Goal: Information Seeking & Learning: Find specific fact

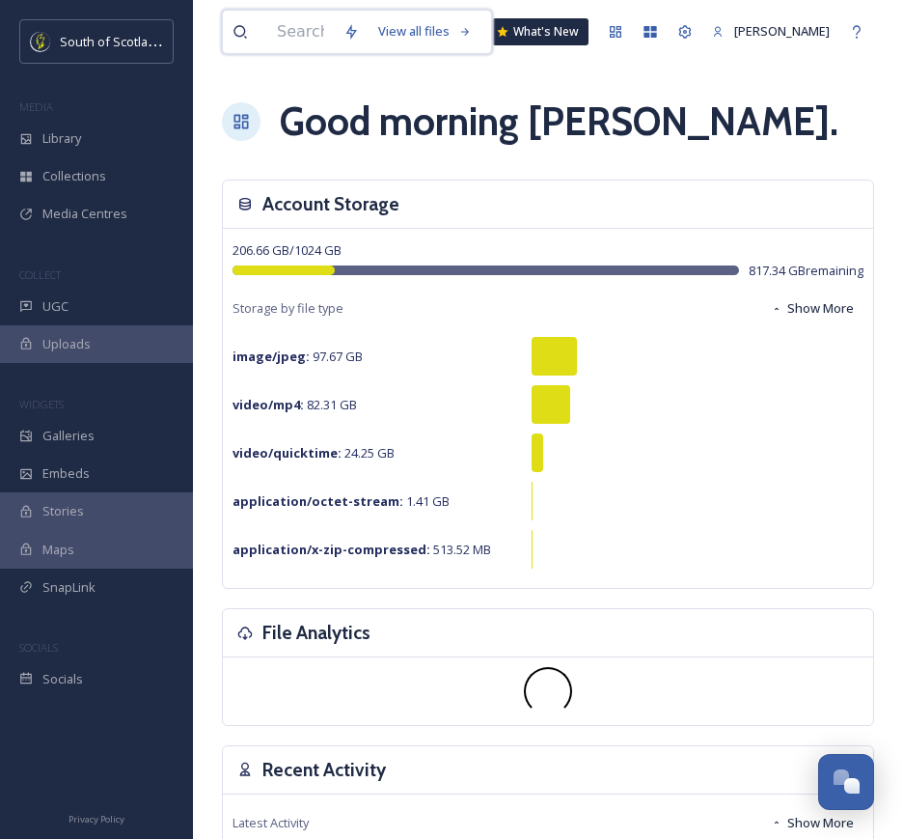
click at [309, 42] on input at bounding box center [300, 32] width 67 height 42
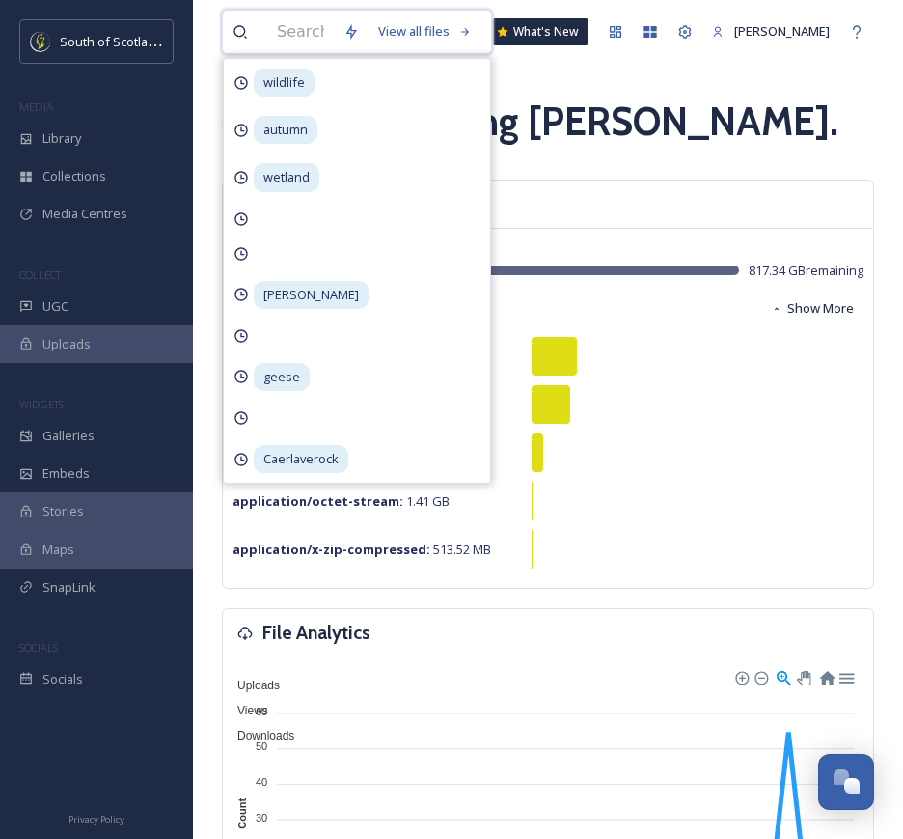
click at [302, 22] on input at bounding box center [300, 32] width 67 height 42
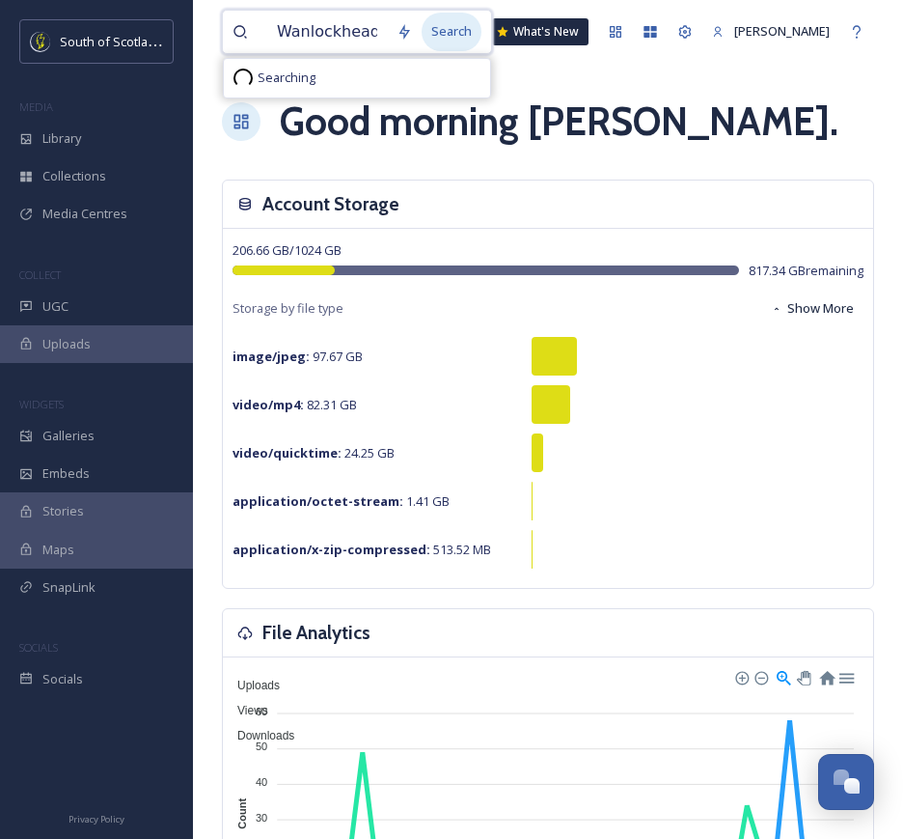
type input "Wanlockhead"
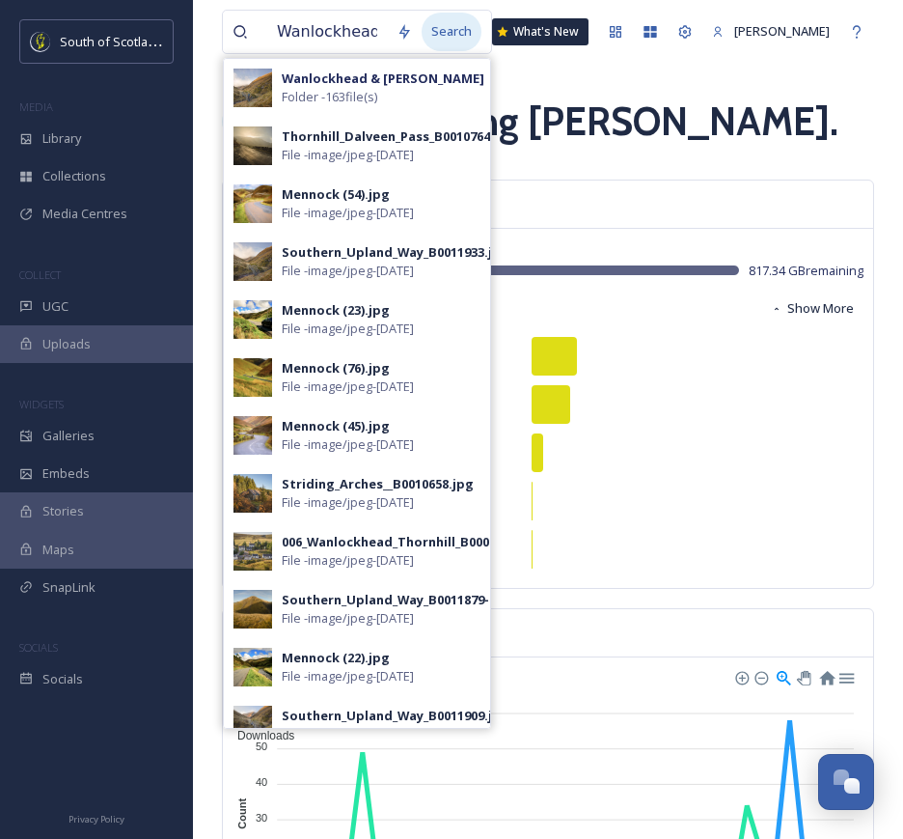
click at [443, 41] on div "Search" at bounding box center [452, 32] width 60 height 38
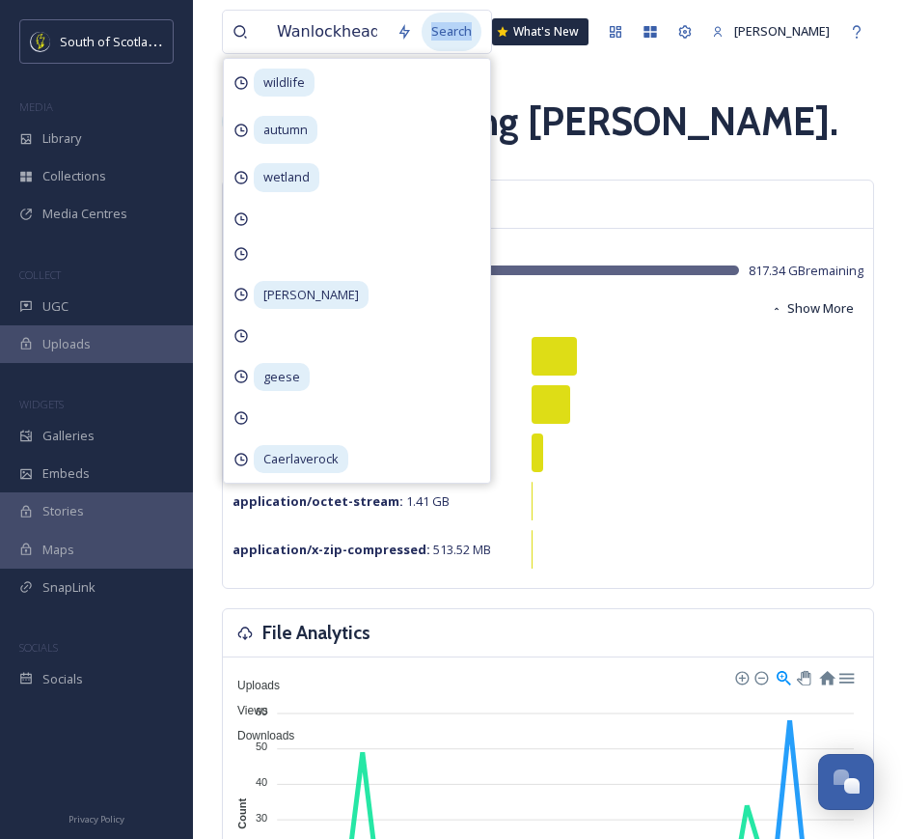
click at [443, 41] on div "Search" at bounding box center [452, 32] width 60 height 38
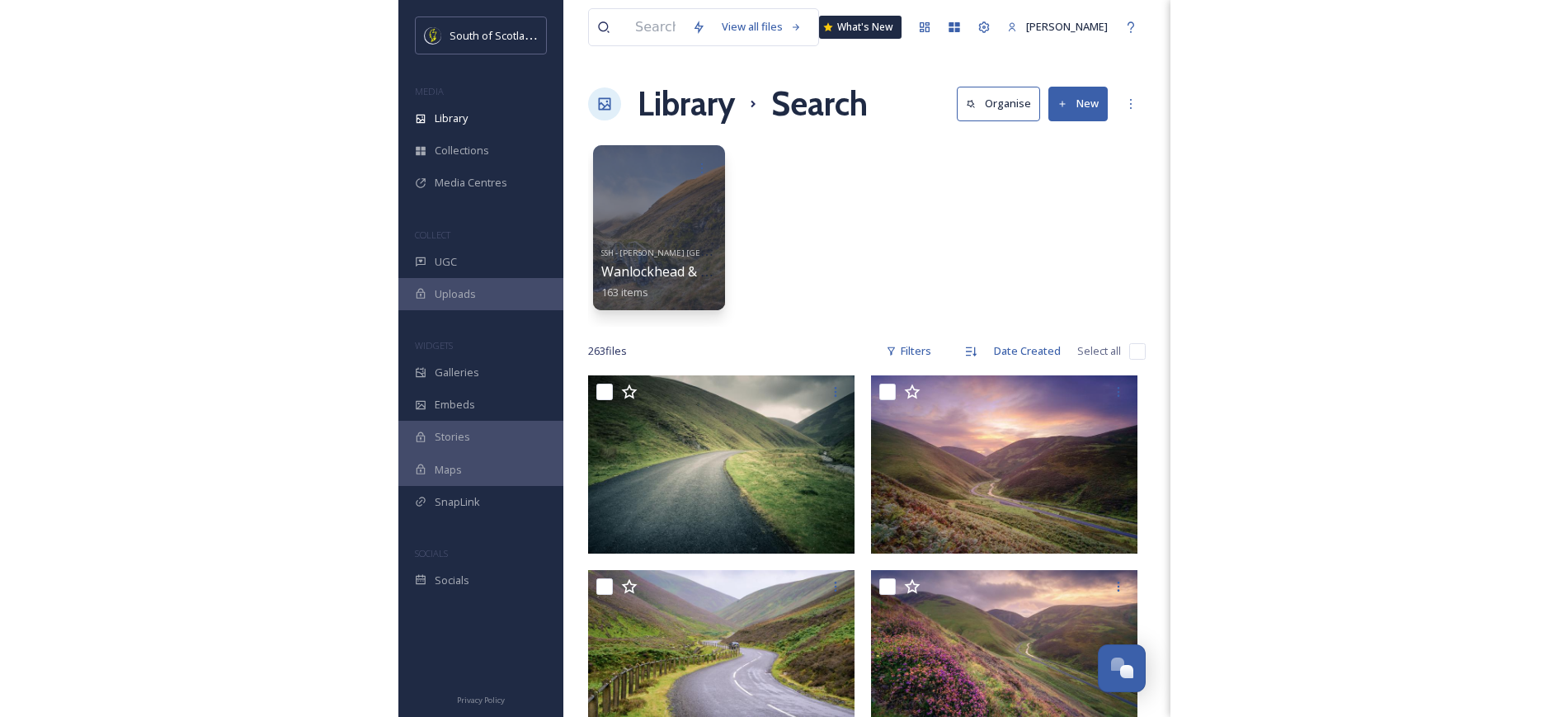
scroll to position [40, 0]
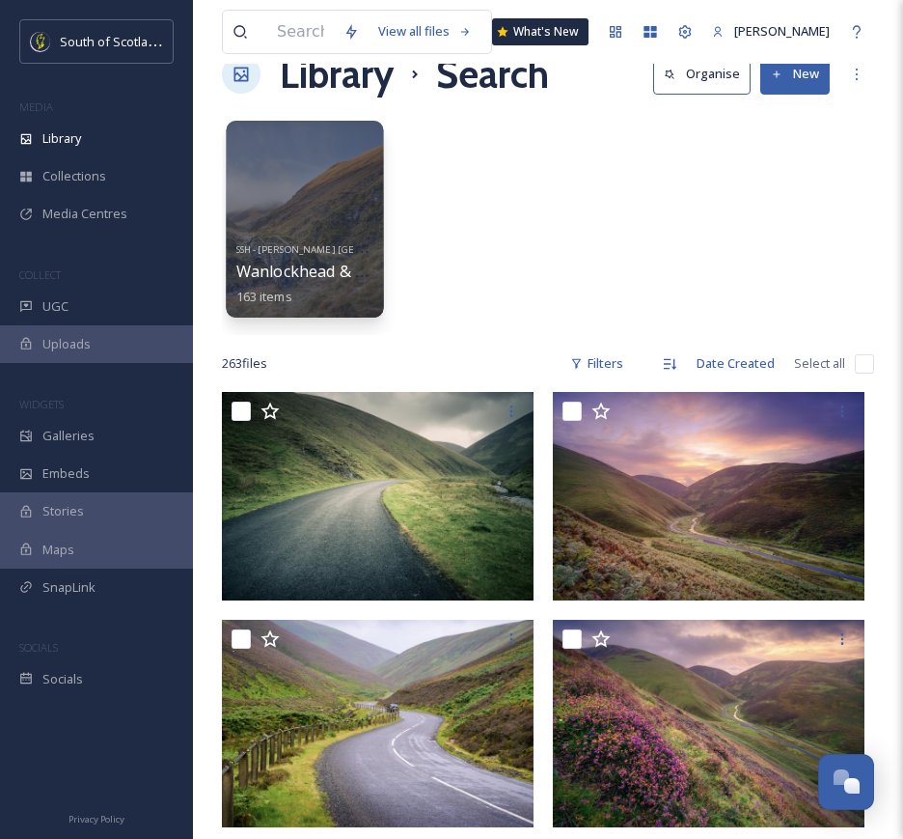
click at [338, 242] on div "SSH - [PERSON_NAME] [GEOGRAPHIC_DATA] Wanlockhead & [PERSON_NAME] 163 items" at bounding box center [305, 270] width 138 height 71
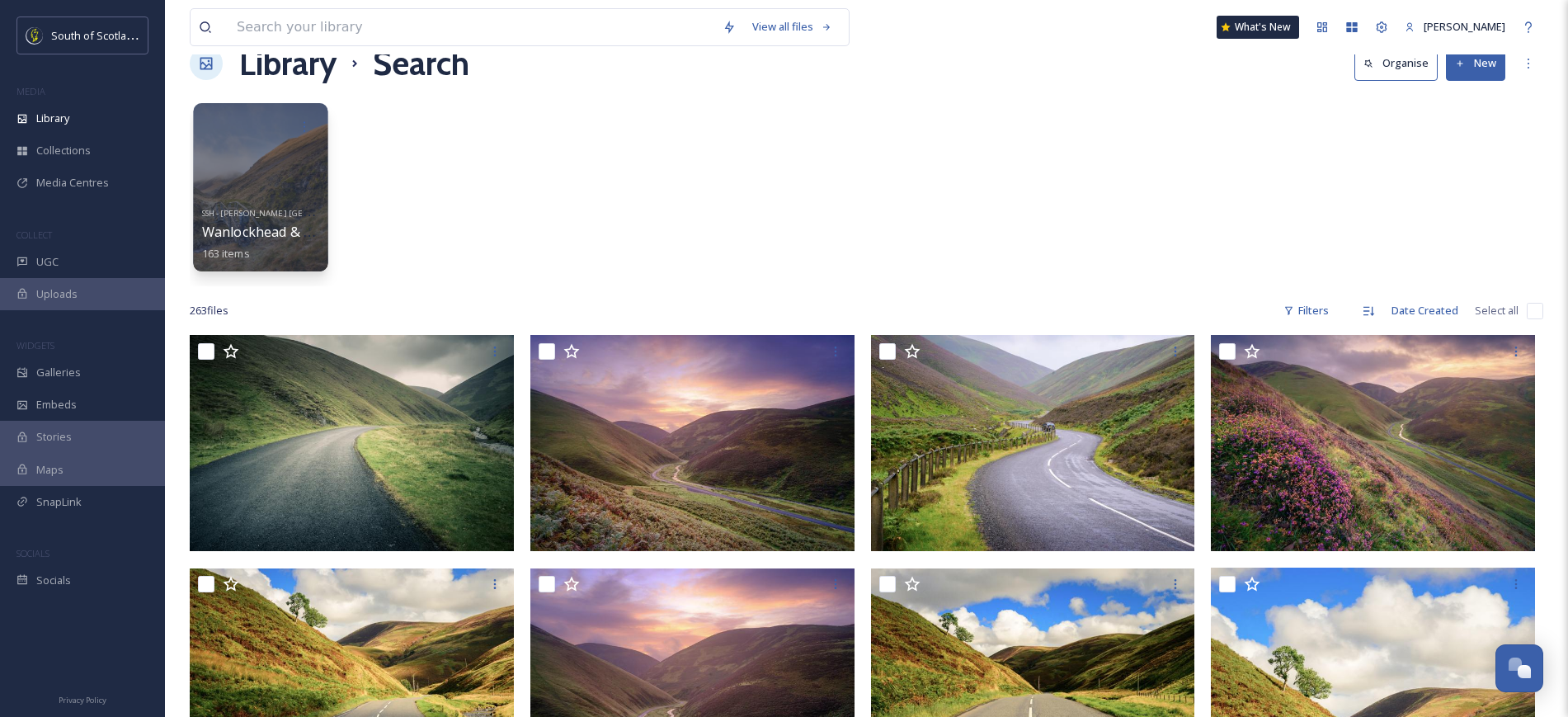
click at [320, 148] on div at bounding box center [260, 187] width 134 height 168
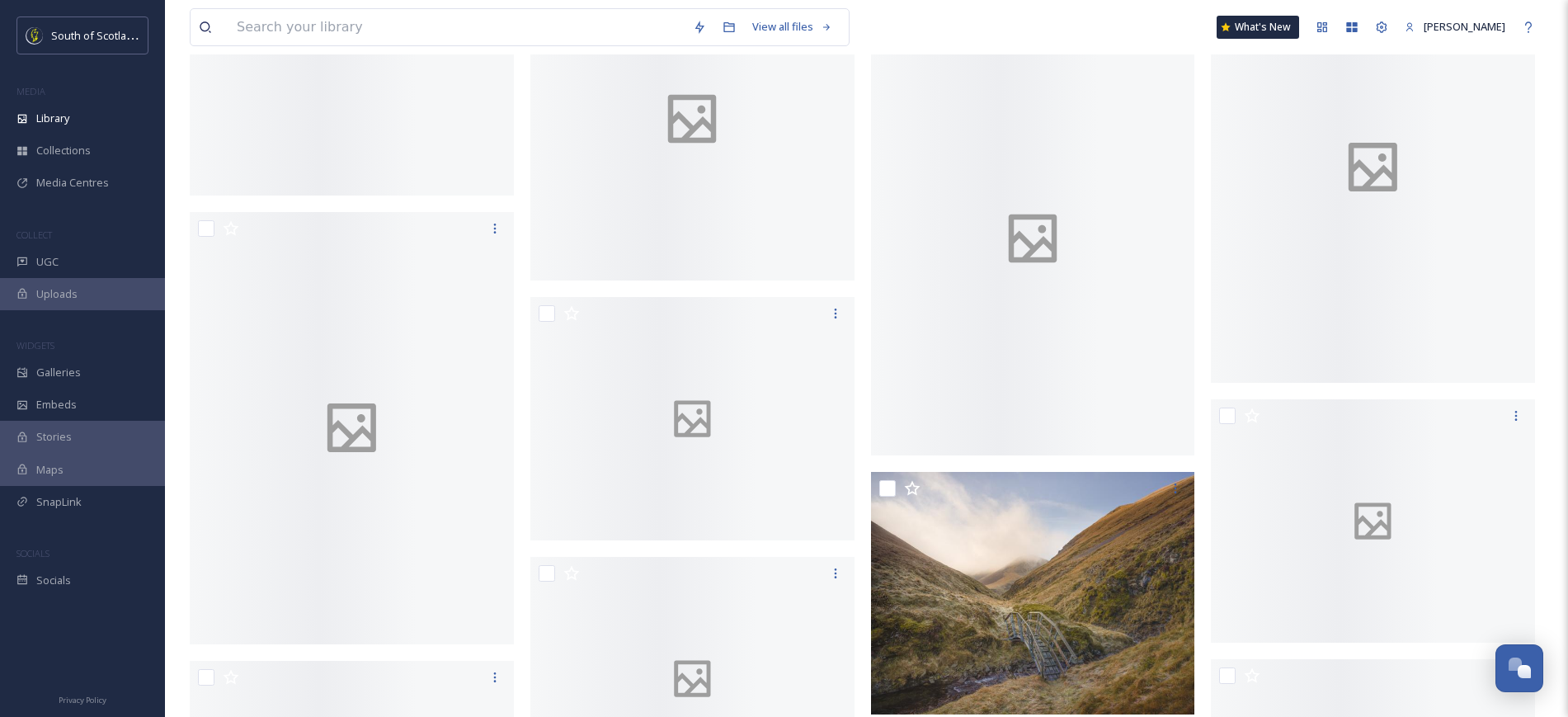
scroll to position [6591, 0]
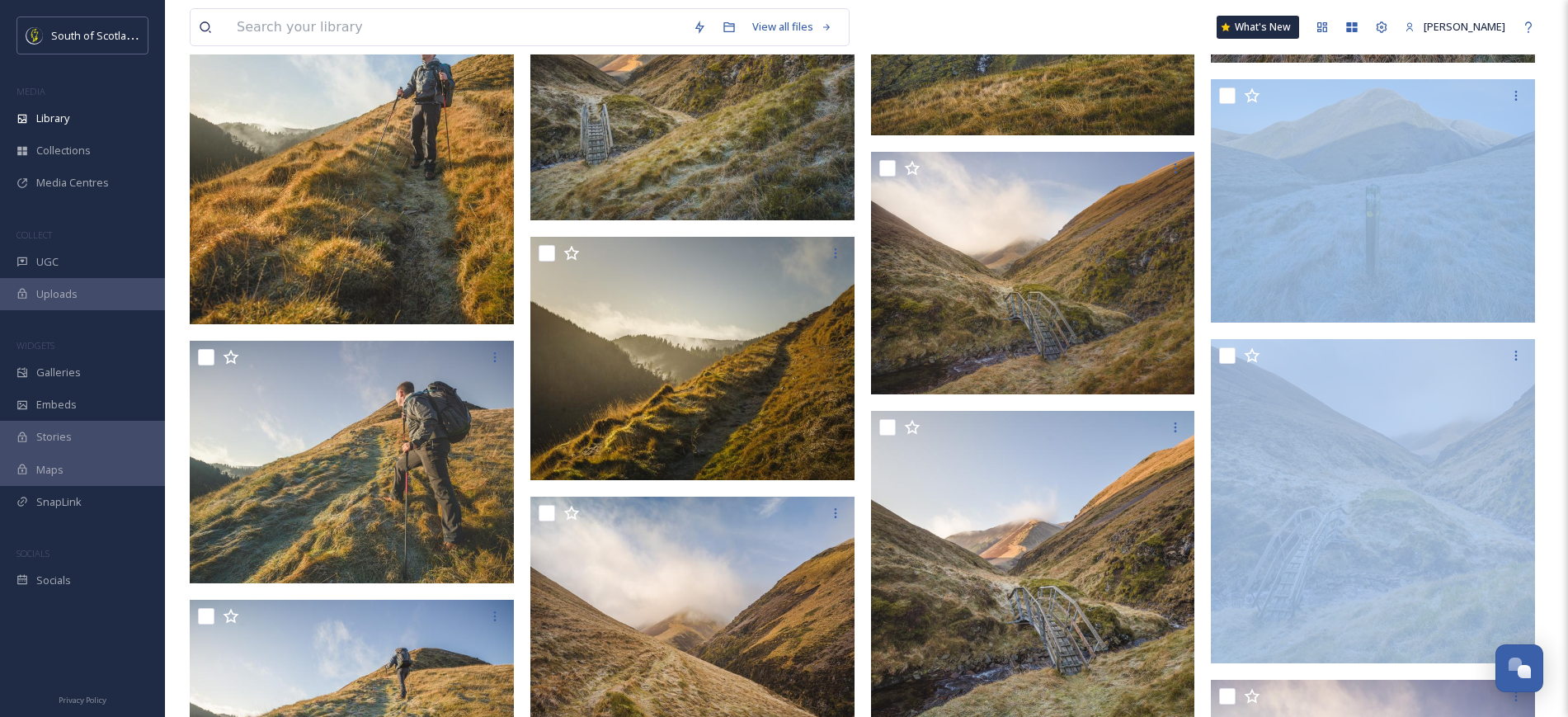
drag, startPoint x: 1568, startPoint y: 394, endPoint x: 1563, endPoint y: 93, distance: 301.0
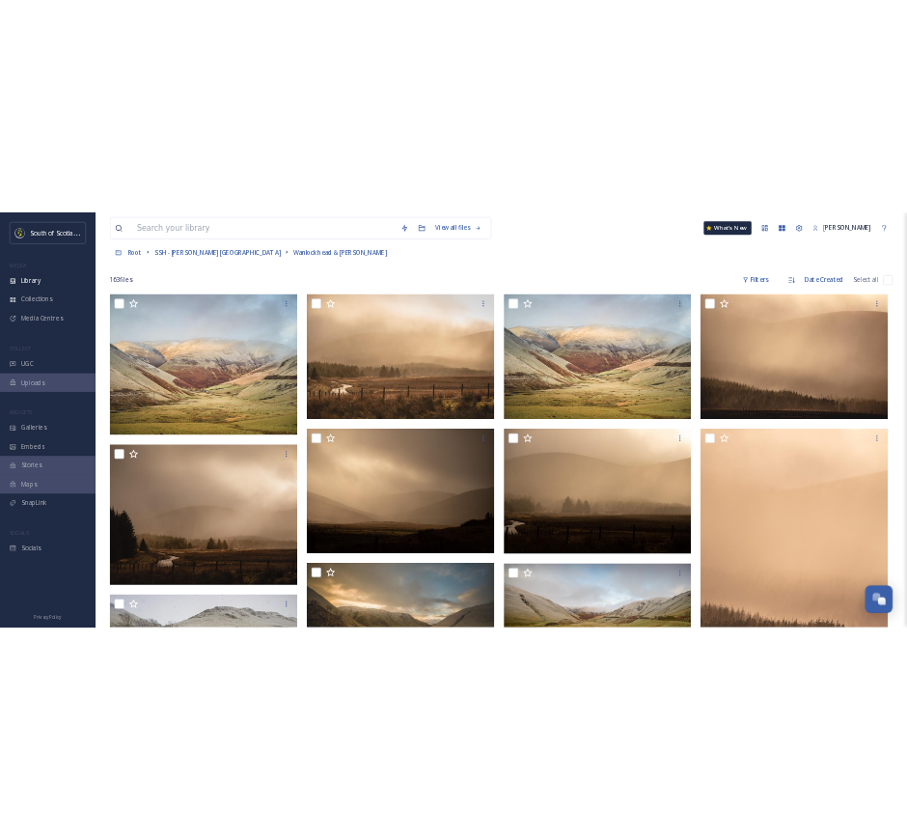
scroll to position [0, 0]
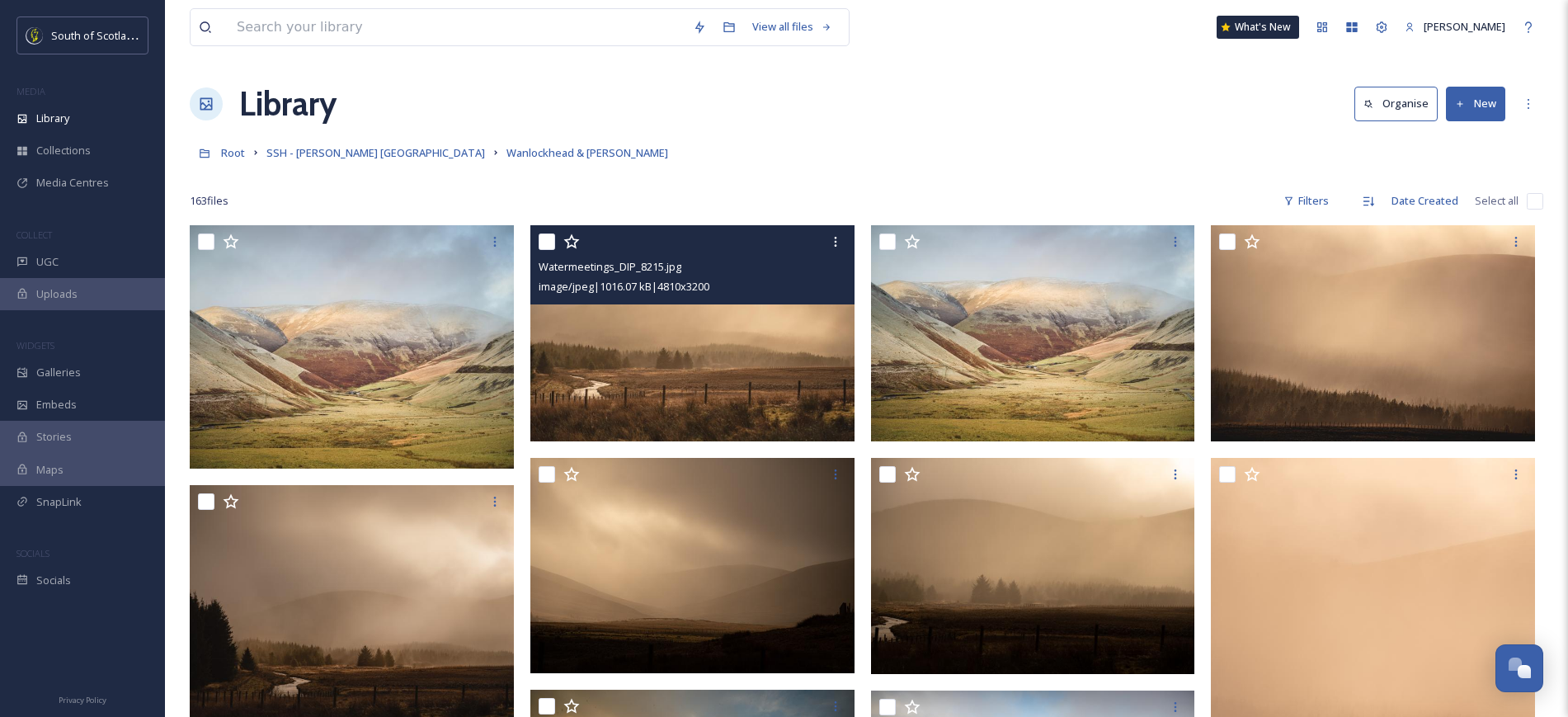
click at [751, 367] on img at bounding box center [692, 332] width 324 height 216
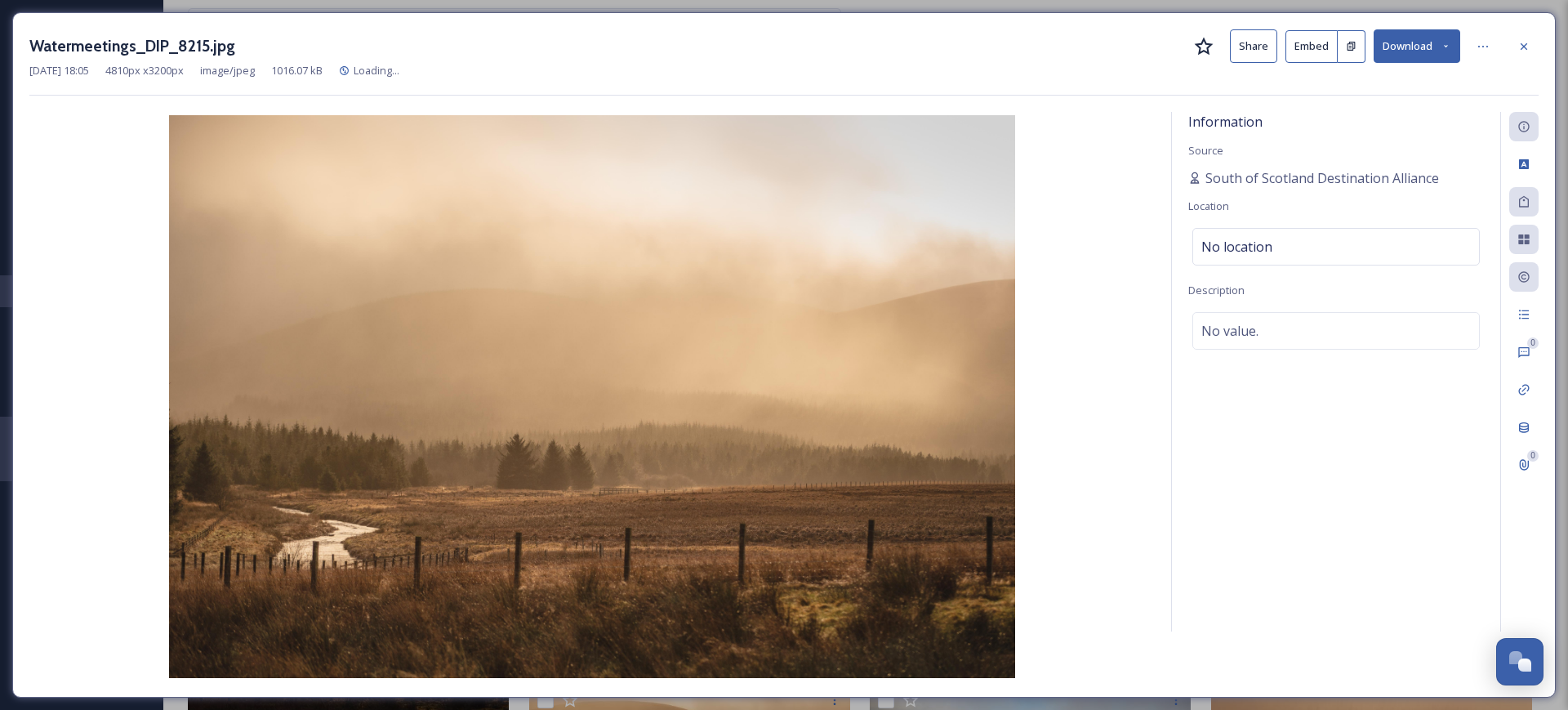
click at [779, 36] on button "Share" at bounding box center [1253, 47] width 47 height 34
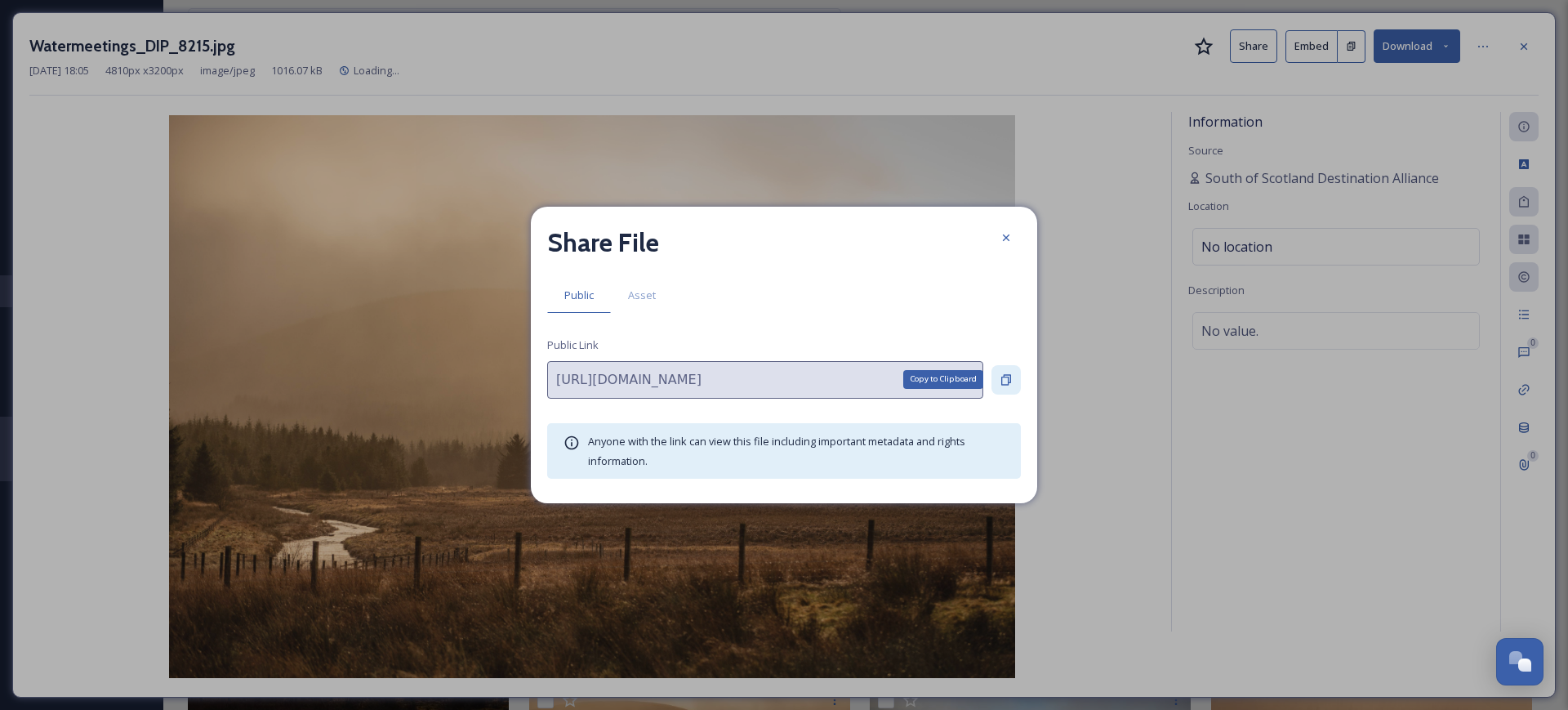
click at [779, 366] on div "Copy to Clipboard" at bounding box center [1006, 379] width 30 height 30
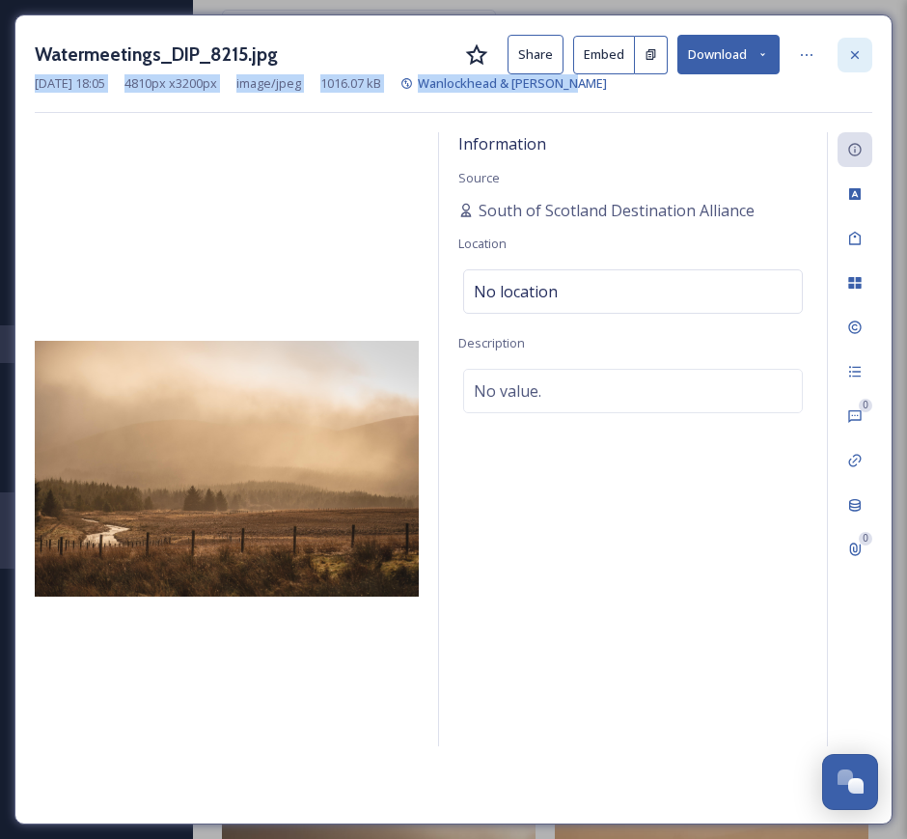
drag, startPoint x: 675, startPoint y: 105, endPoint x: 853, endPoint y: 54, distance: 185.7
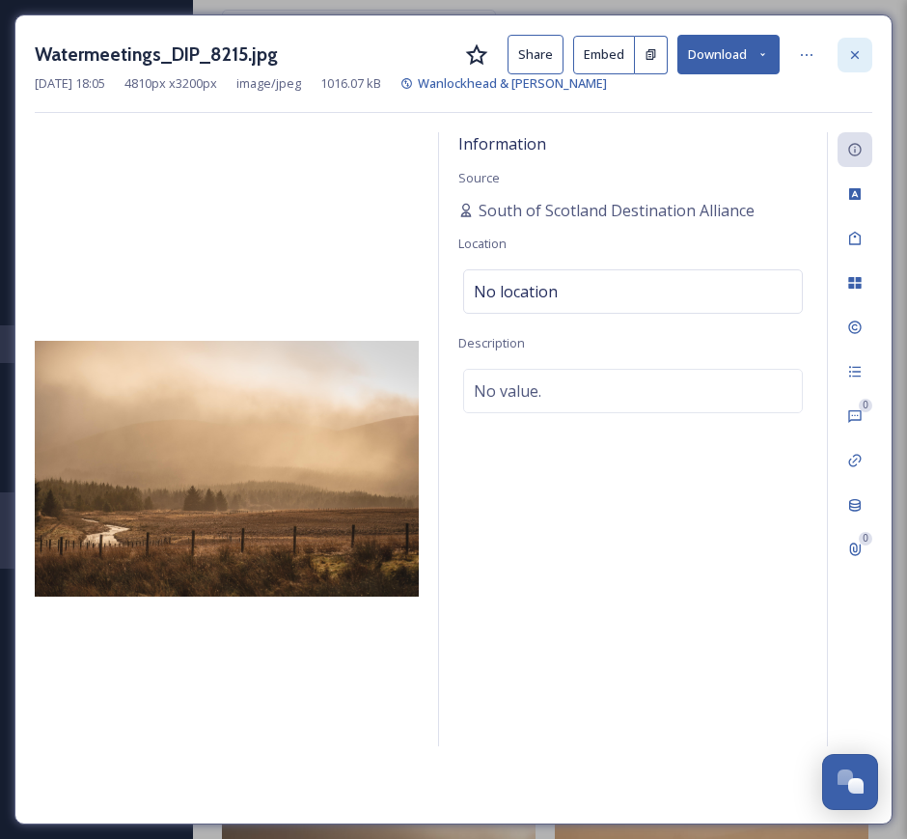
click at [853, 54] on icon at bounding box center [854, 54] width 15 height 15
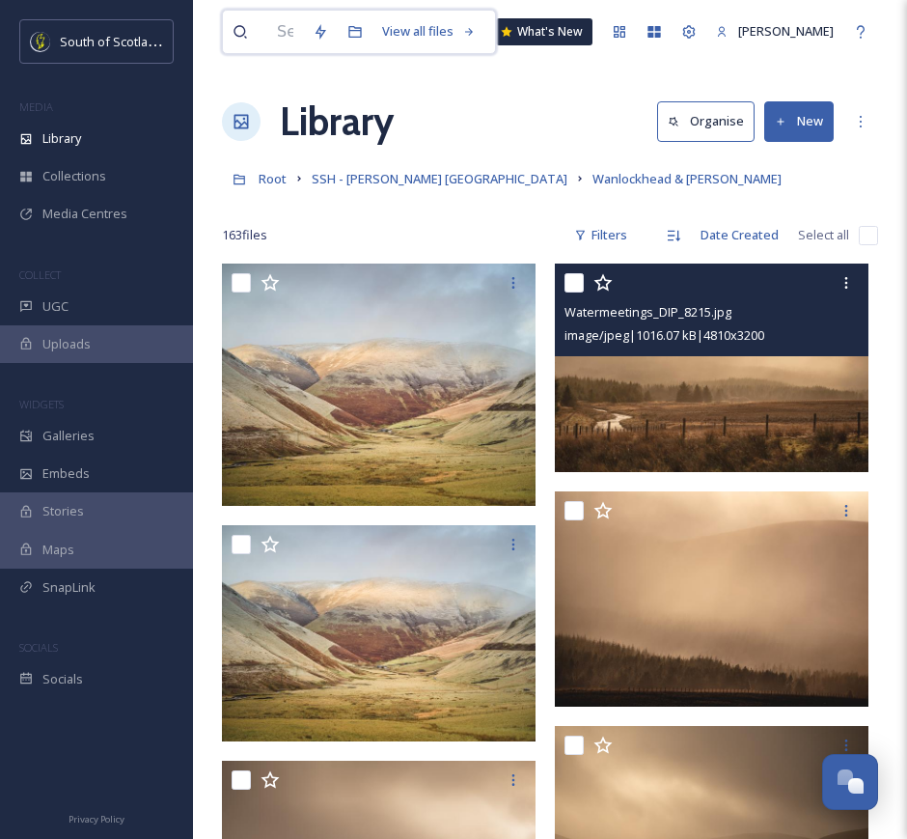
click at [287, 26] on input at bounding box center [285, 32] width 36 height 42
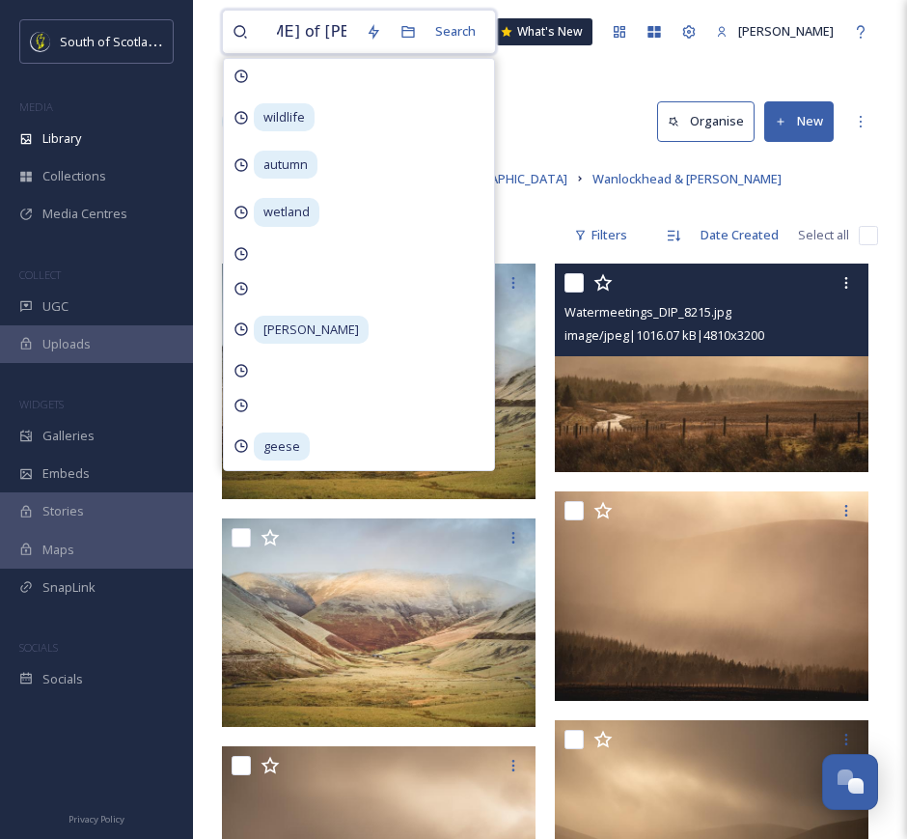
type input "[PERSON_NAME] of [PERSON_NAME] Lighthouse"
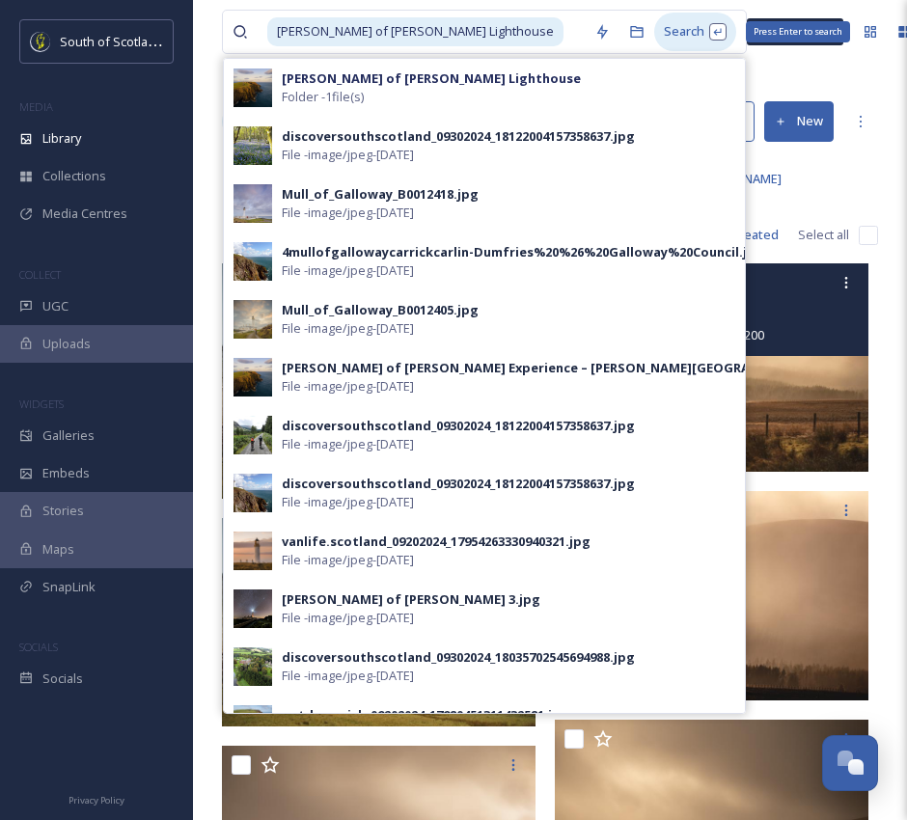
click at [654, 25] on div "Search Press Enter to search" at bounding box center [695, 32] width 82 height 38
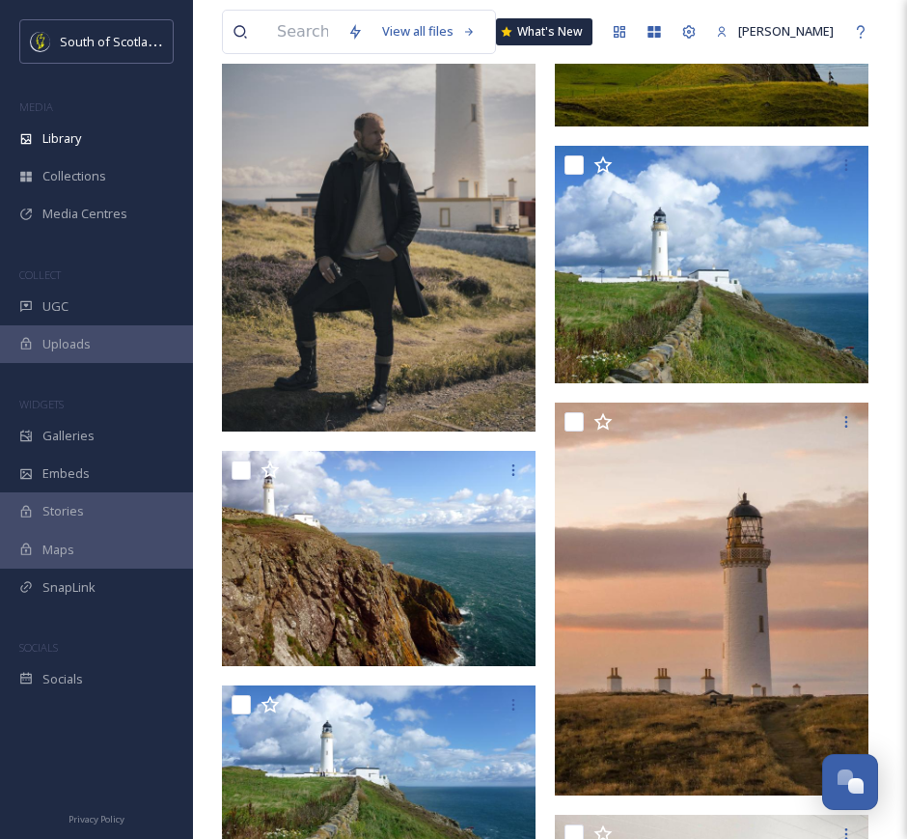
scroll to position [464, 0]
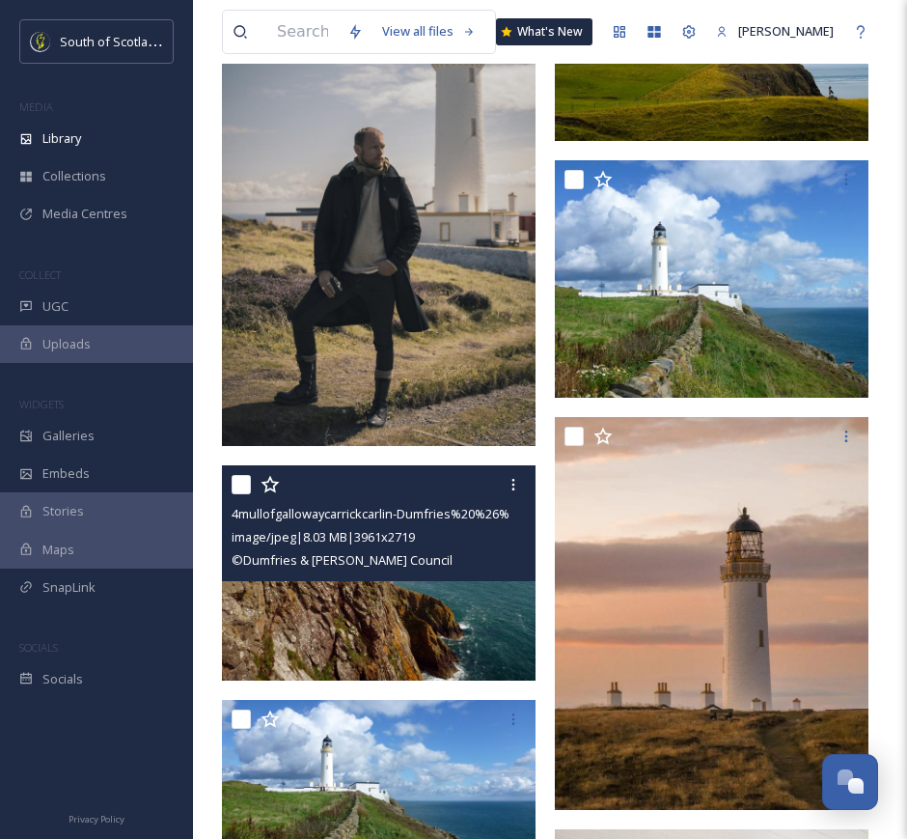
click at [356, 570] on div "4mullofgallowaycarrickcarlin-Dumfries%20%26%20Galloway%20Council.jpg image/jpeg…" at bounding box center [379, 523] width 314 height 116
click at [357, 592] on img at bounding box center [379, 572] width 314 height 215
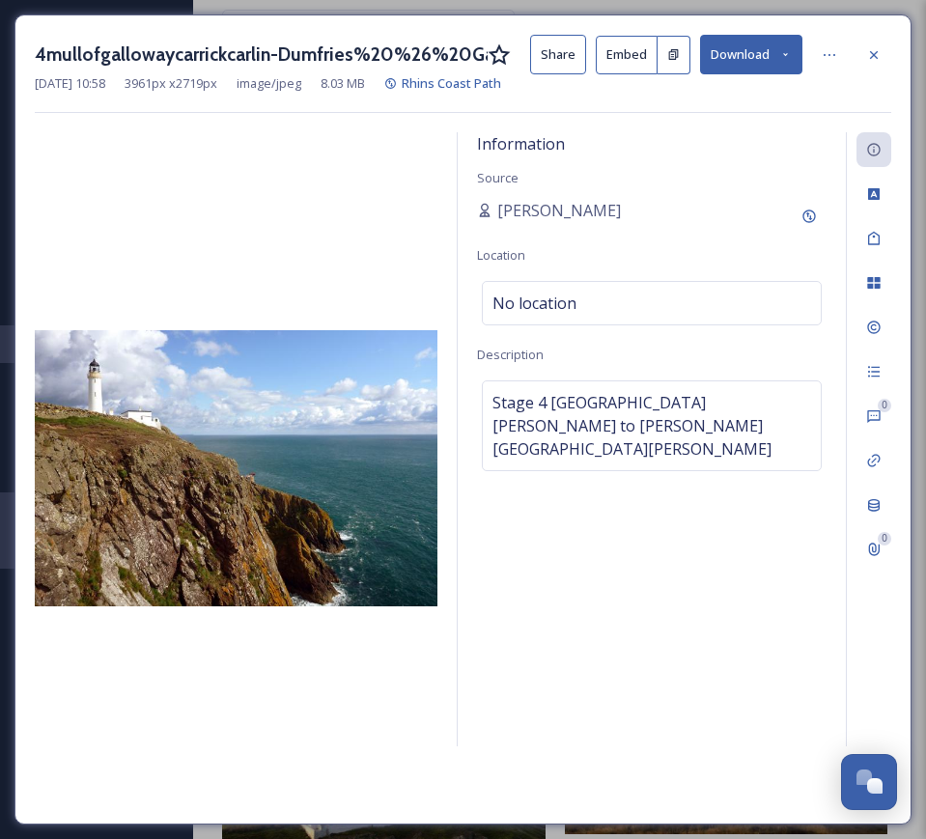
click at [555, 59] on button "Share" at bounding box center [558, 55] width 56 height 40
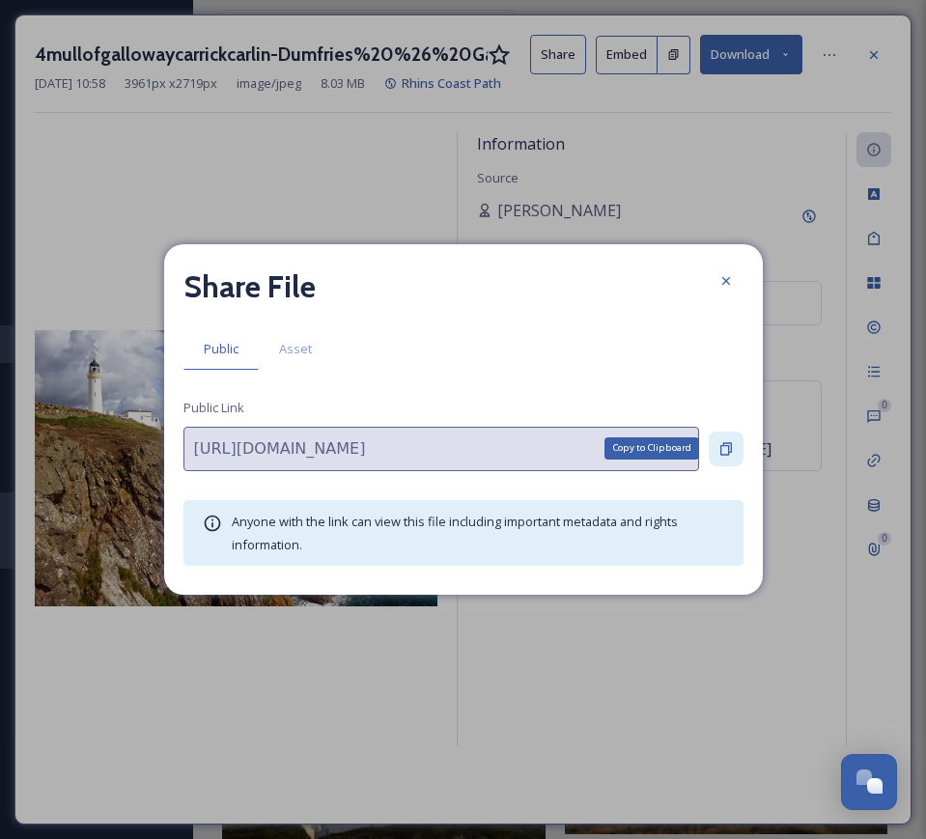
click at [724, 450] on icon at bounding box center [725, 448] width 15 height 15
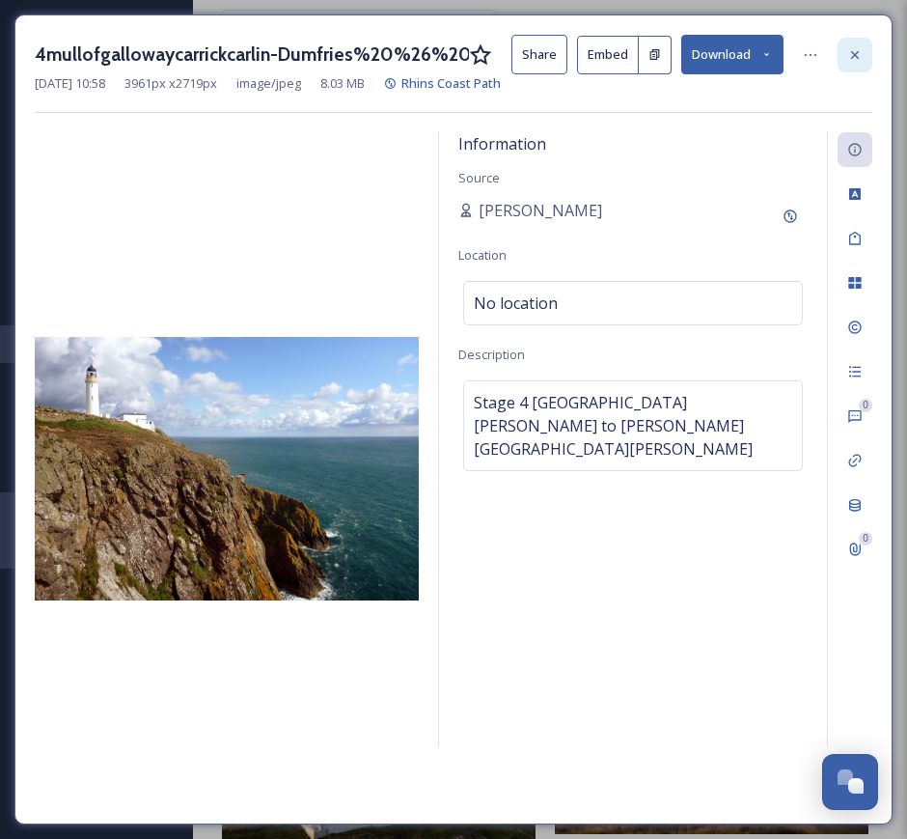
click at [863, 54] on div at bounding box center [855, 55] width 35 height 35
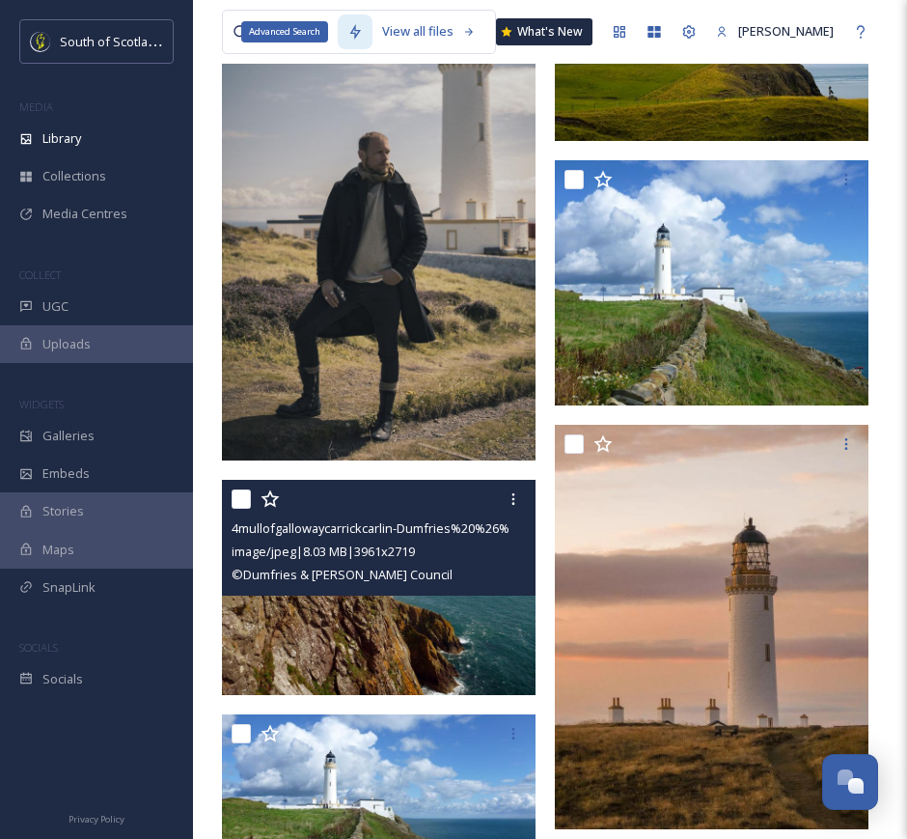
click at [308, 34] on div "Advanced Search" at bounding box center [284, 31] width 87 height 21
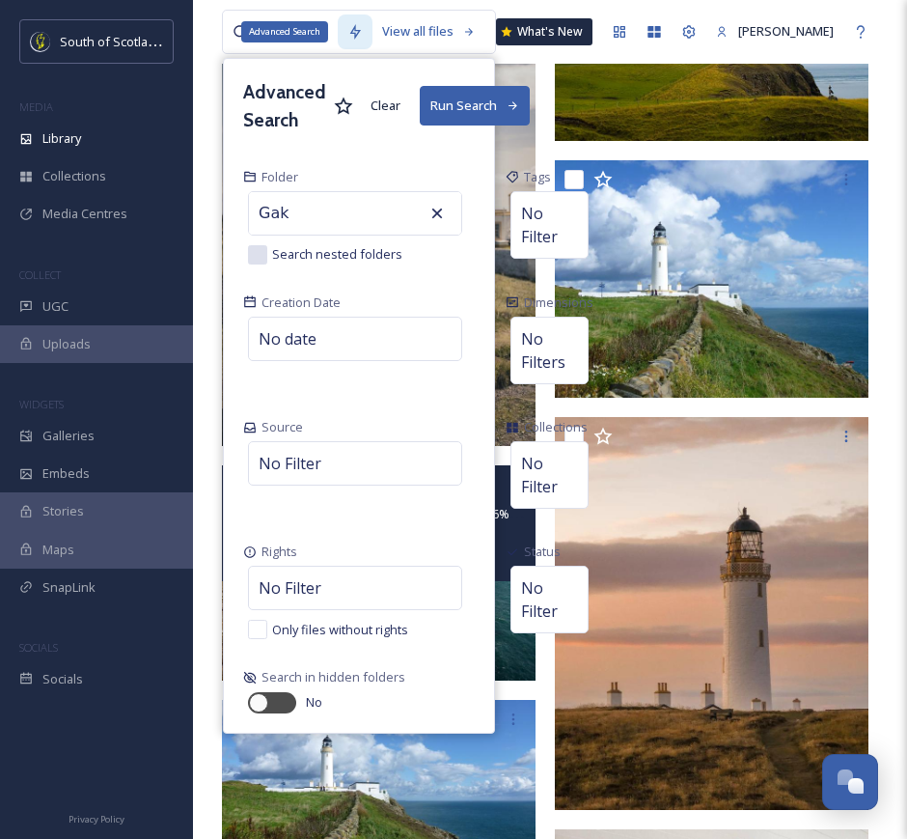
type input "Gakw"
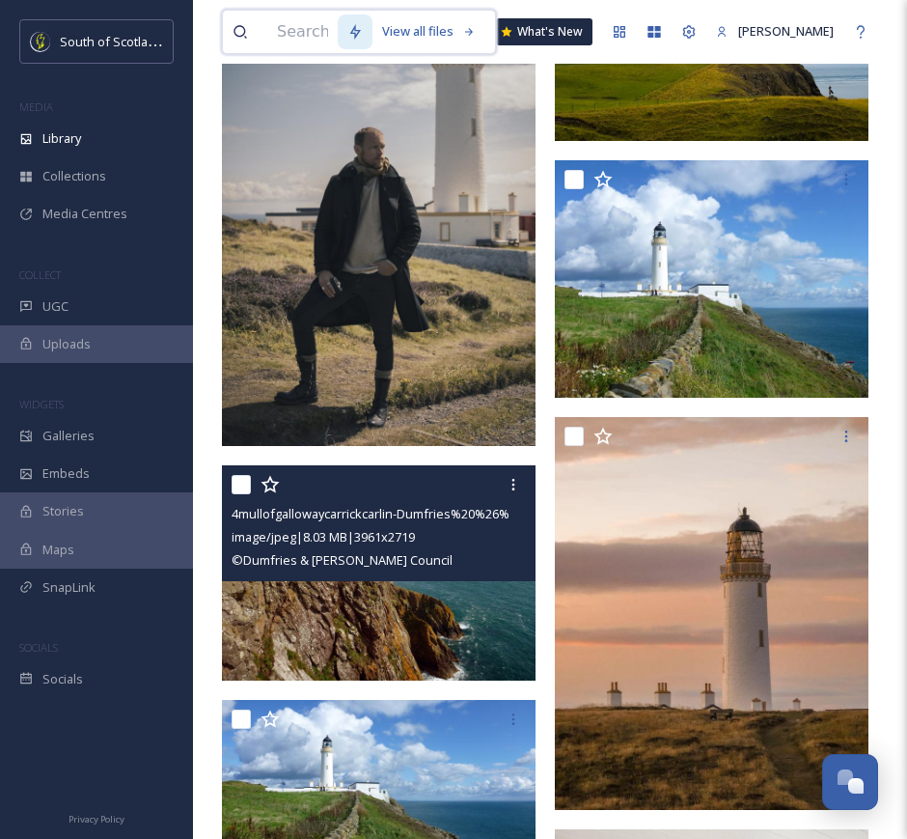
click at [304, 33] on input at bounding box center [302, 32] width 70 height 42
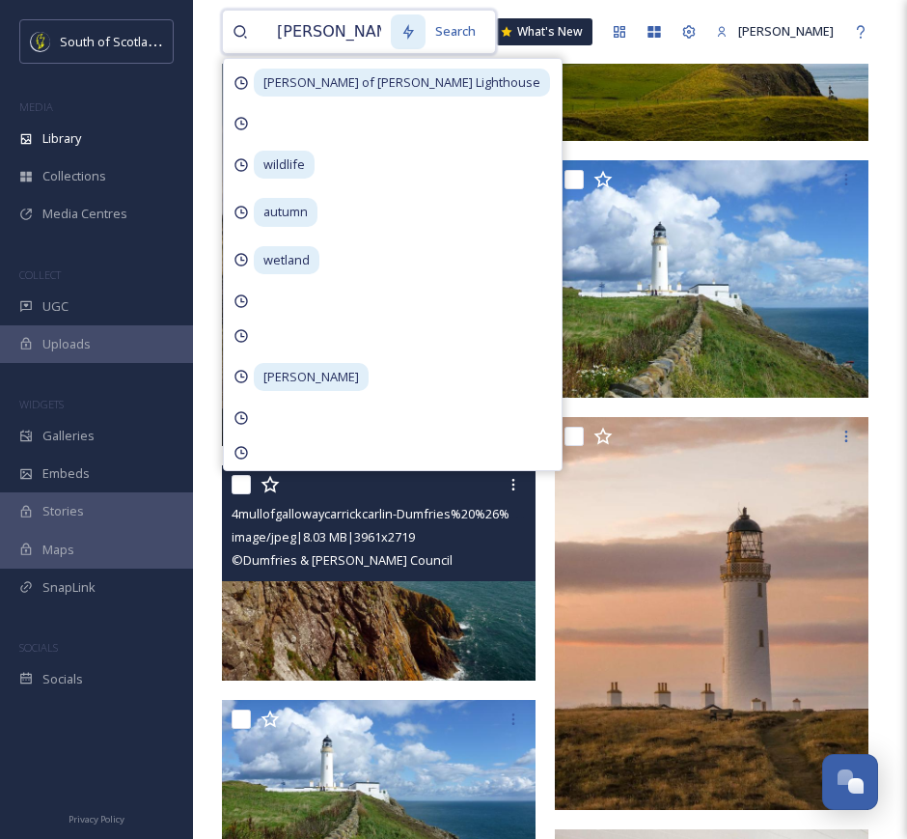
type input "[PERSON_NAME] Forest"
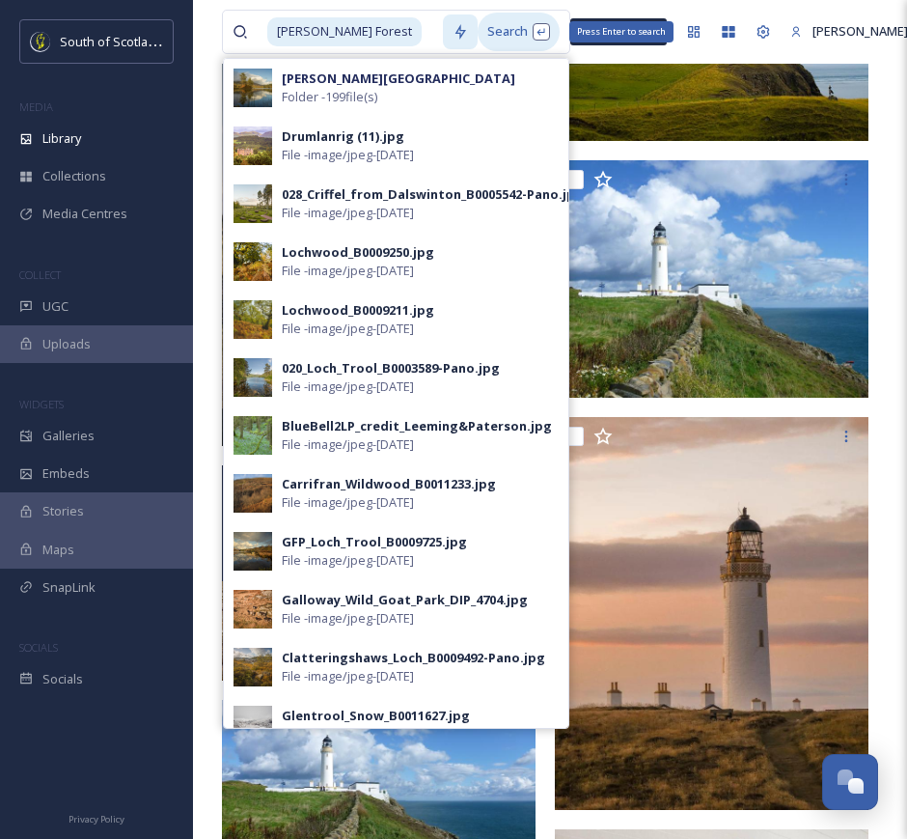
click at [490, 31] on div "Search Press Enter to search" at bounding box center [519, 32] width 82 height 38
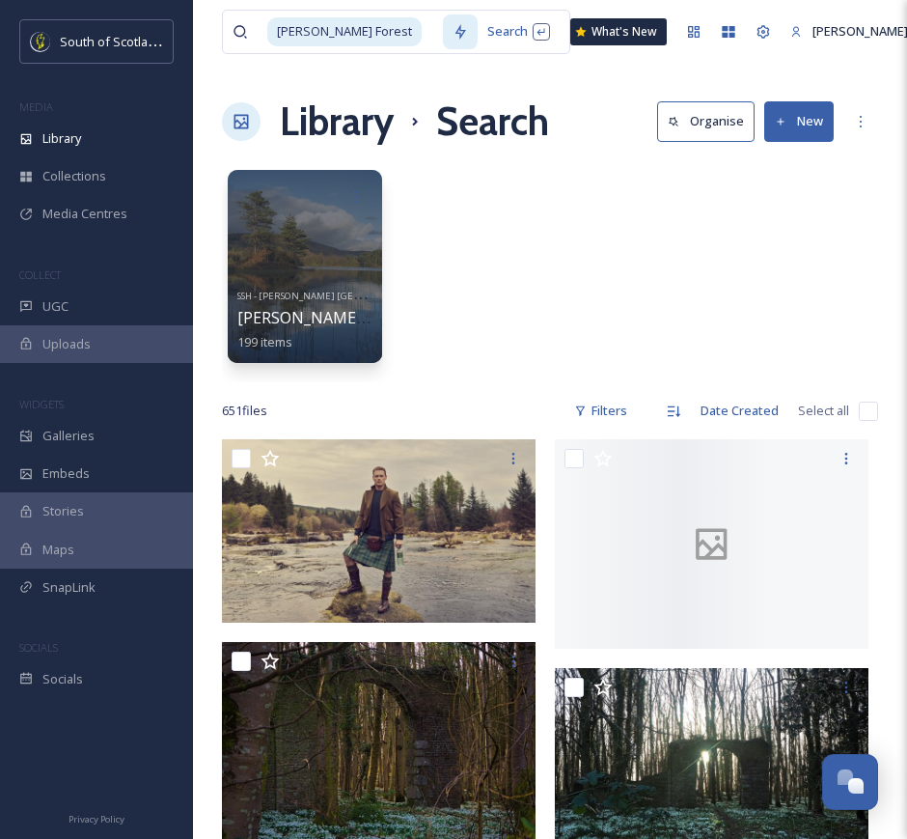
click at [675, 55] on div "[PERSON_NAME] Forest Search What's New [PERSON_NAME]" at bounding box center [550, 32] width 656 height 64
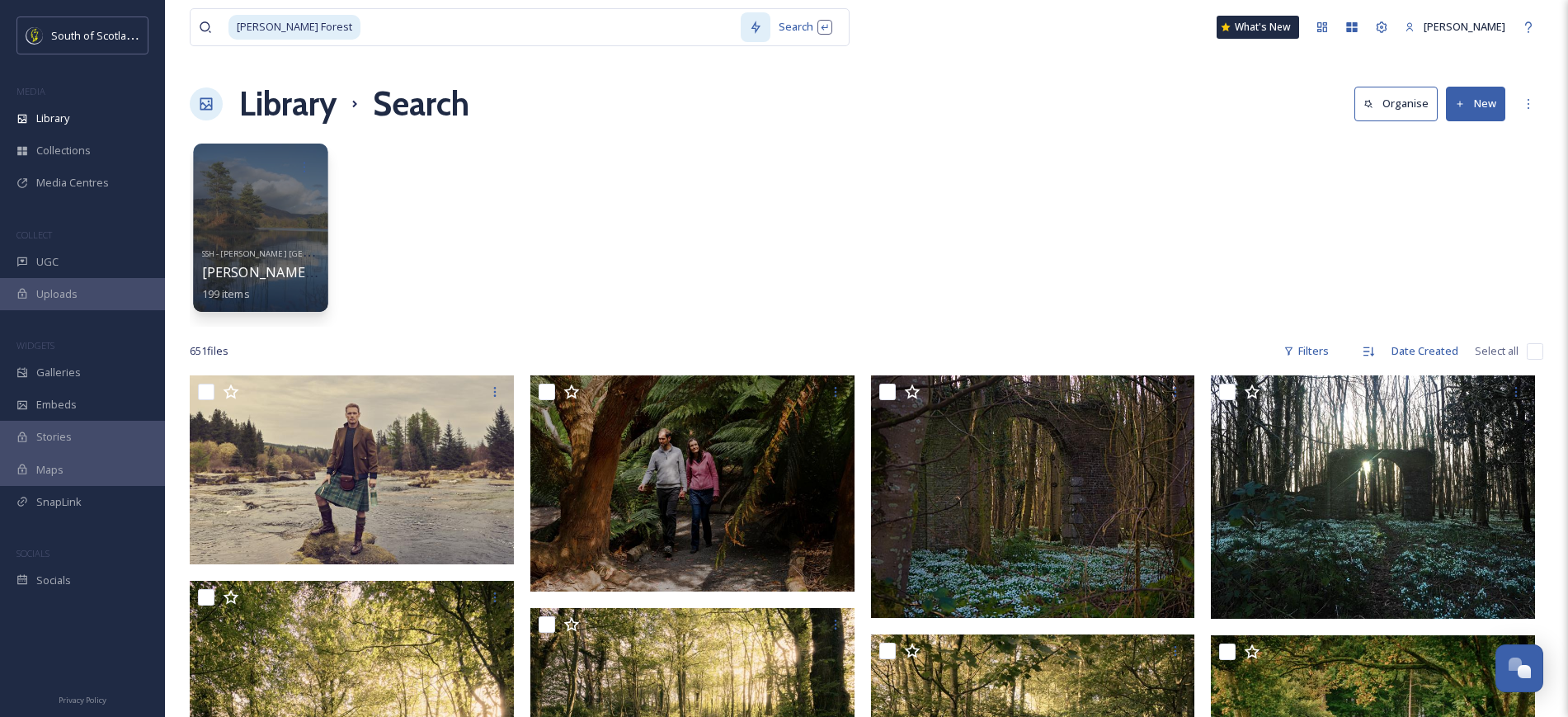
click at [234, 201] on div at bounding box center [260, 227] width 134 height 168
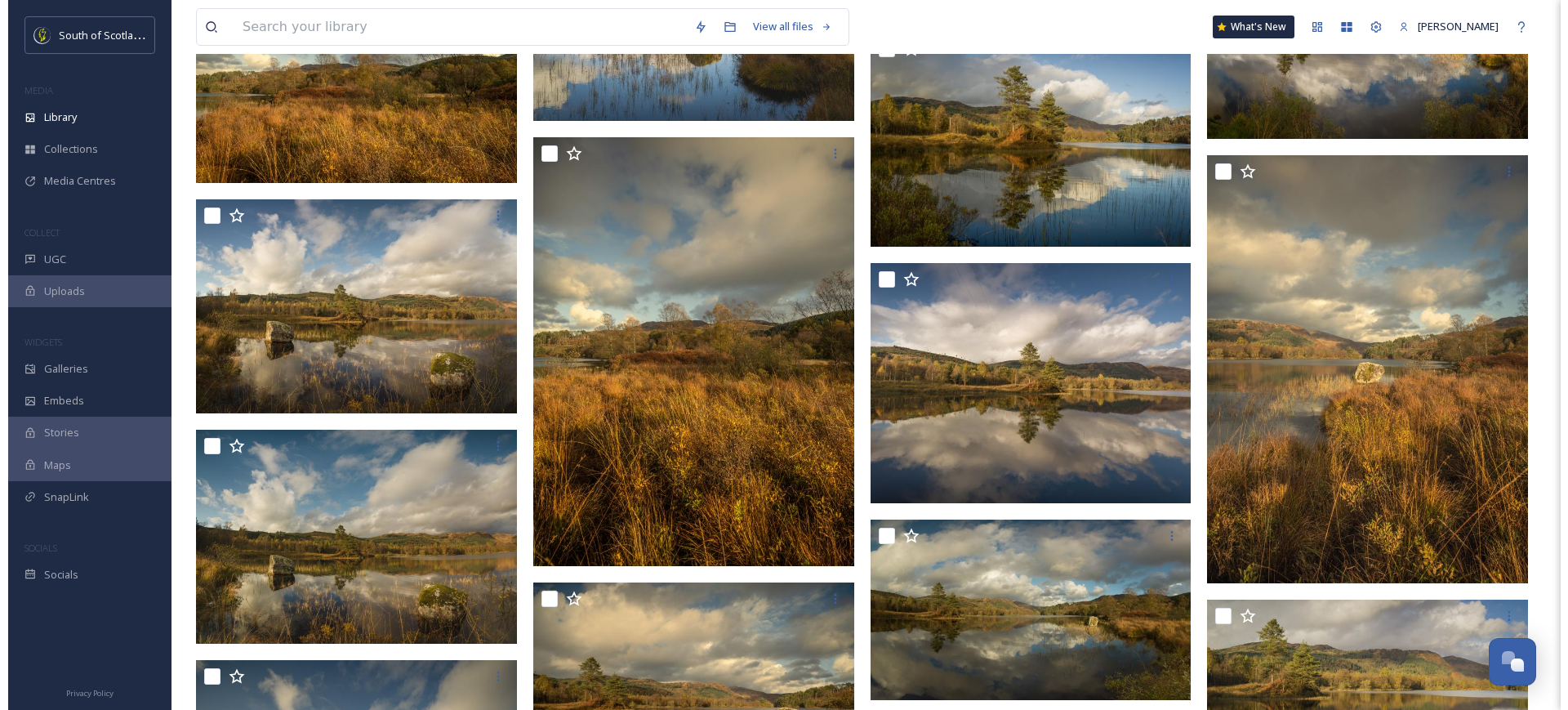
scroll to position [1742, 0]
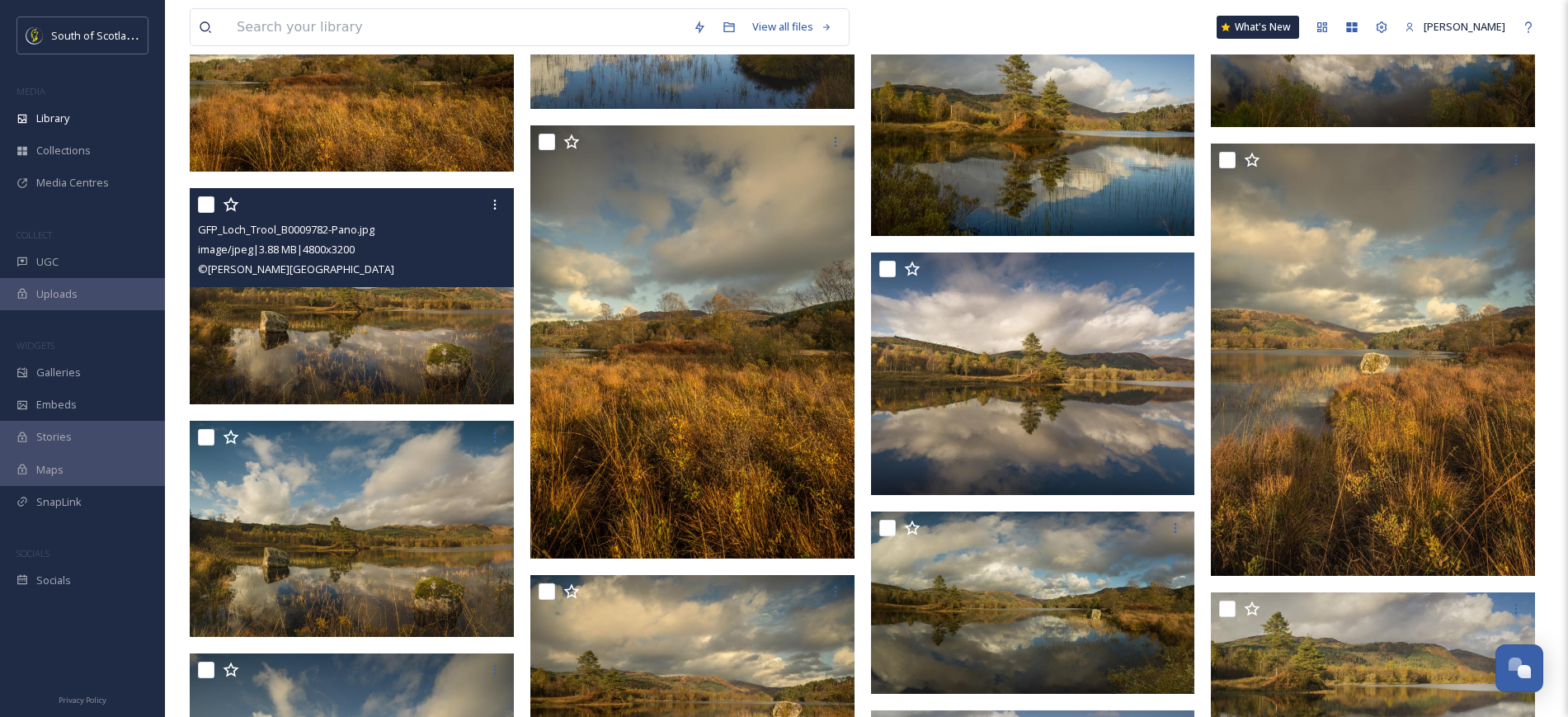
click at [367, 344] on img at bounding box center [351, 296] width 324 height 216
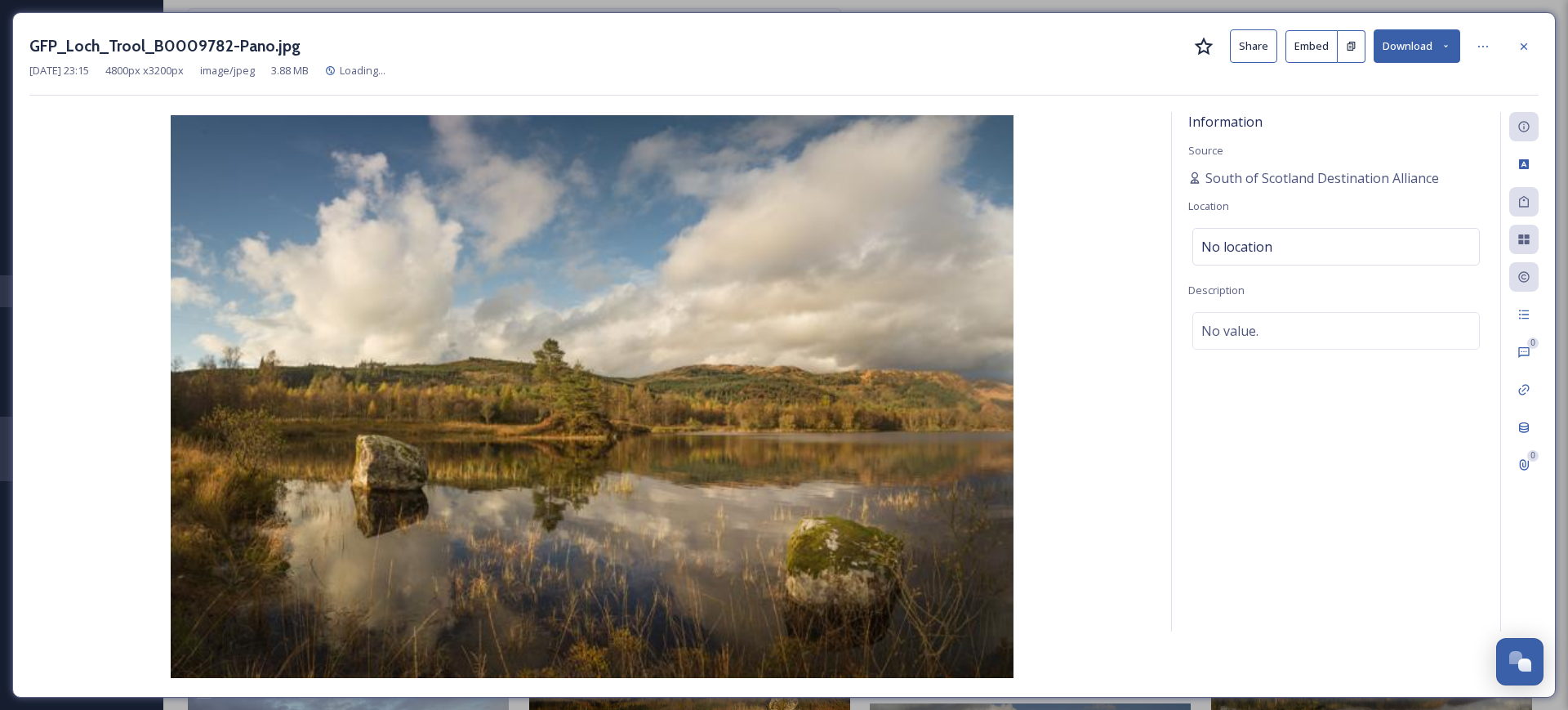
click at [779, 47] on button "Share" at bounding box center [1253, 47] width 47 height 34
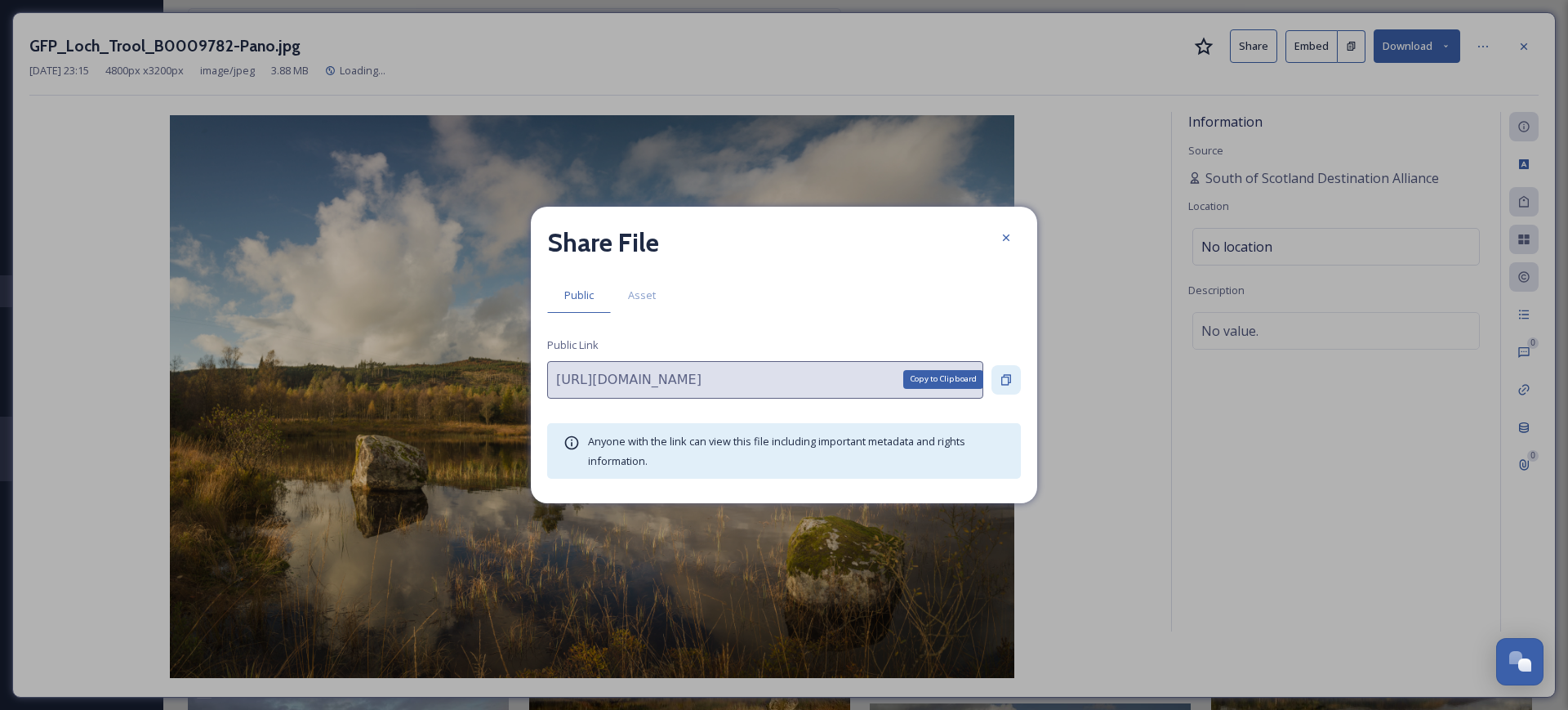
click at [779, 374] on icon at bounding box center [1006, 379] width 10 height 11
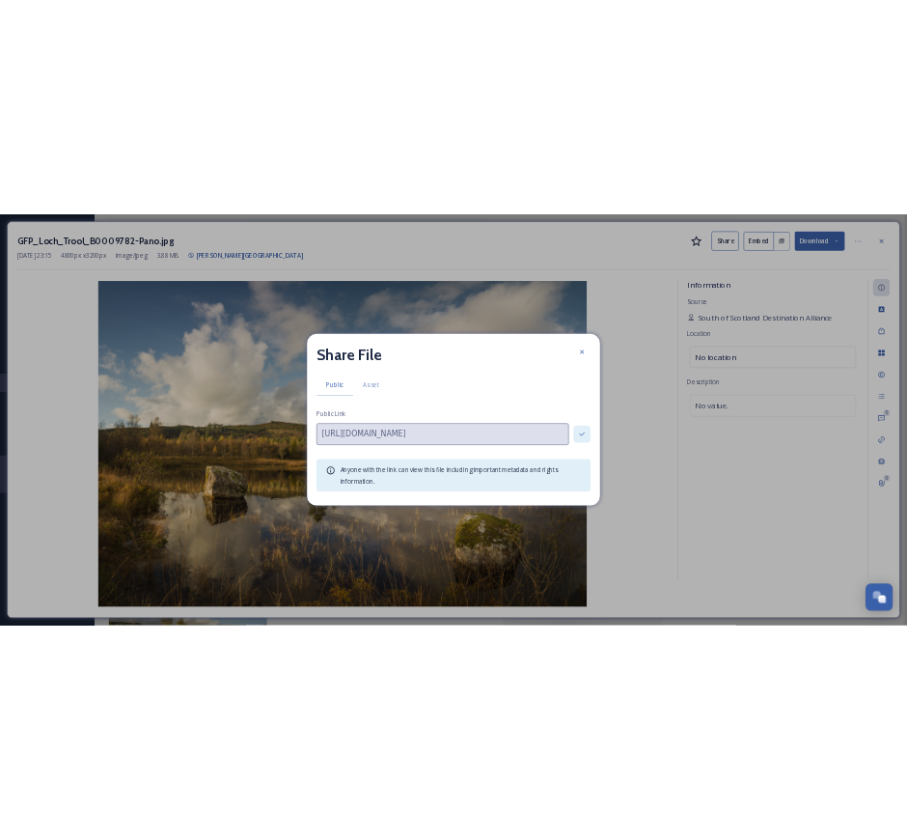
scroll to position [3858, 0]
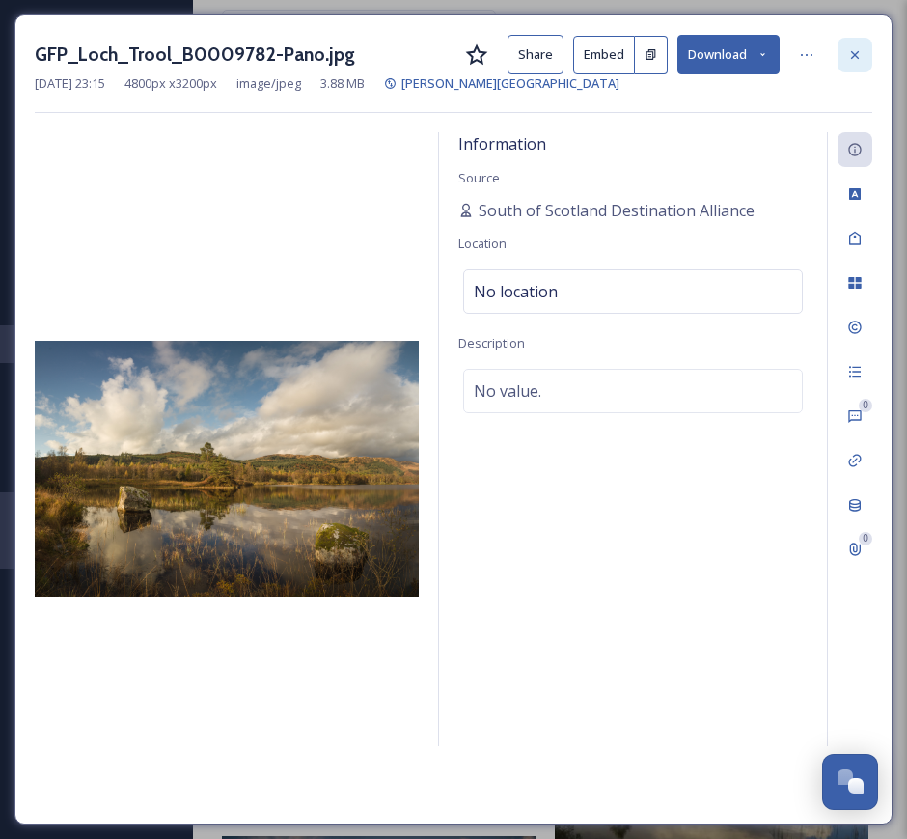
click at [851, 55] on icon at bounding box center [854, 54] width 15 height 15
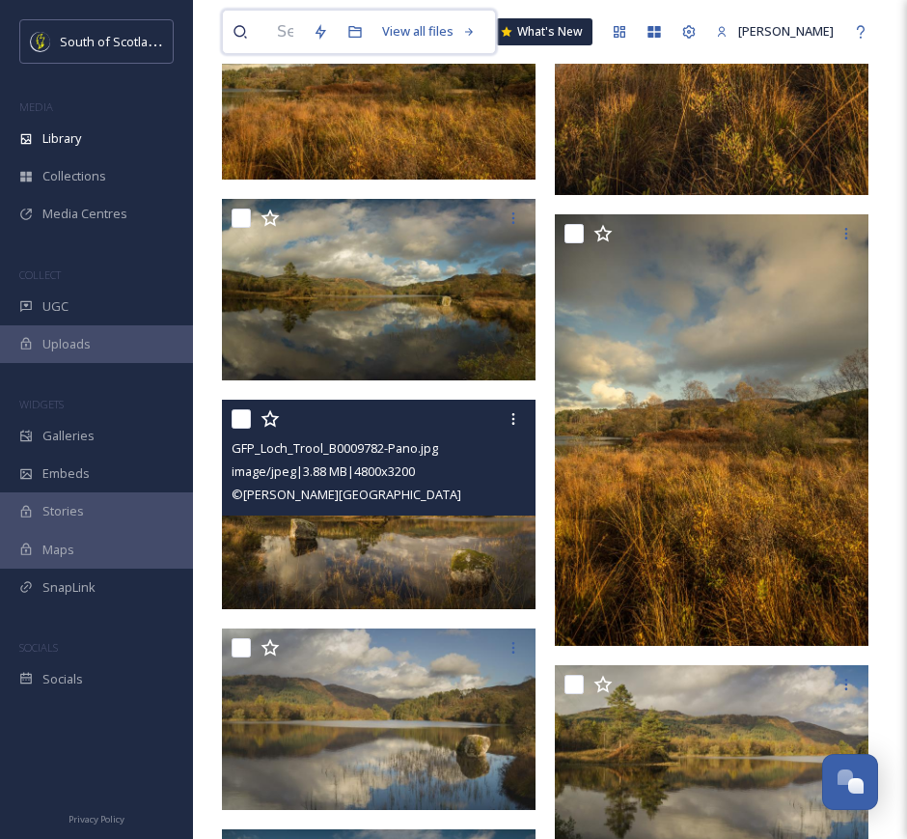
click at [274, 29] on input at bounding box center [285, 32] width 36 height 42
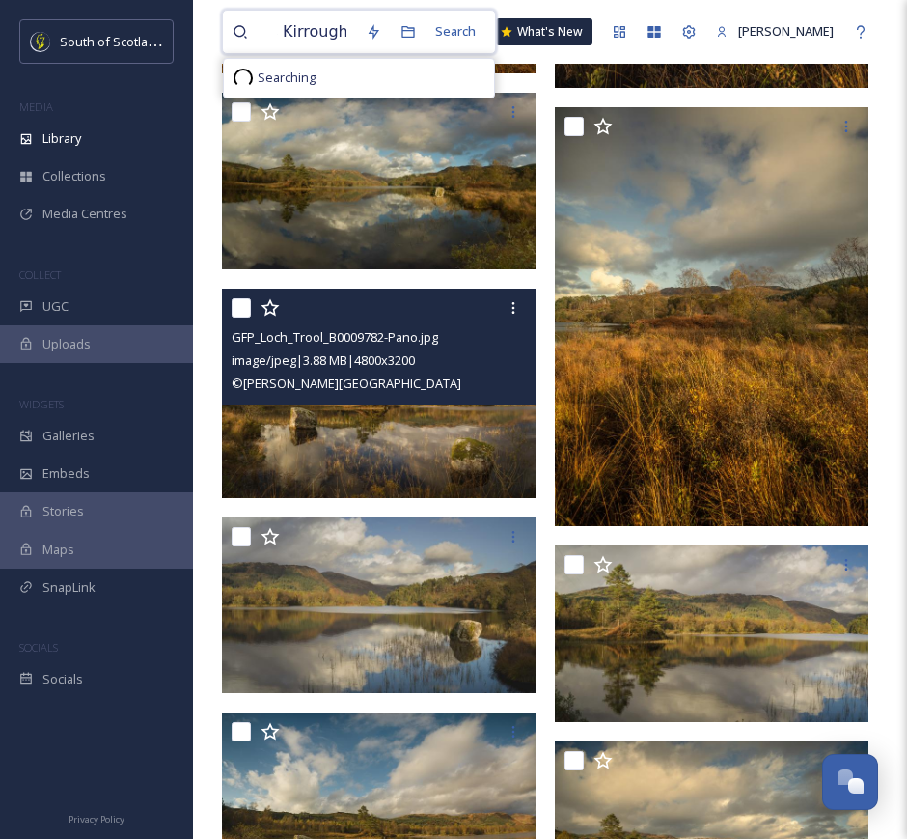
type input "7stanes Kirroughtree"
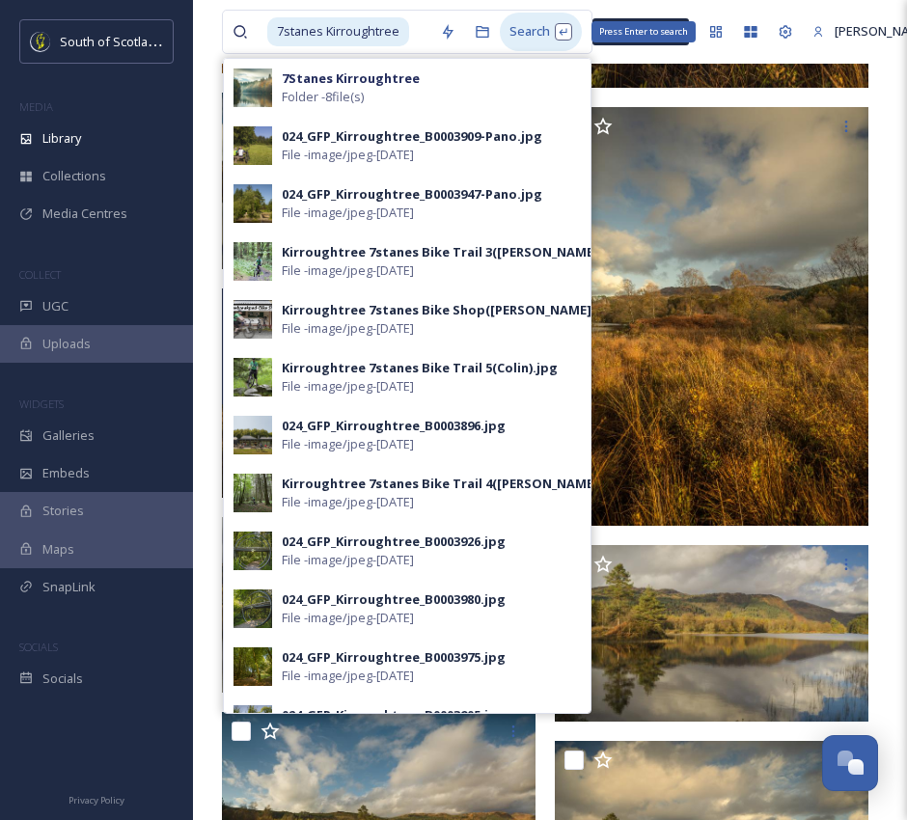
click at [542, 38] on div "Search Press Enter to search" at bounding box center [541, 32] width 82 height 38
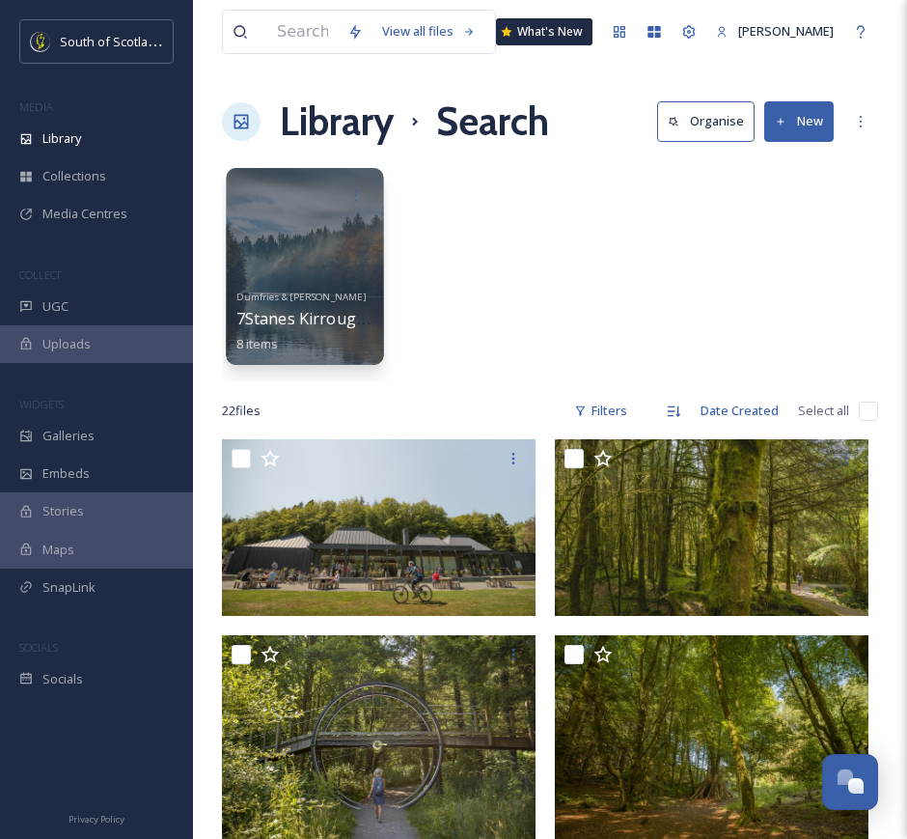
click at [349, 268] on div at bounding box center [304, 266] width 157 height 197
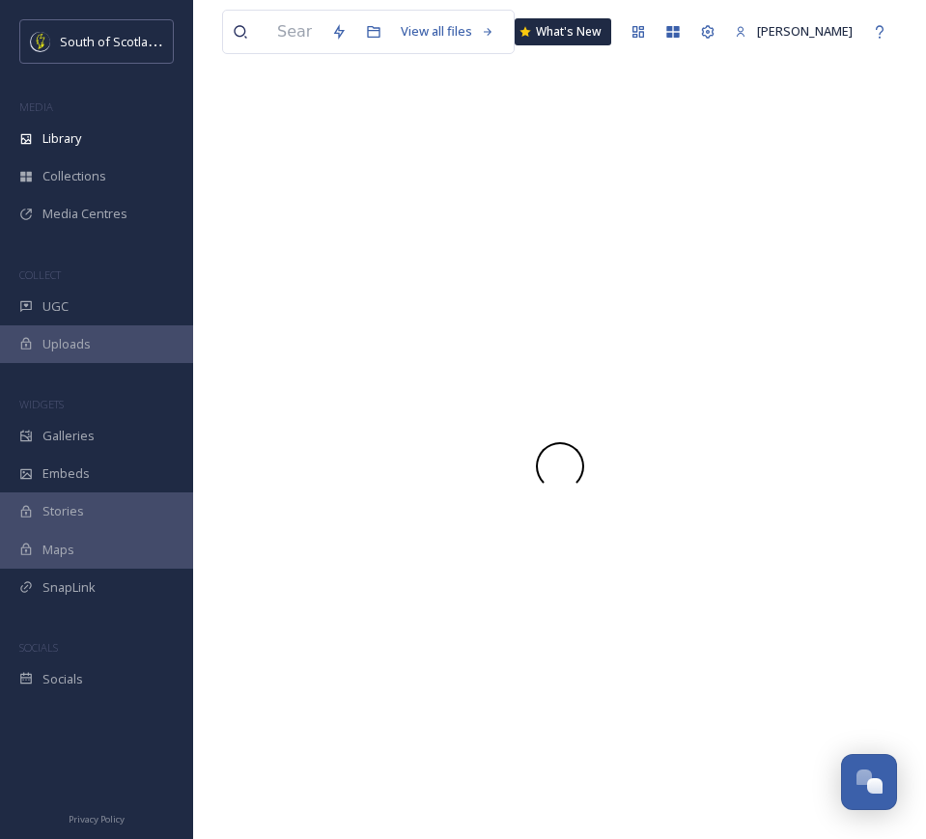
click at [349, 268] on div at bounding box center [559, 466] width 675 height 746
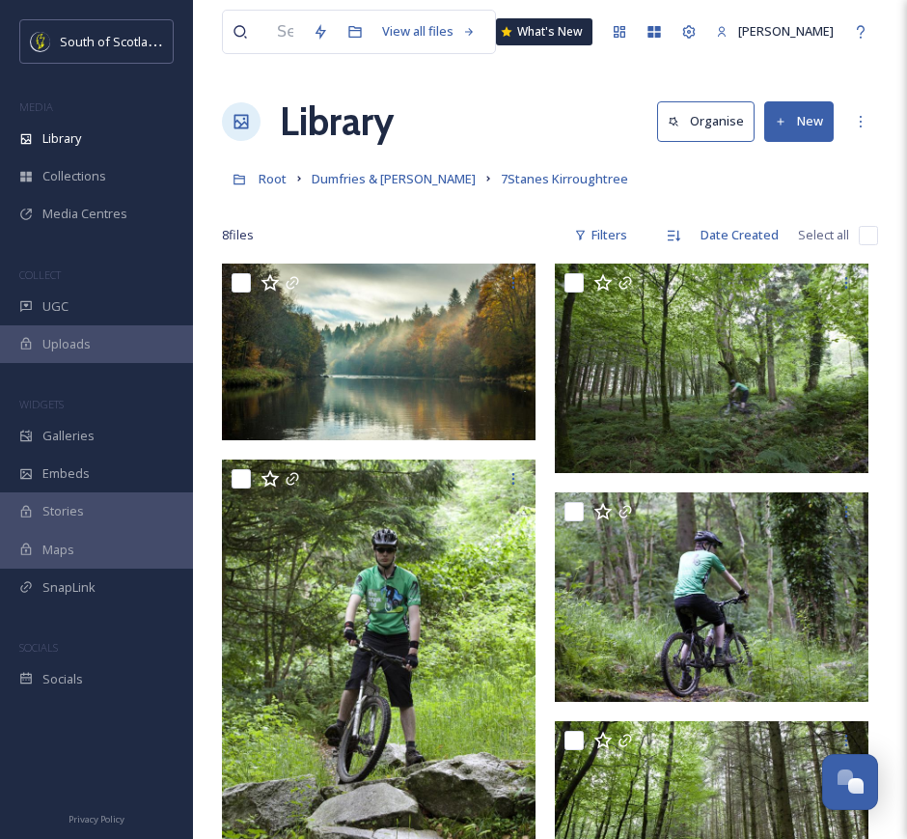
click at [650, 179] on div "Root Dumfries & [PERSON_NAME] 7Stanes Kirroughtree" at bounding box center [550, 178] width 656 height 37
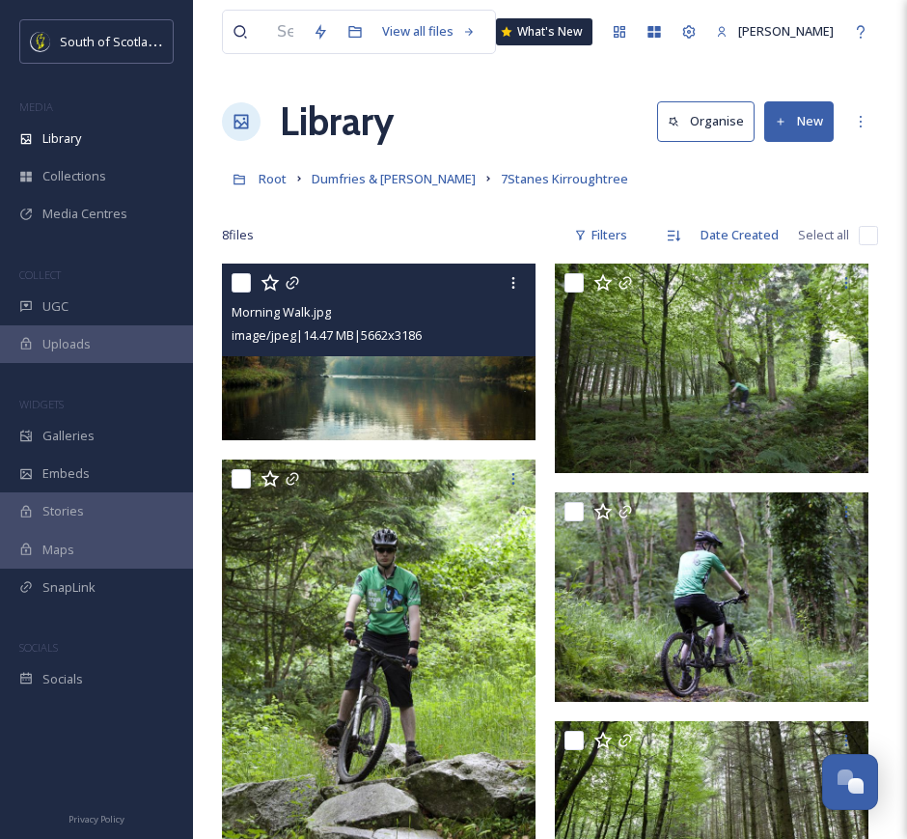
click at [445, 373] on img at bounding box center [379, 351] width 314 height 177
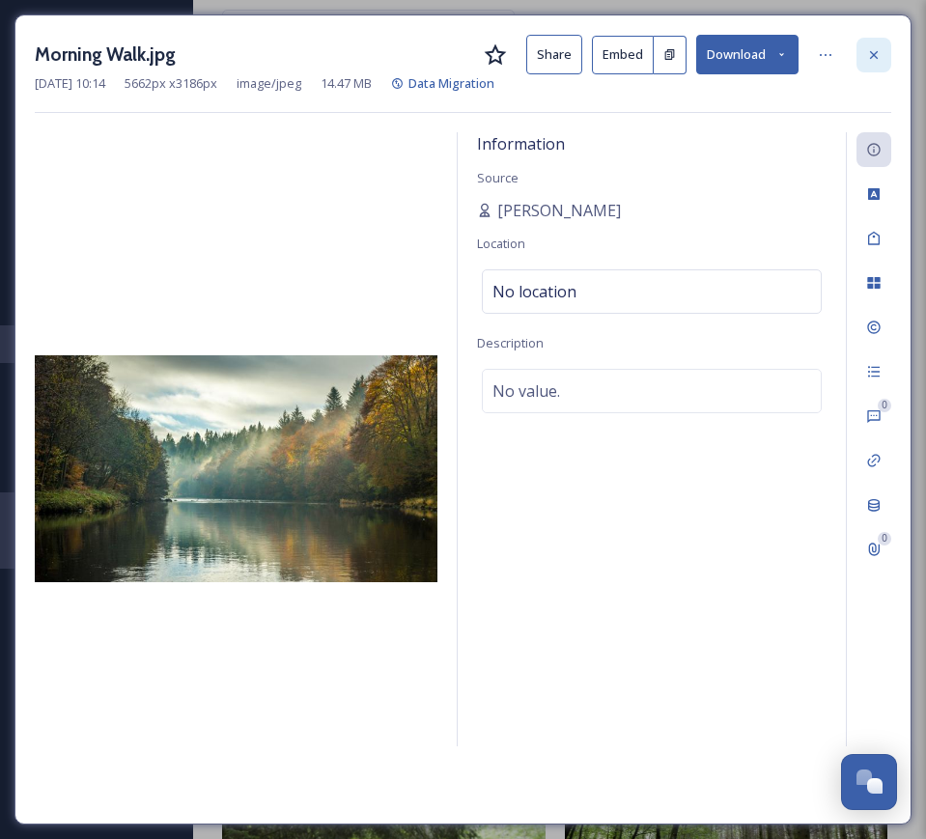
click at [871, 53] on icon at bounding box center [873, 54] width 15 height 15
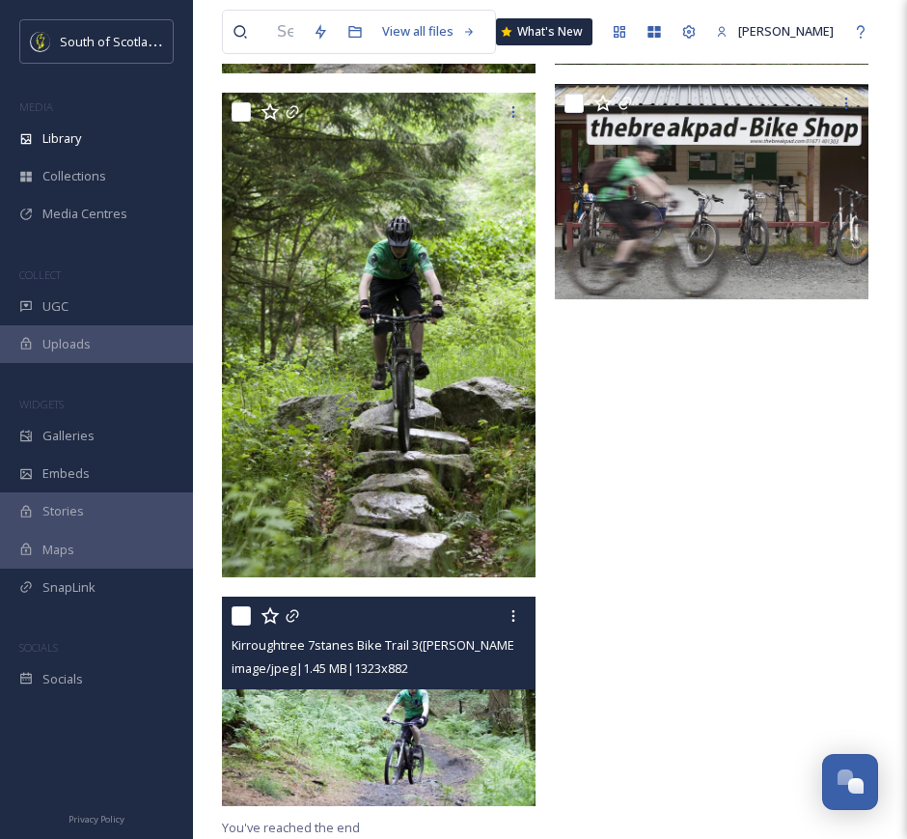
scroll to position [871, 0]
click at [453, 750] on img at bounding box center [379, 700] width 314 height 209
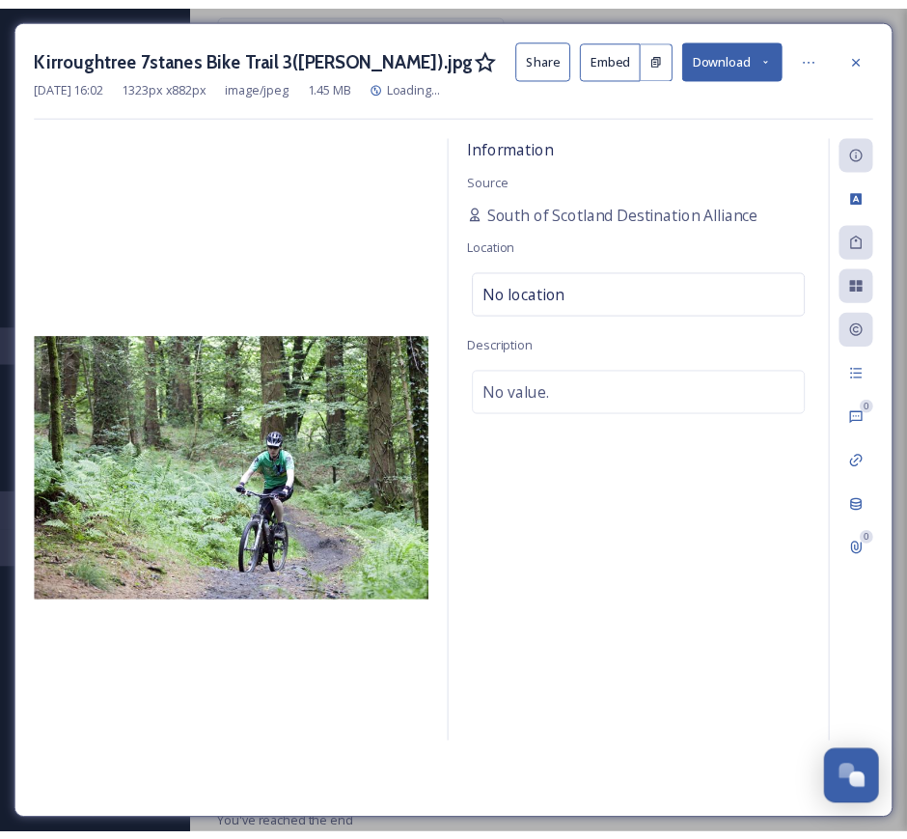
scroll to position [649, 0]
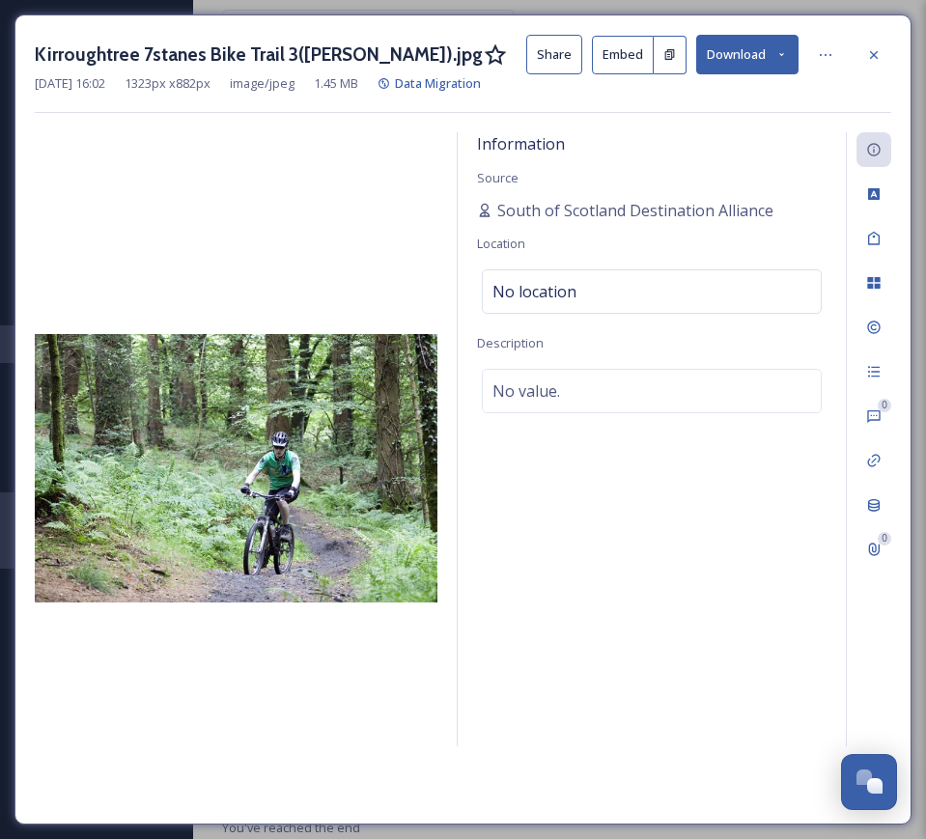
click at [560, 66] on button "Share" at bounding box center [554, 55] width 56 height 40
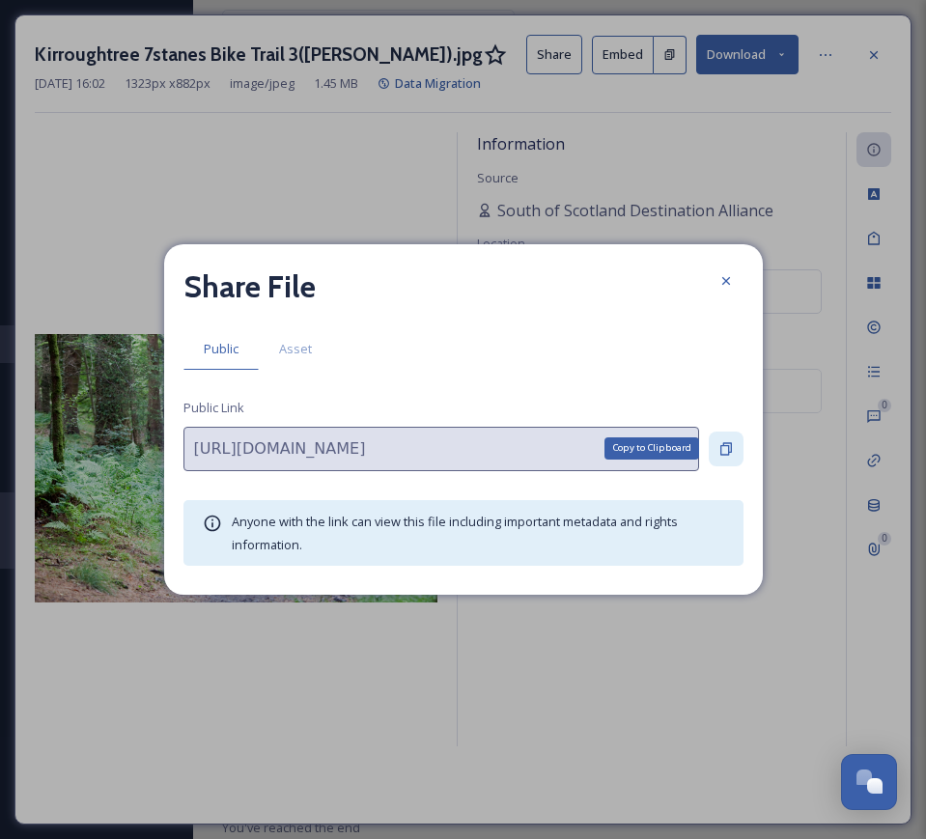
click at [725, 437] on div "Copy to Clipboard" at bounding box center [725, 448] width 35 height 35
click at [720, 284] on icon at bounding box center [725, 280] width 15 height 15
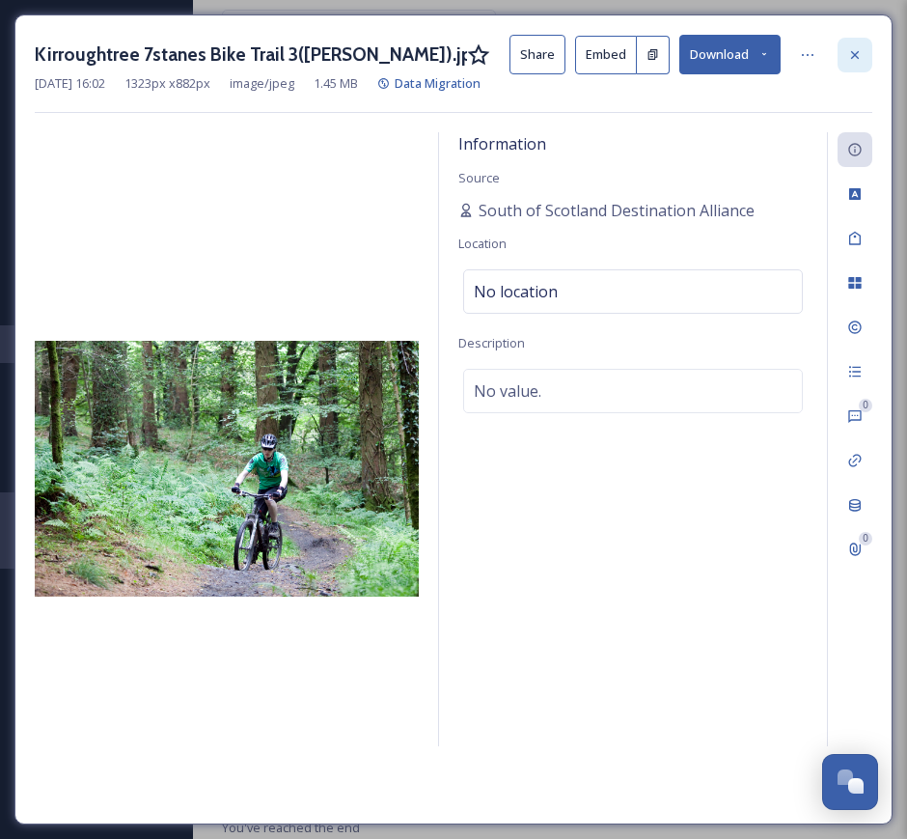
click at [848, 54] on icon at bounding box center [854, 54] width 15 height 15
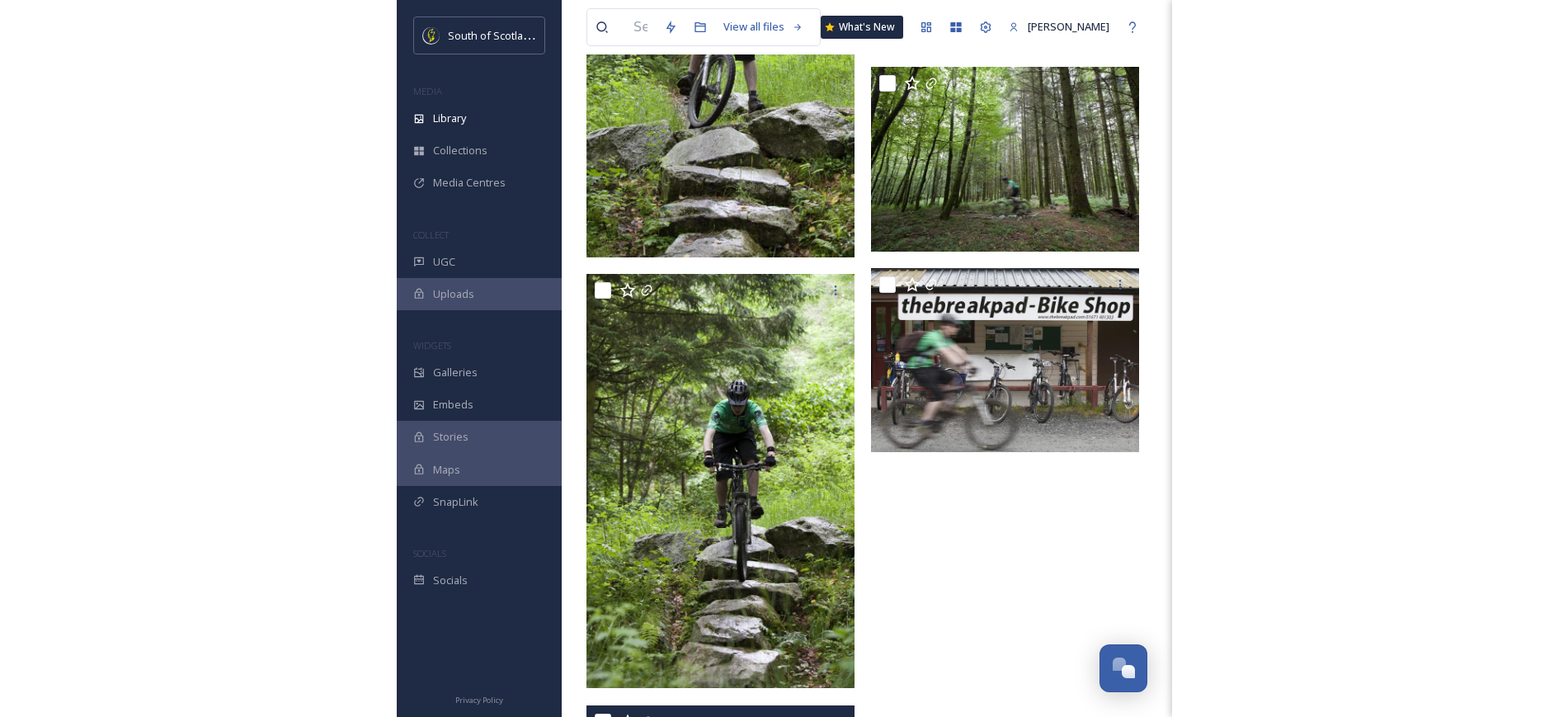
scroll to position [150, 0]
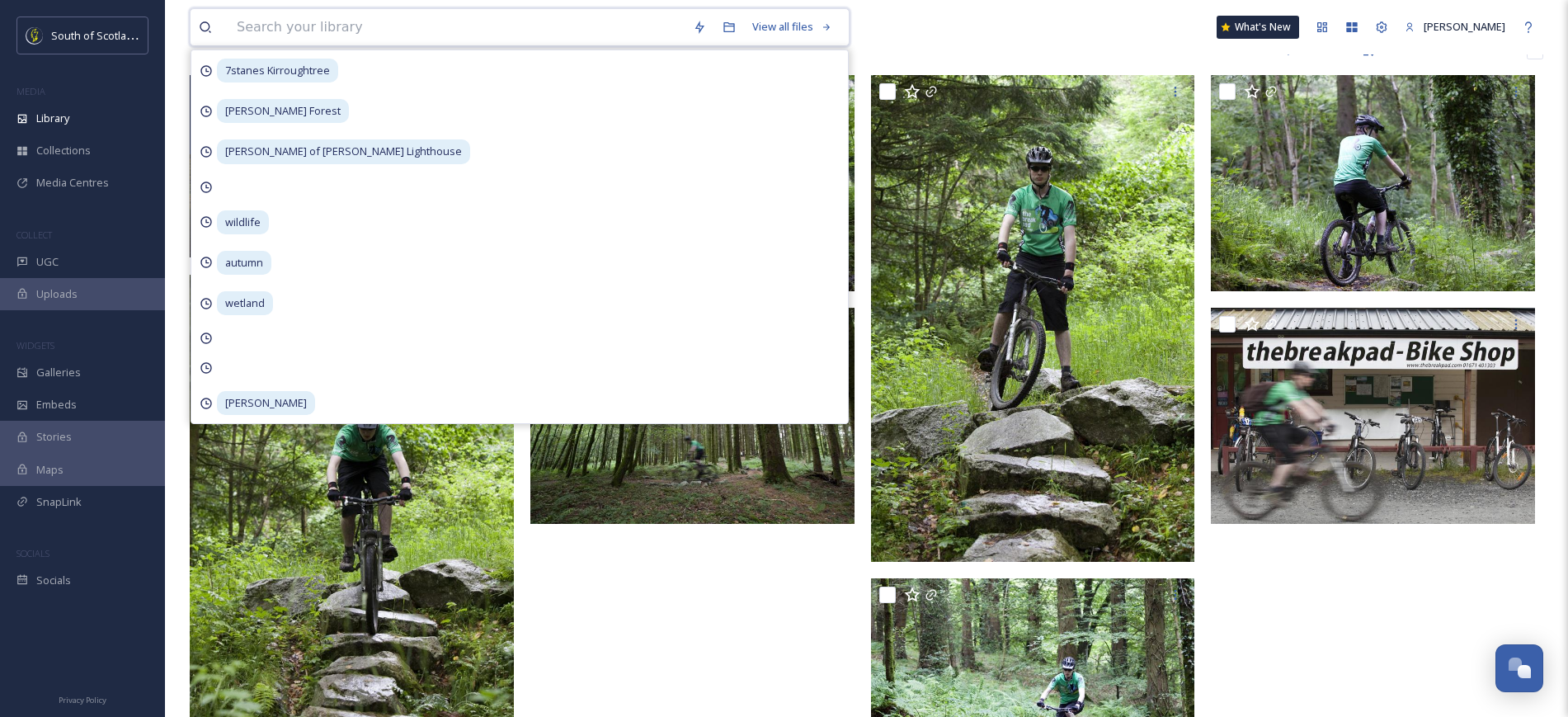
click at [431, 21] on input at bounding box center [456, 27] width 456 height 36
type input "Dumfries"
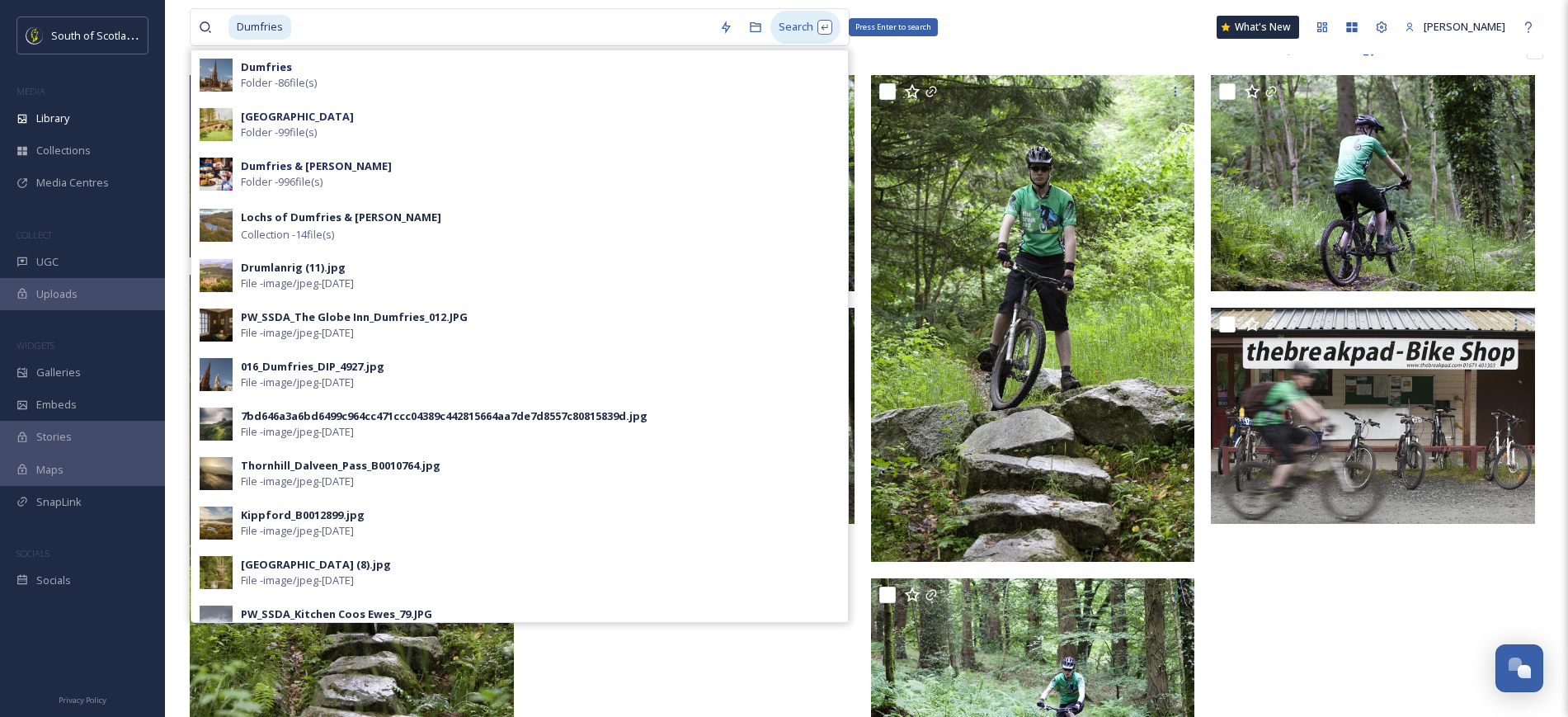
click at [787, 29] on div "Search Press Enter to search" at bounding box center [805, 27] width 70 height 32
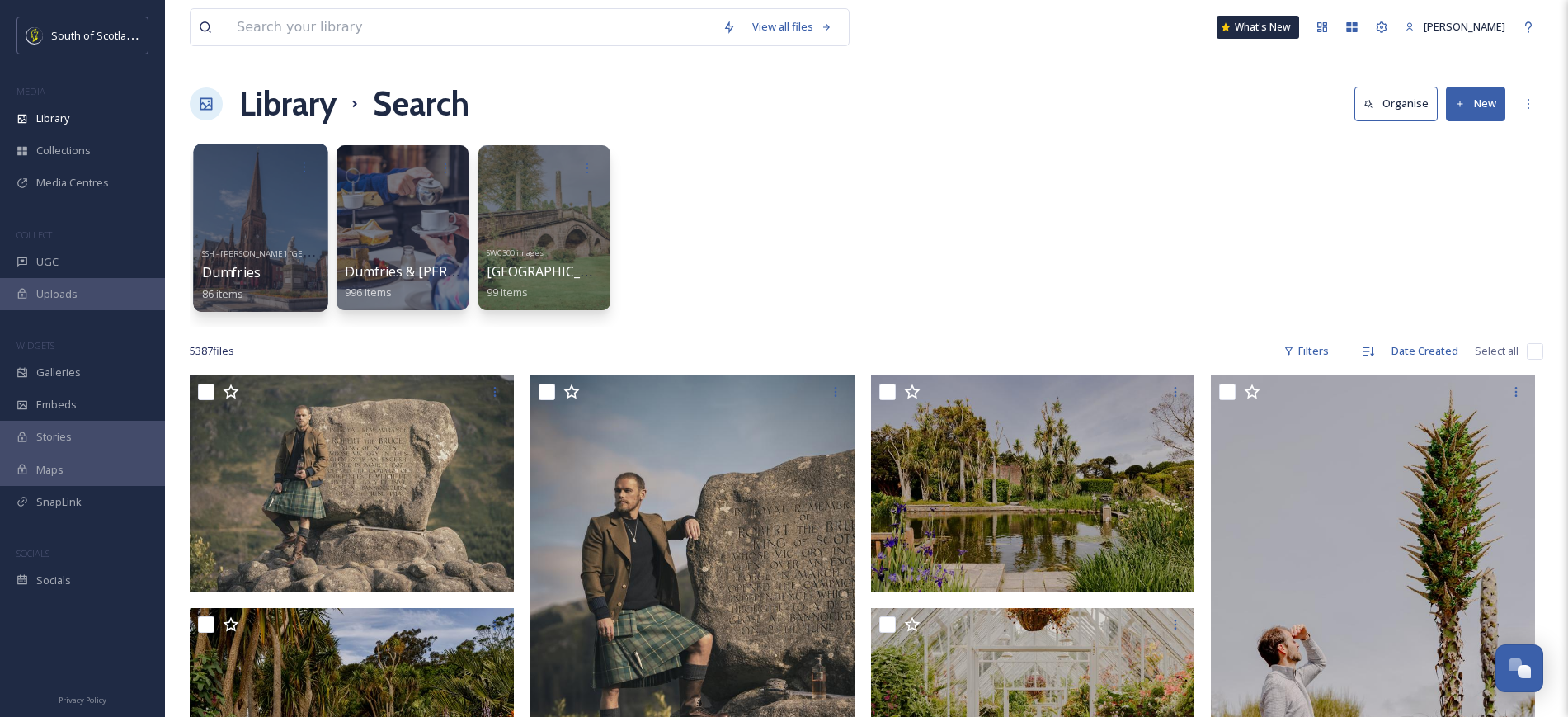
click at [241, 198] on div at bounding box center [260, 227] width 134 height 168
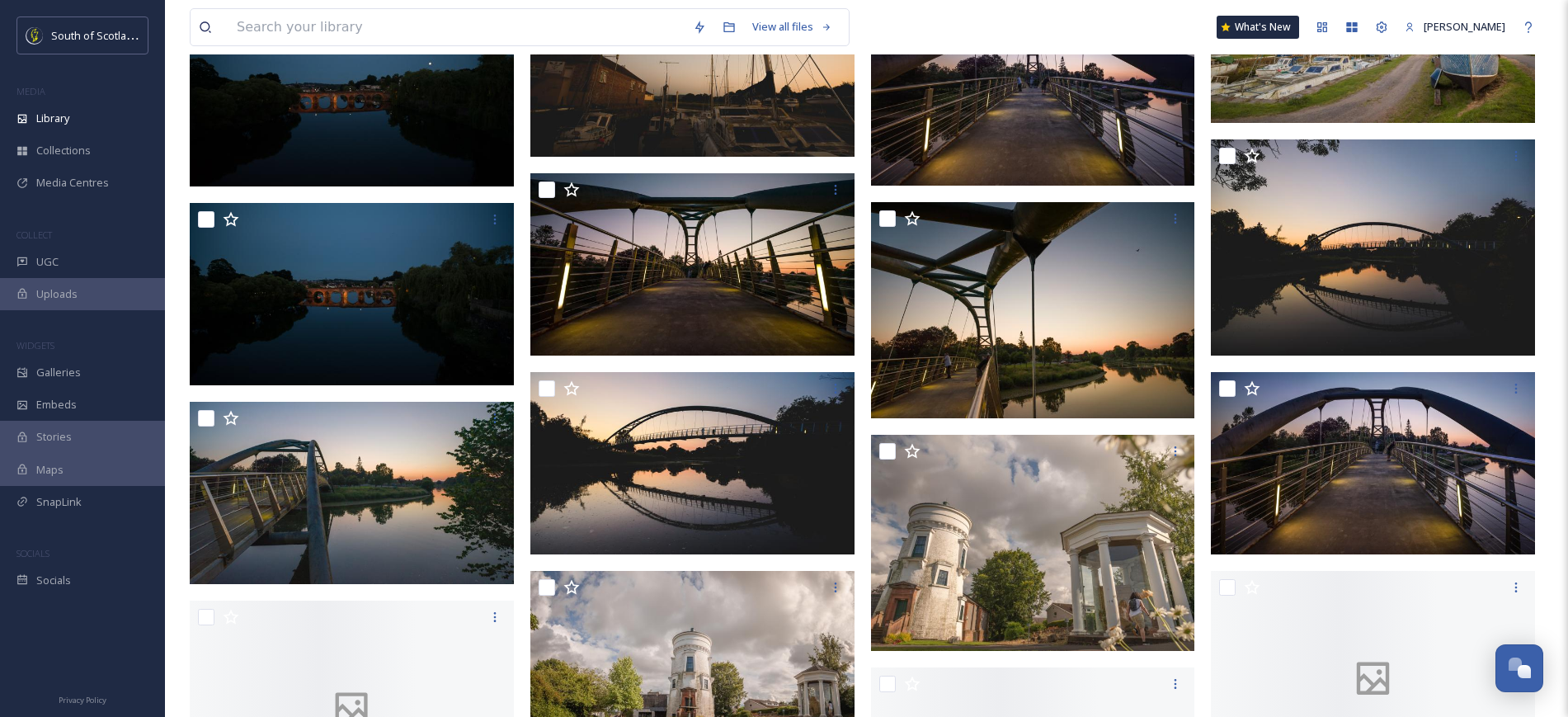
scroll to position [1725, 0]
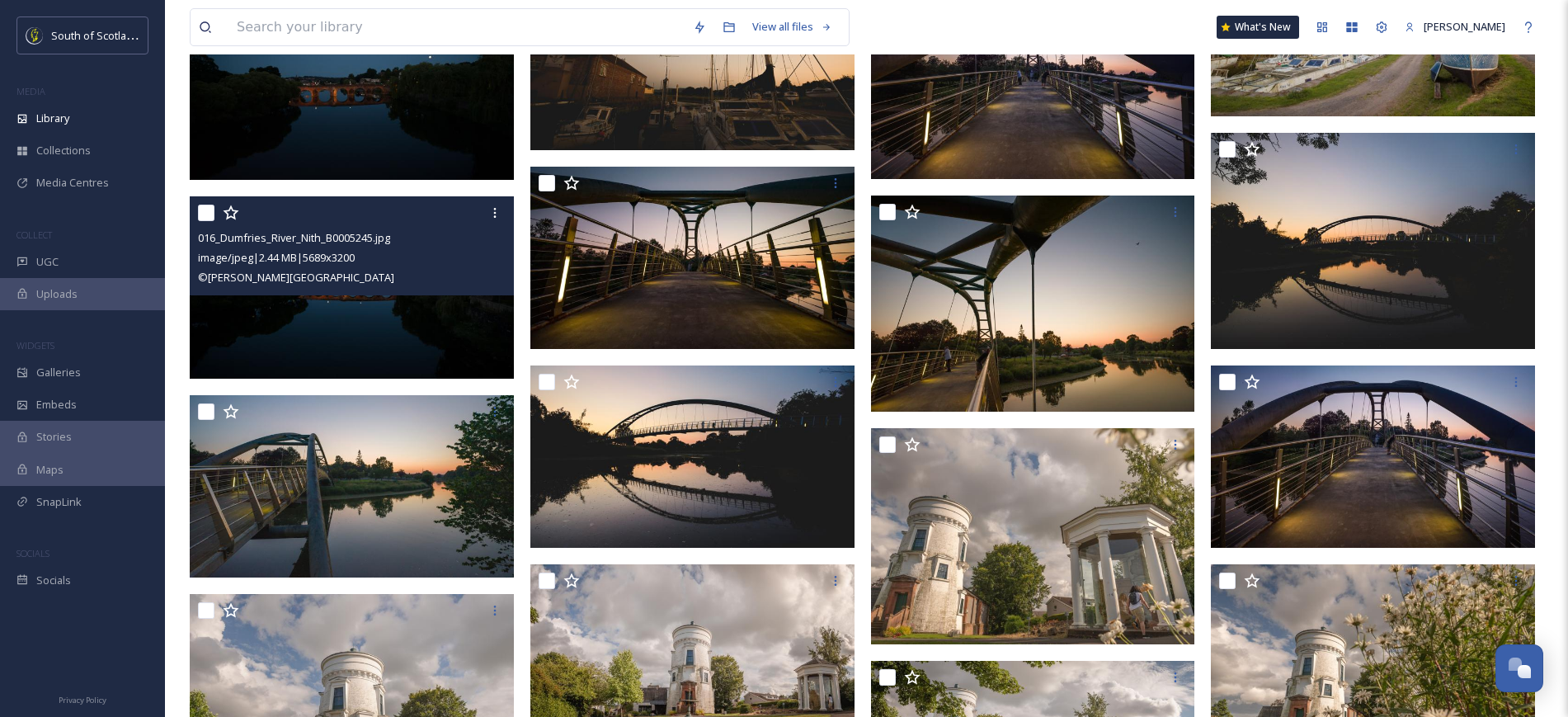
click at [404, 335] on img at bounding box center [351, 287] width 324 height 182
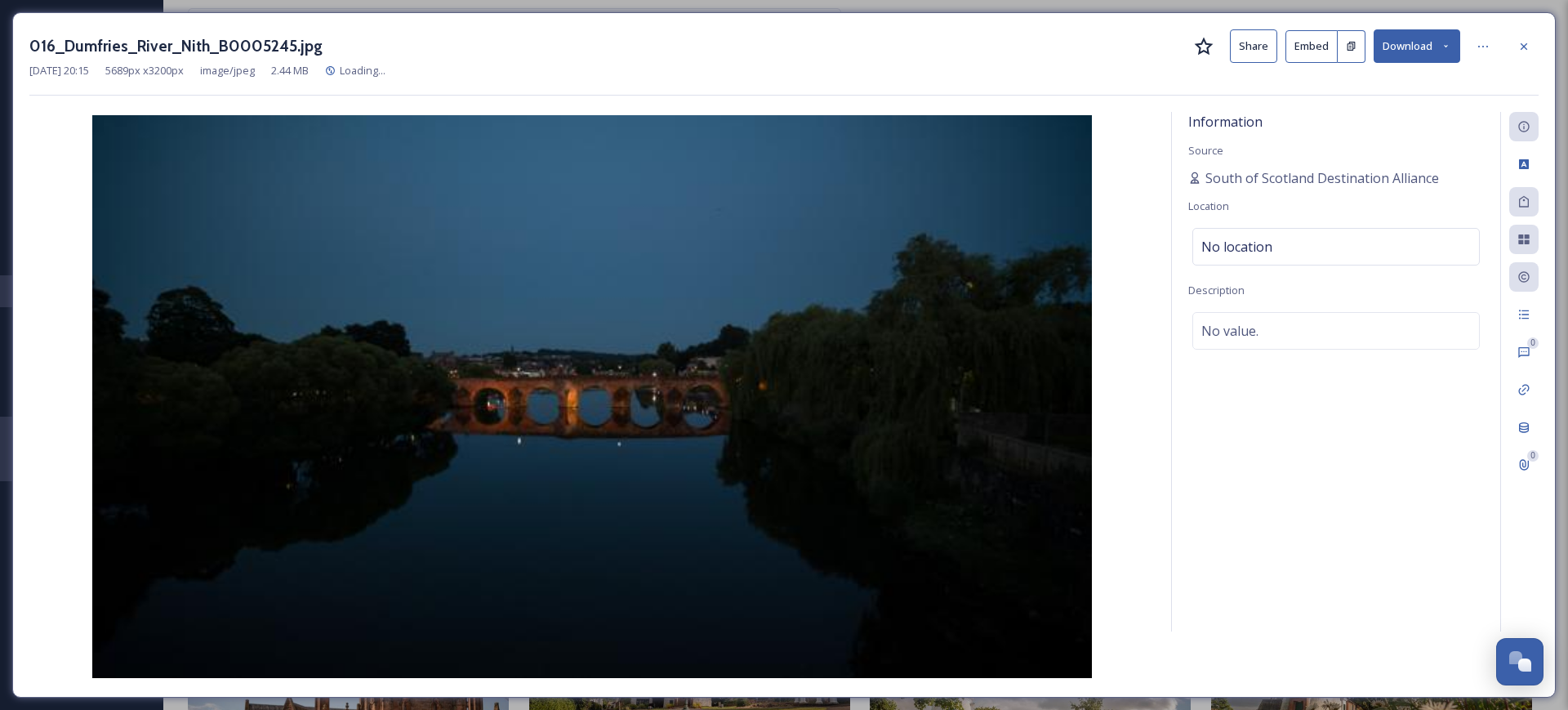
click at [779, 41] on button "Share" at bounding box center [1253, 47] width 47 height 34
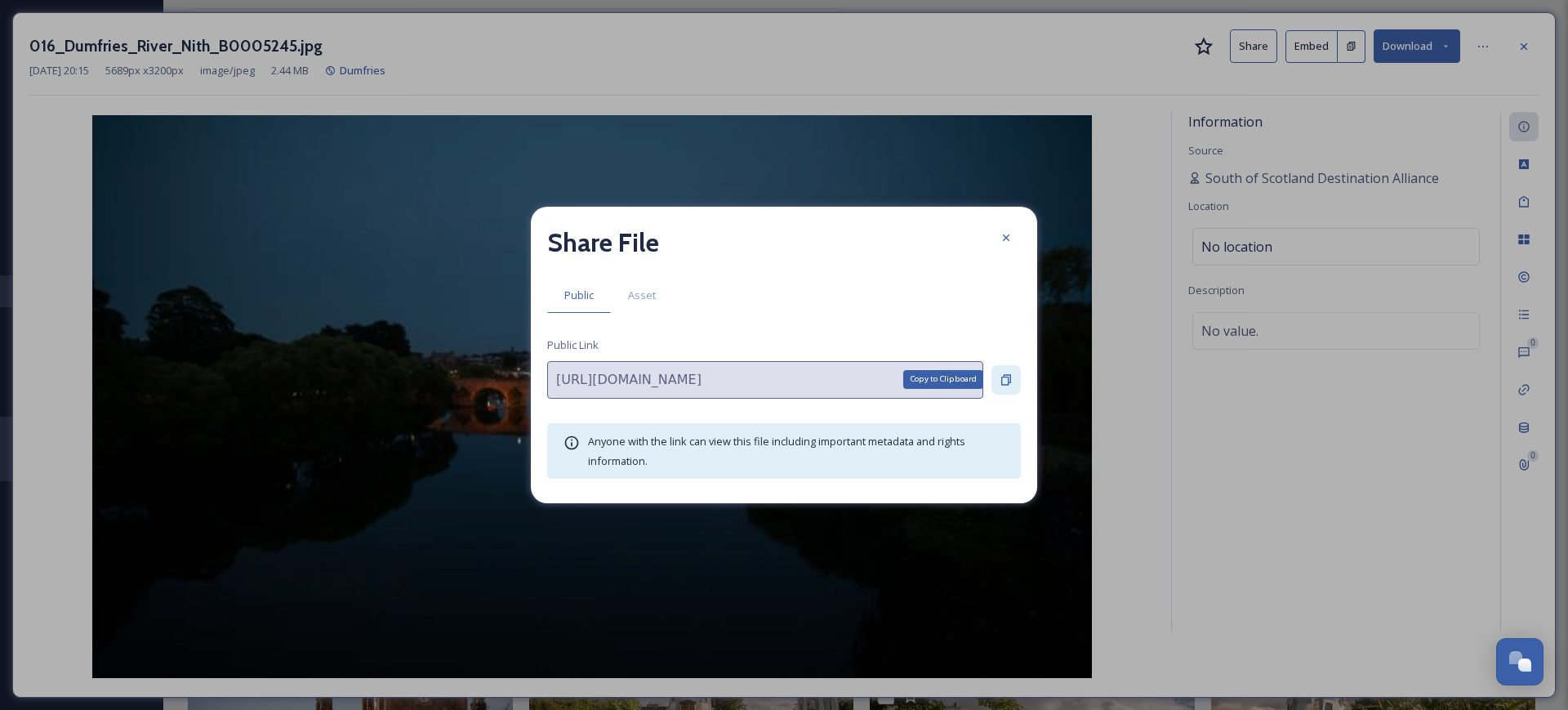
click at [779, 373] on icon at bounding box center [1005, 379] width 13 height 13
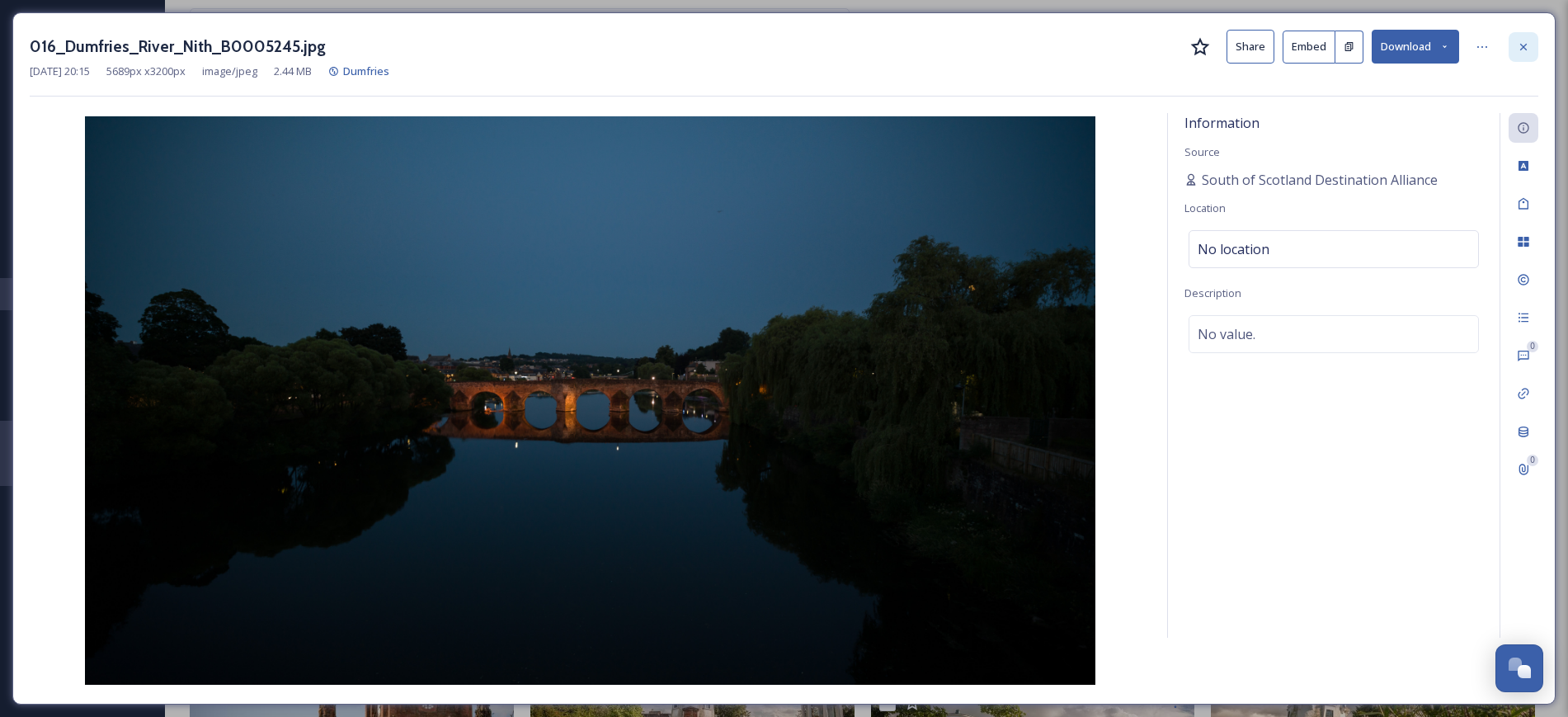
click at [787, 46] on icon at bounding box center [1523, 46] width 13 height 13
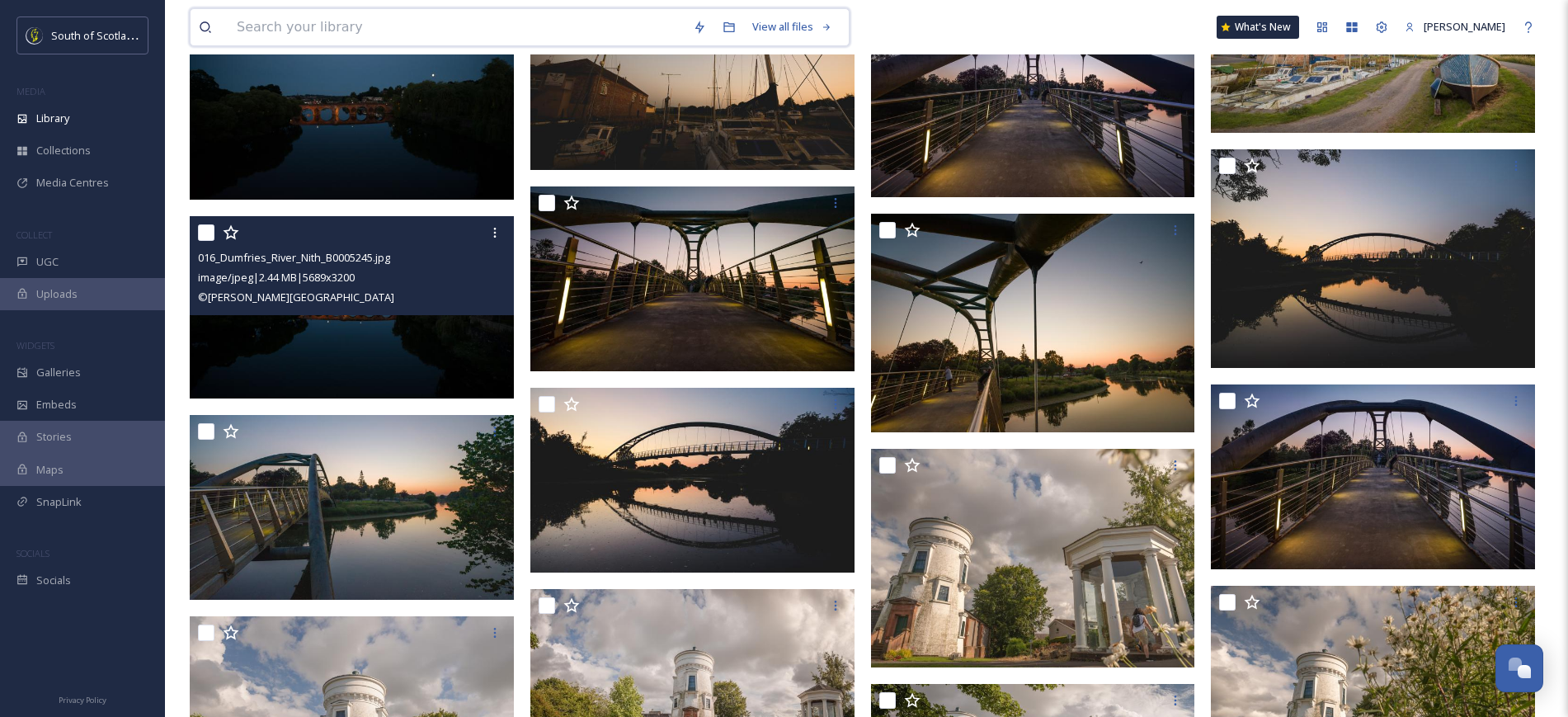
click at [620, 30] on input at bounding box center [456, 27] width 456 height 36
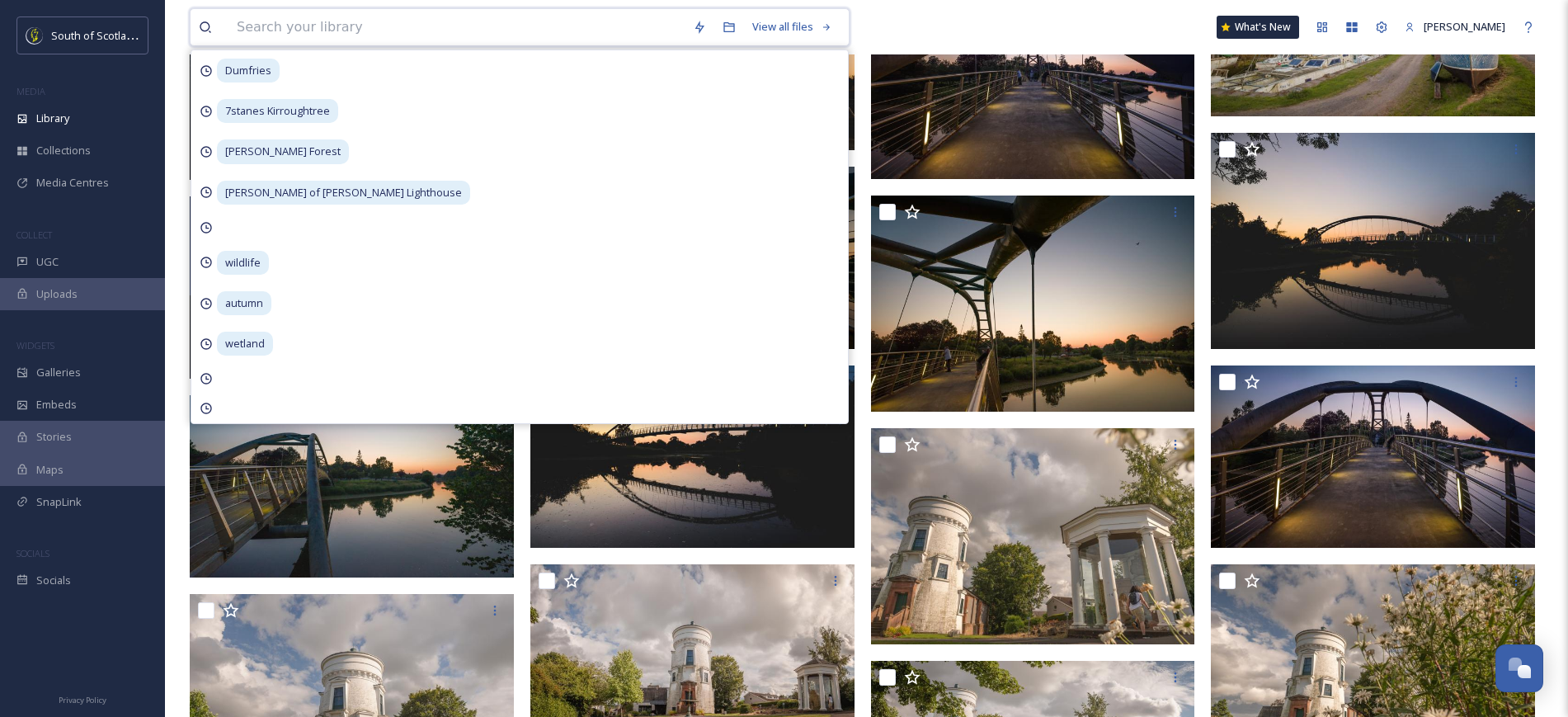
scroll to position [1707, 0]
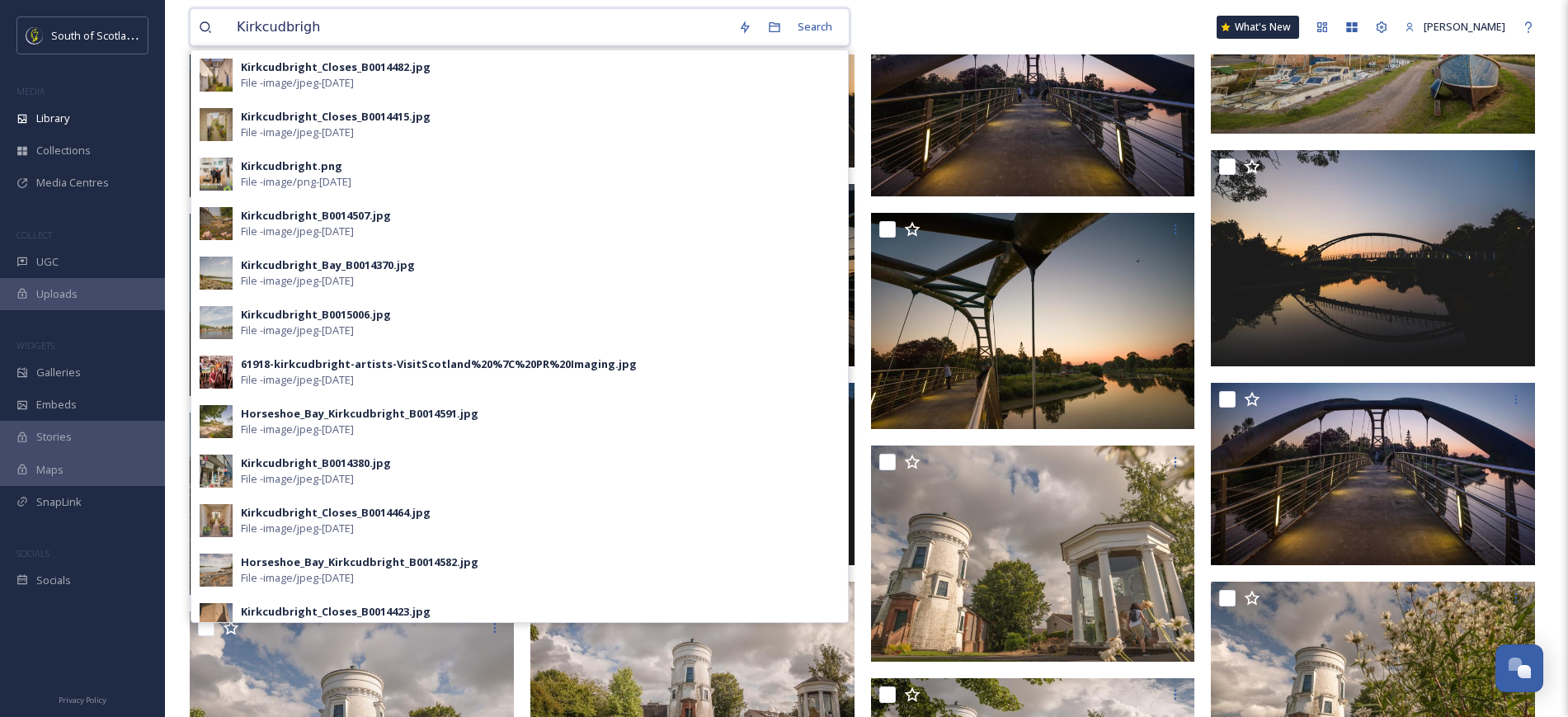
type input "Kirkcudbright"
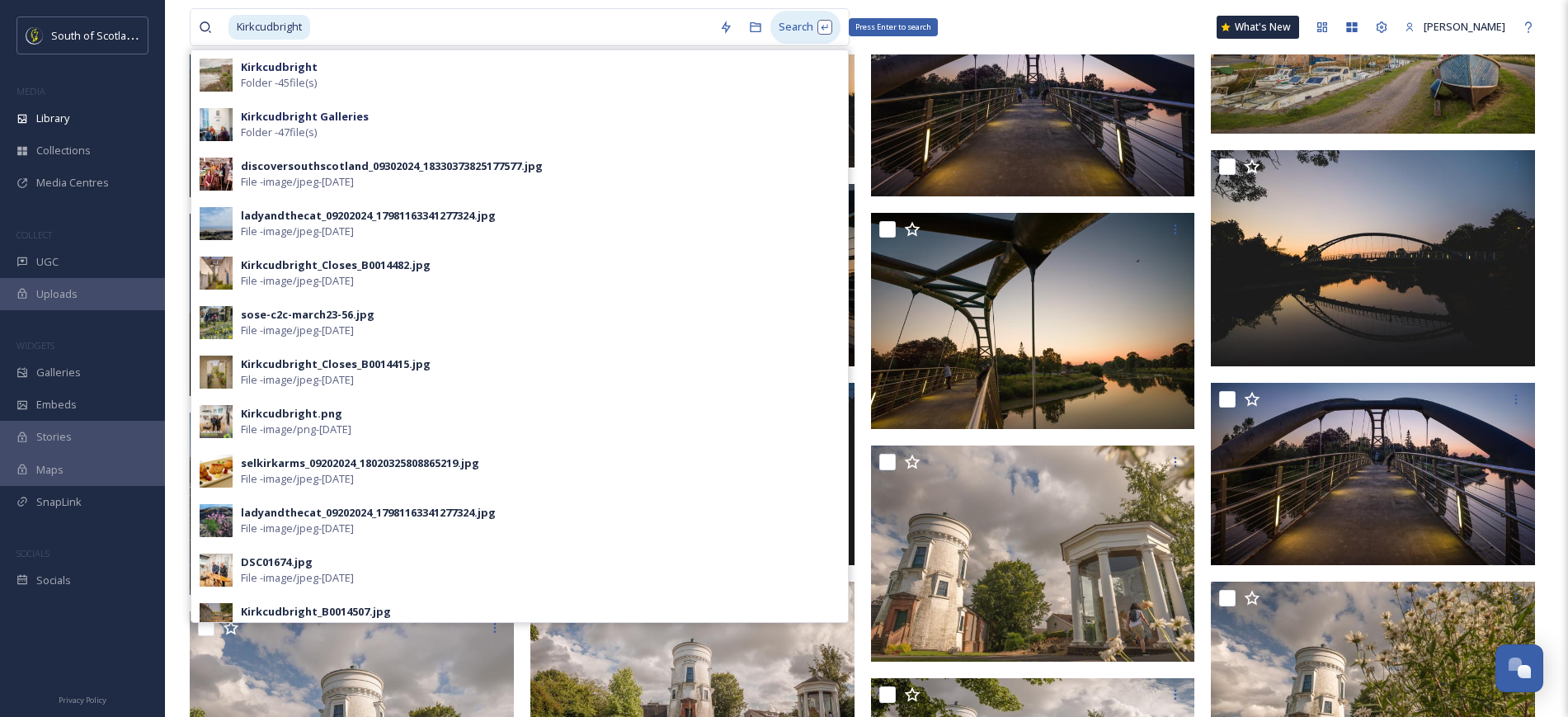
click at [787, 21] on div "Search Press Enter to search" at bounding box center [805, 27] width 70 height 32
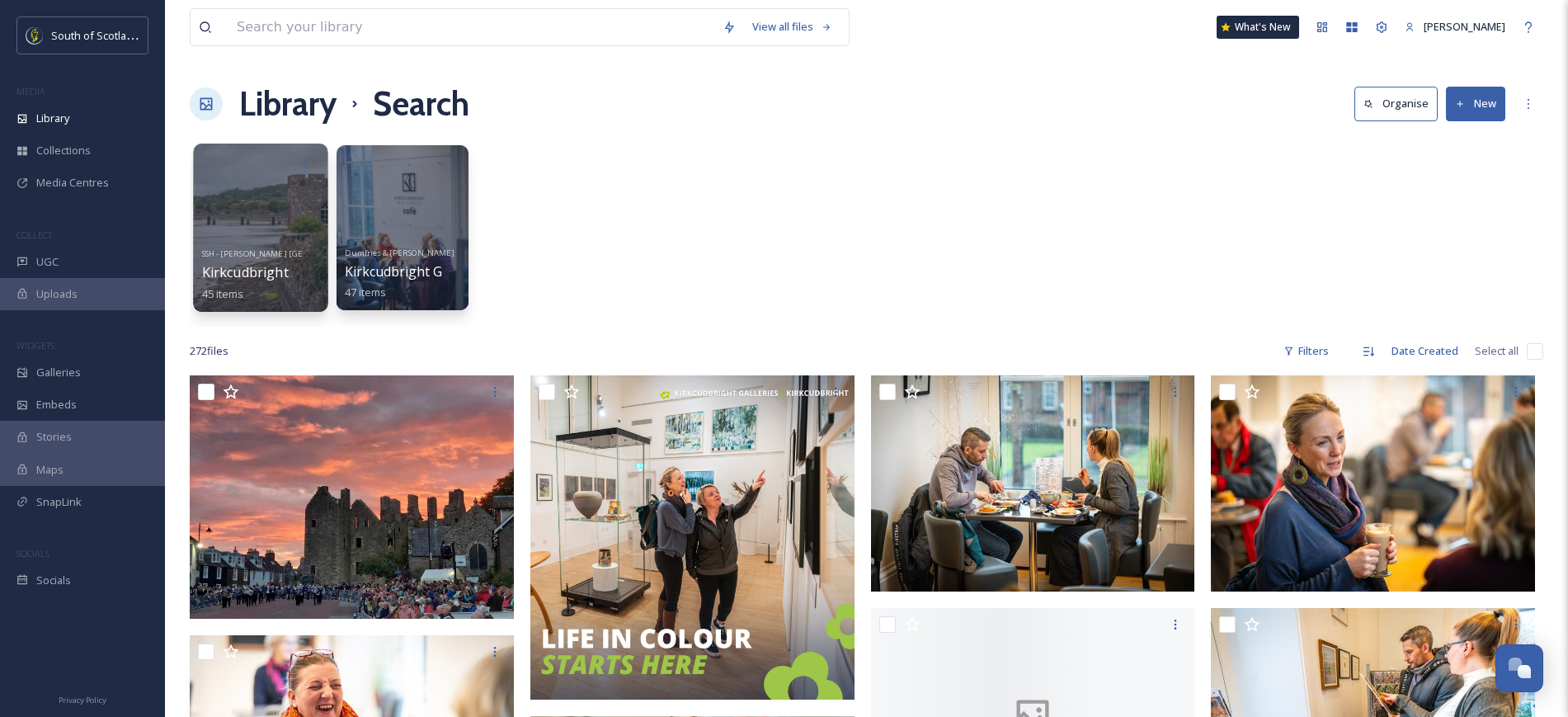
click at [273, 201] on div at bounding box center [260, 227] width 134 height 168
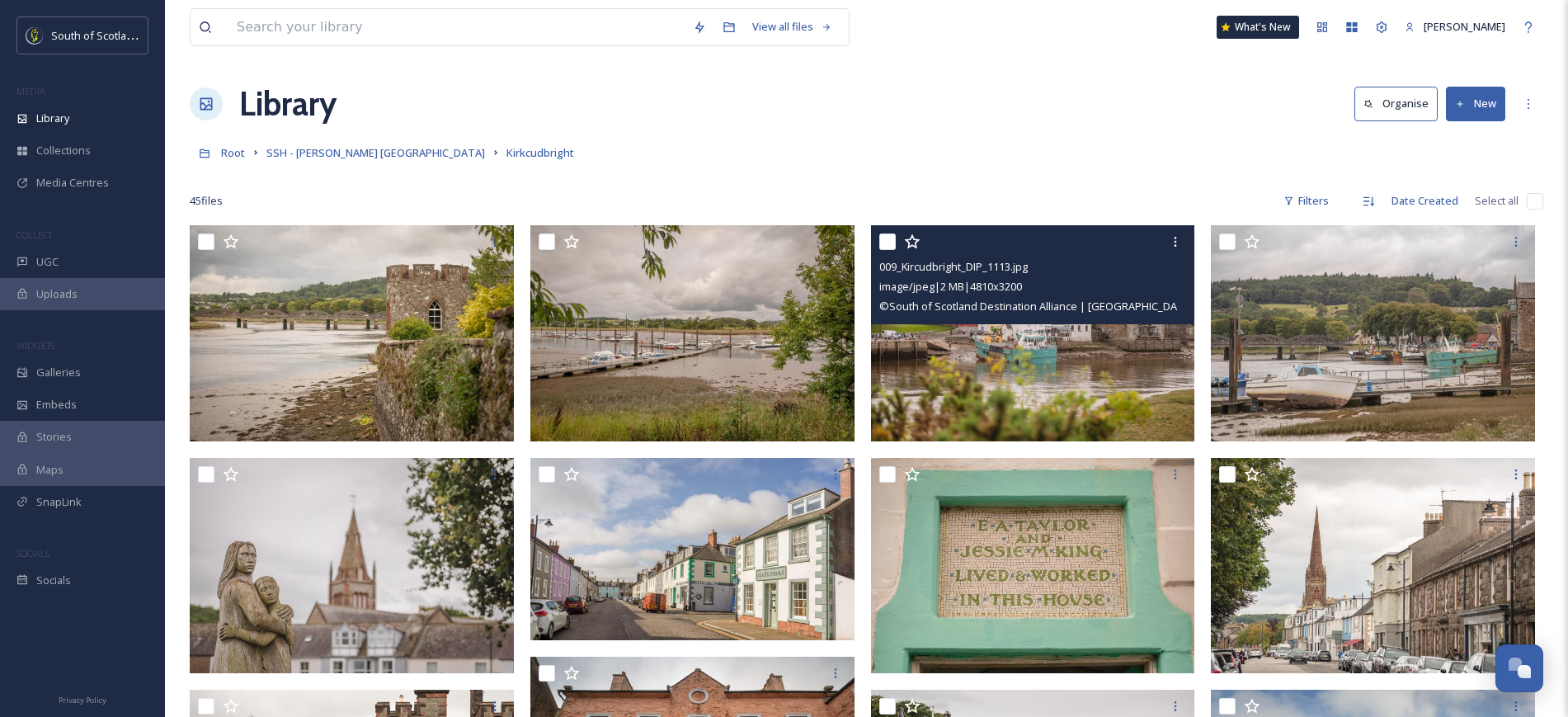
click at [787, 343] on img at bounding box center [1032, 332] width 324 height 216
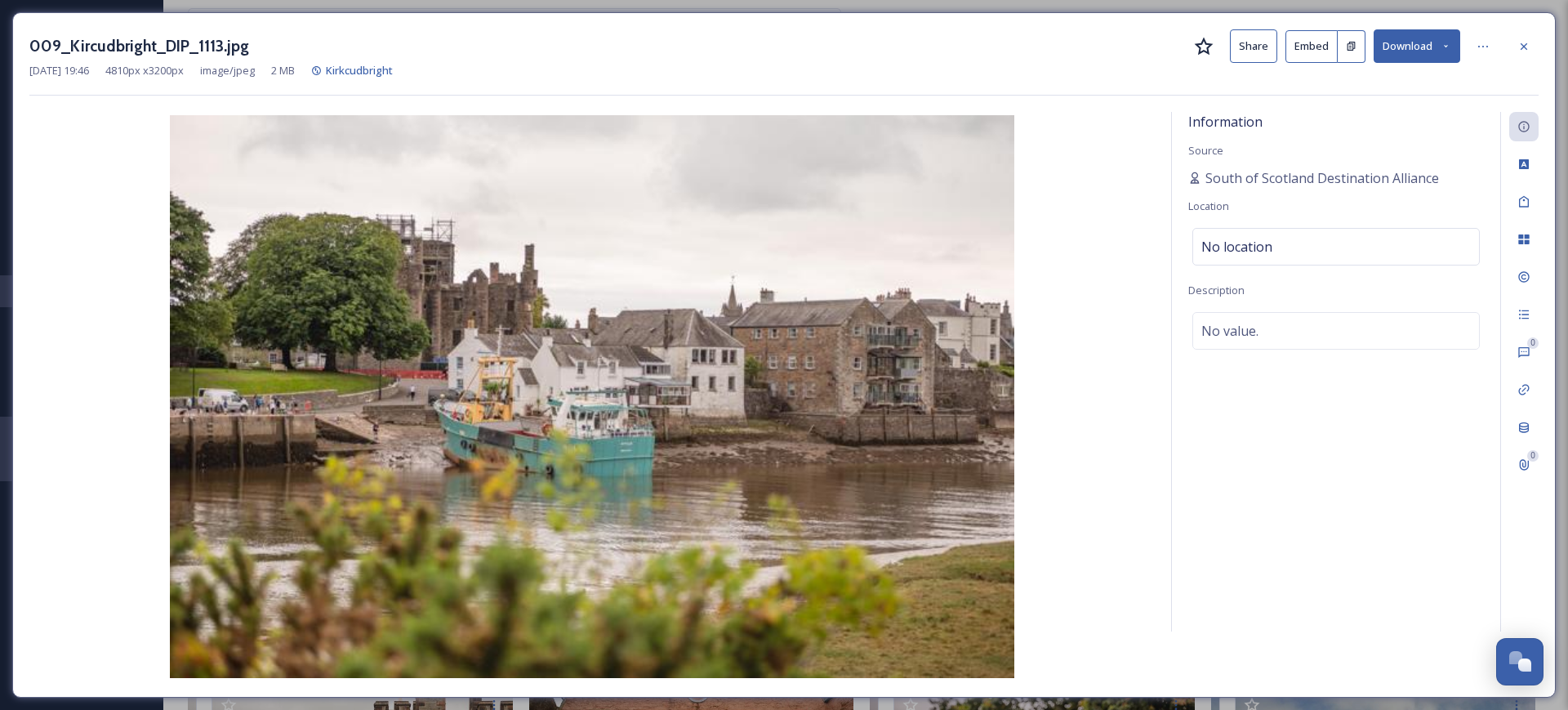
click at [779, 50] on button "Share" at bounding box center [1253, 47] width 47 height 34
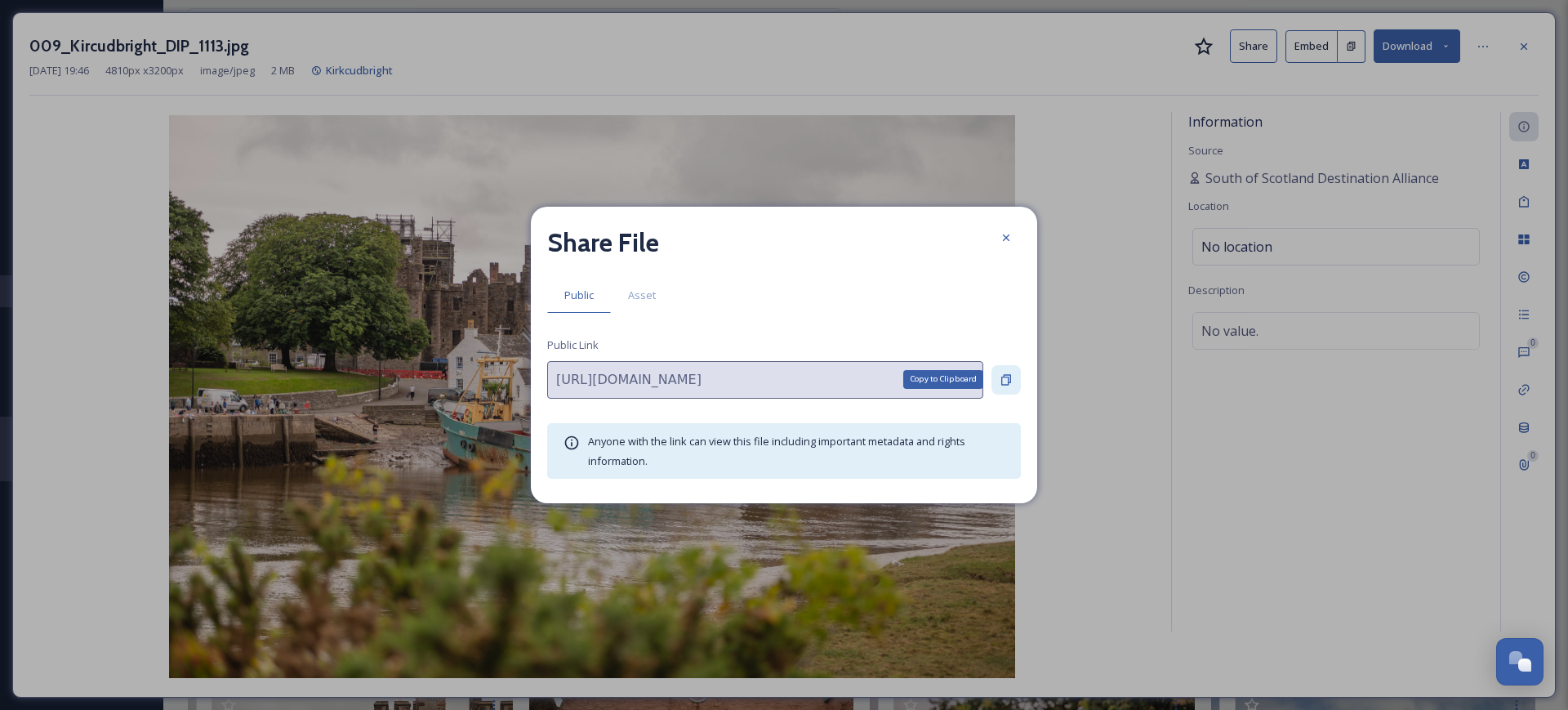
click at [779, 377] on icon at bounding box center [1006, 379] width 10 height 11
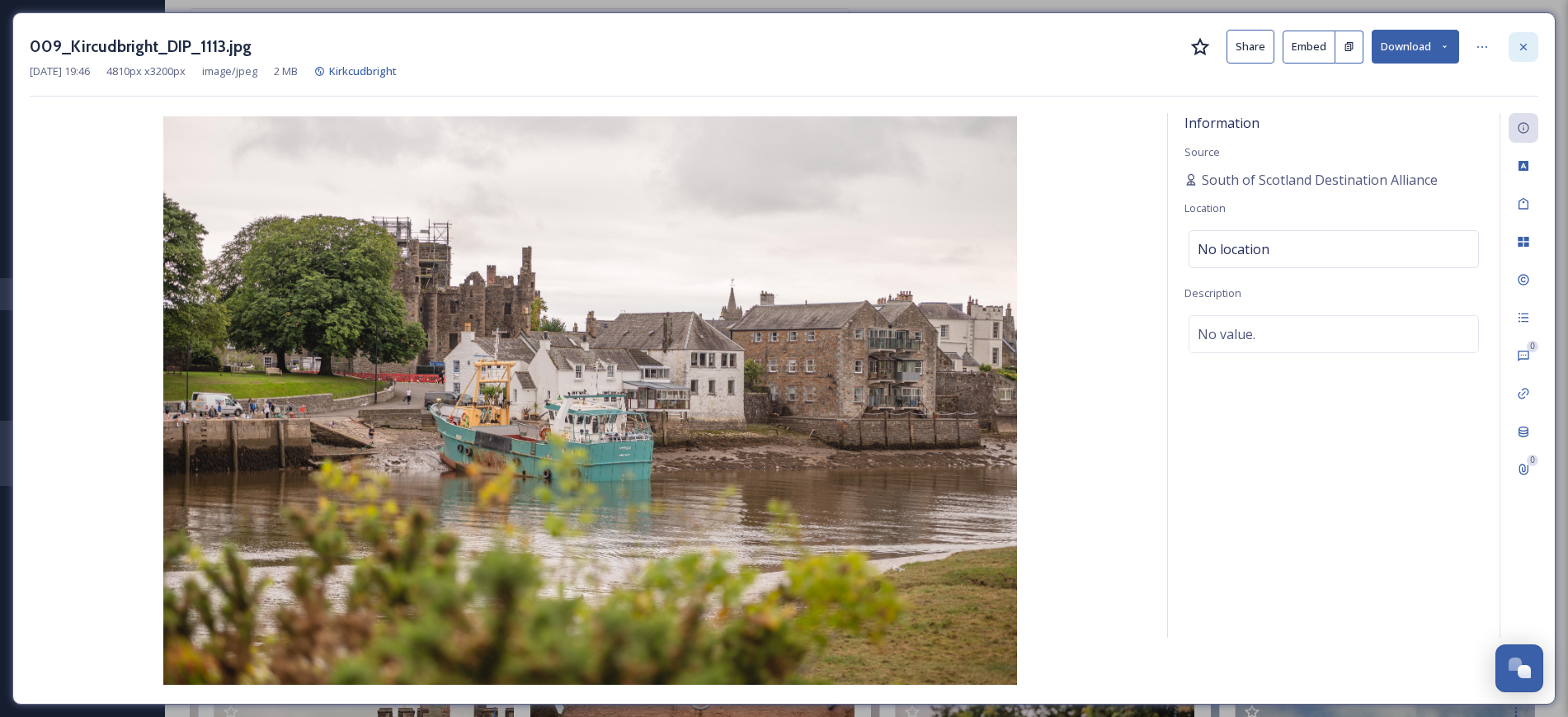
click at [787, 44] on icon at bounding box center [1524, 46] width 7 height 7
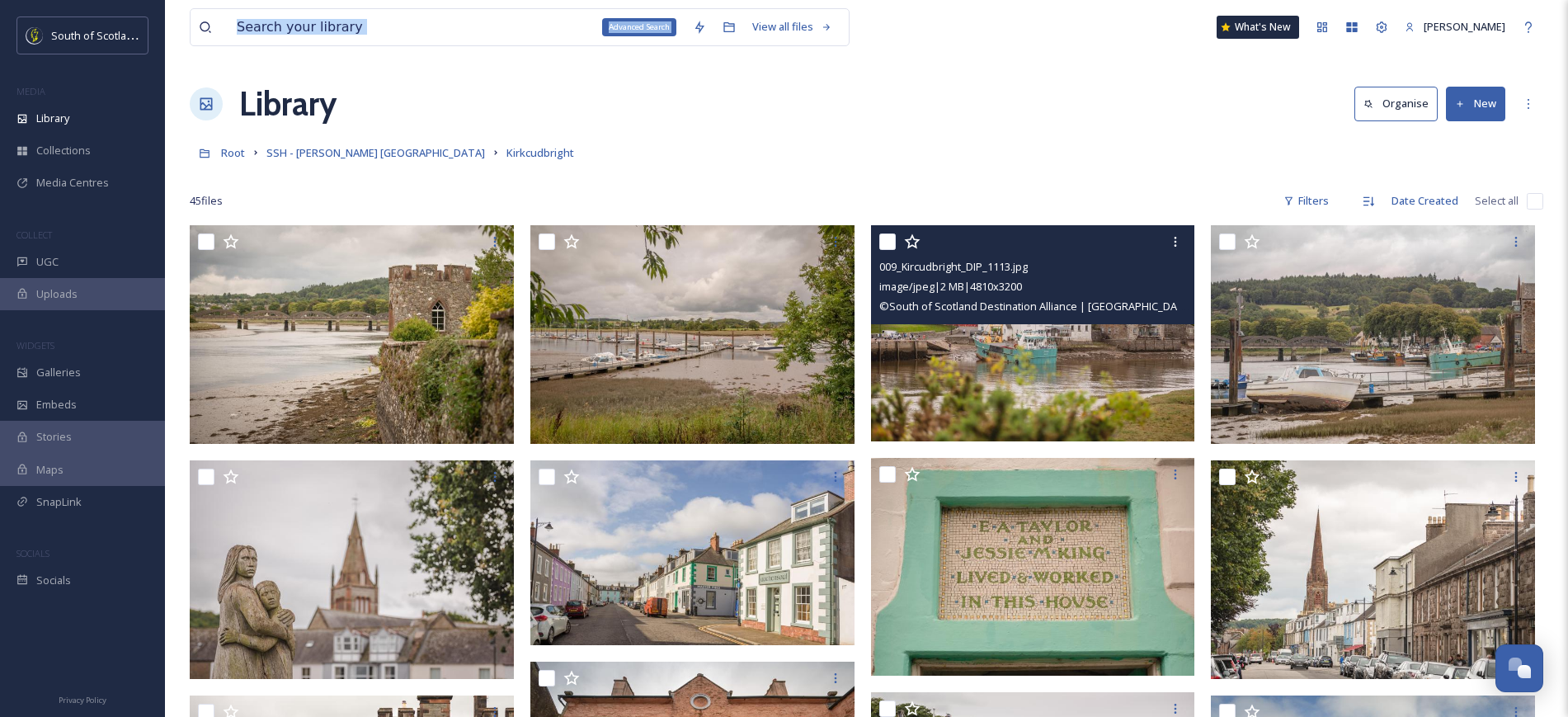
drag, startPoint x: 698, startPoint y: 31, endPoint x: 555, endPoint y: 25, distance: 143.1
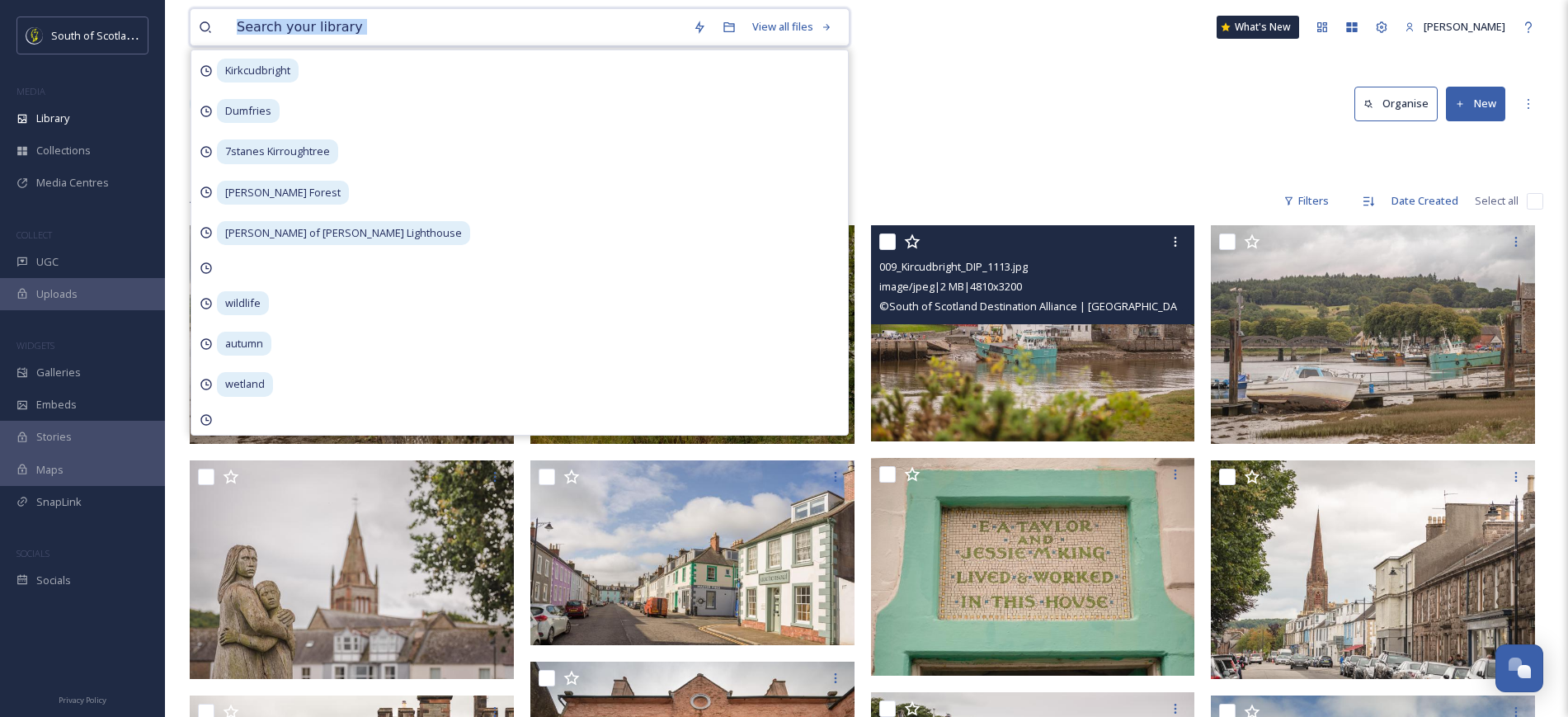
click at [555, 25] on input at bounding box center [456, 27] width 456 height 36
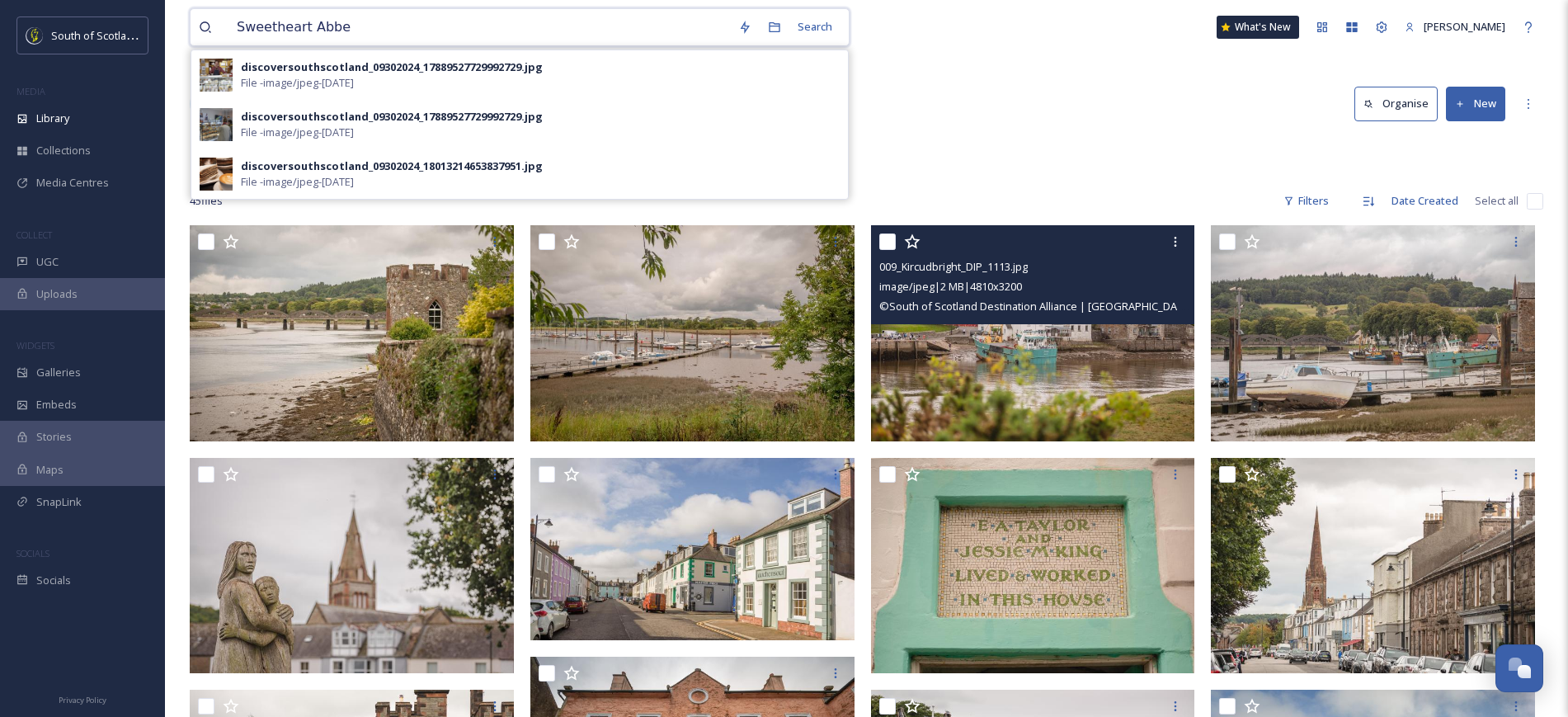
type input "Sweetheart Abbey"
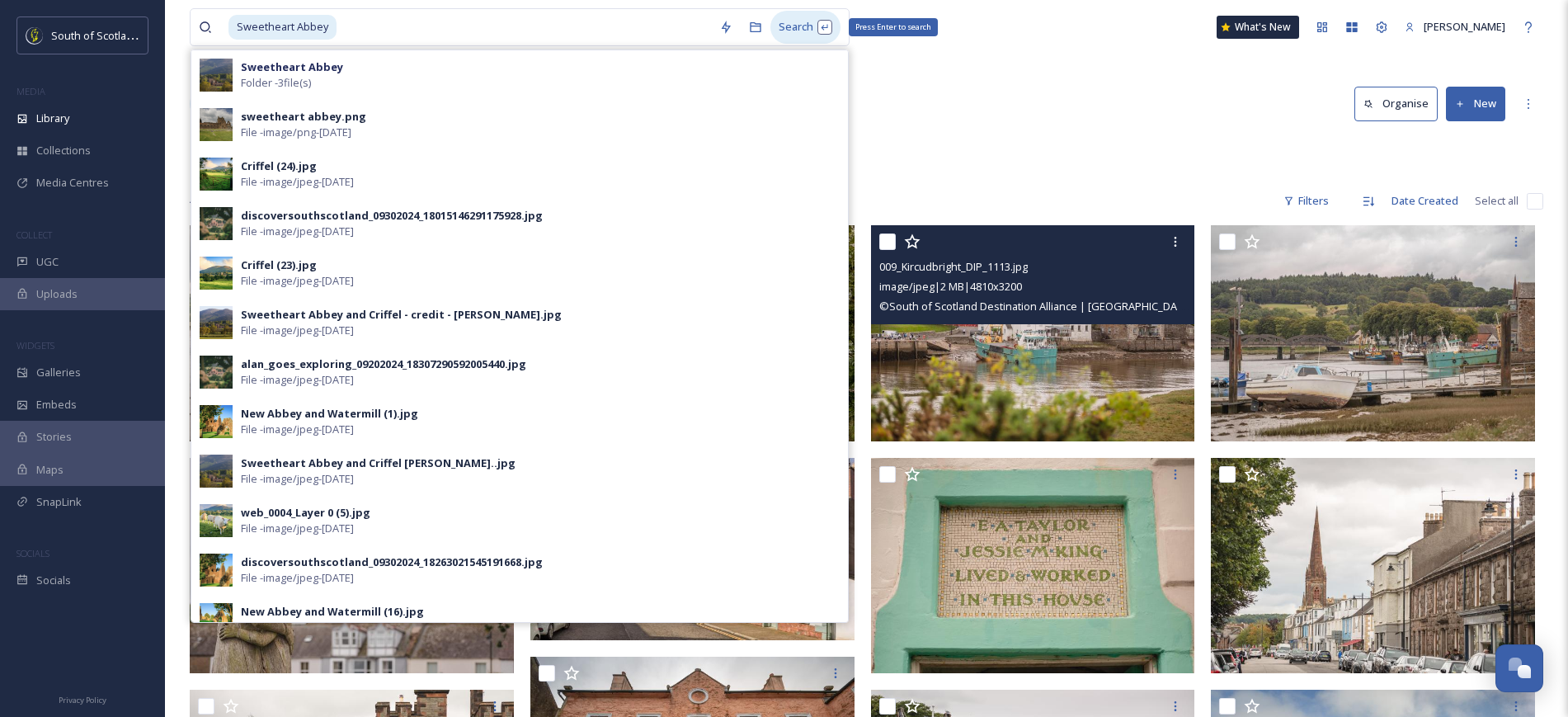
click at [787, 26] on div "Search Press Enter to search" at bounding box center [805, 27] width 70 height 32
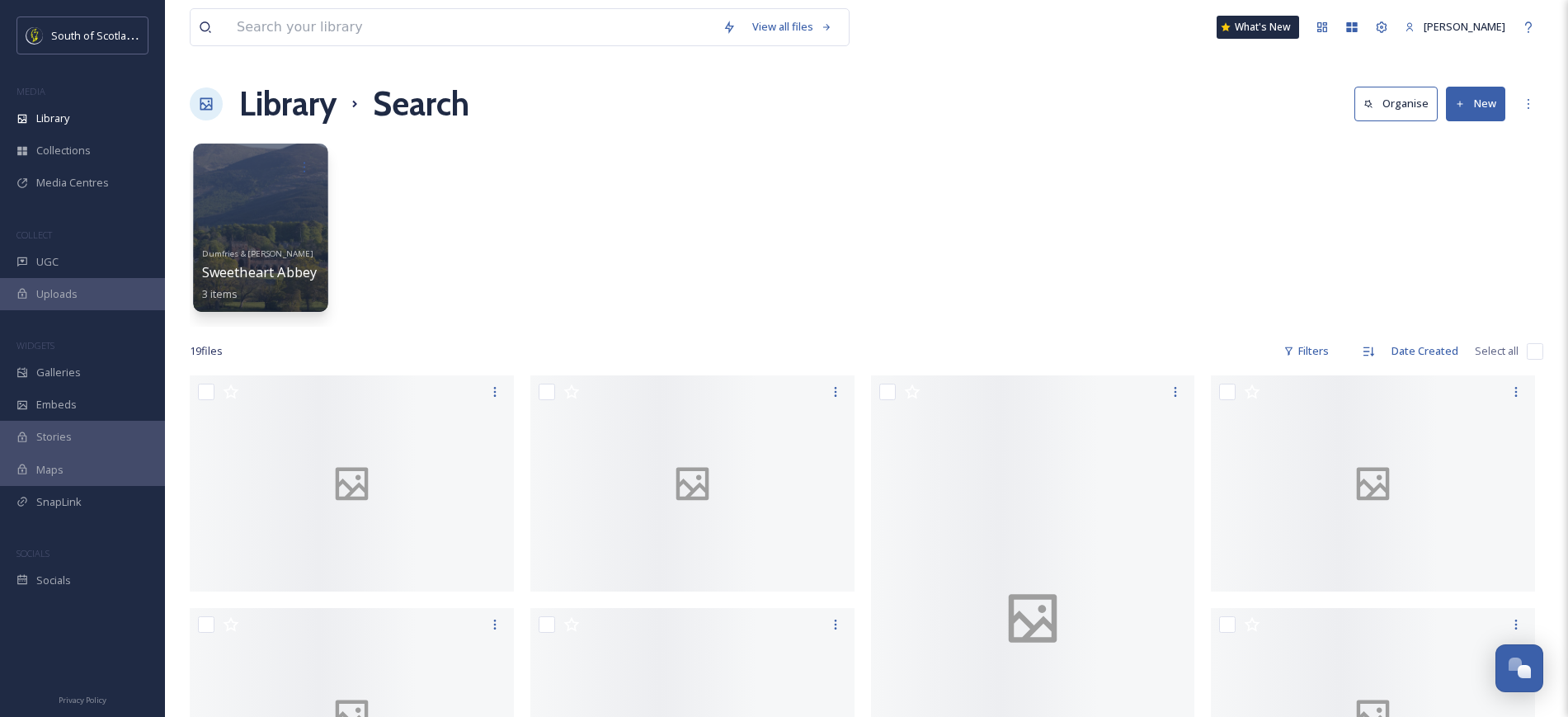
click at [292, 236] on div at bounding box center [260, 227] width 134 height 168
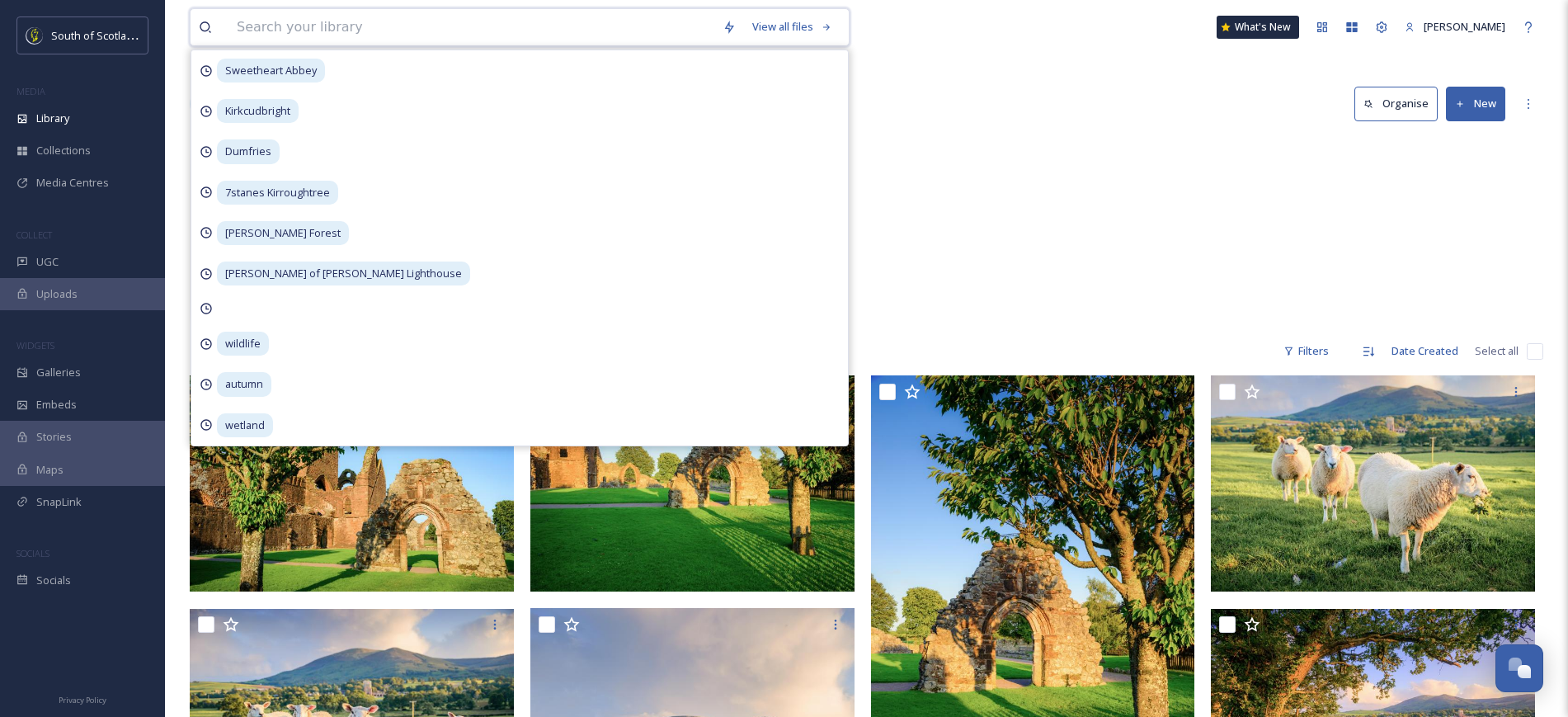
click at [351, 21] on input at bounding box center [471, 27] width 485 height 36
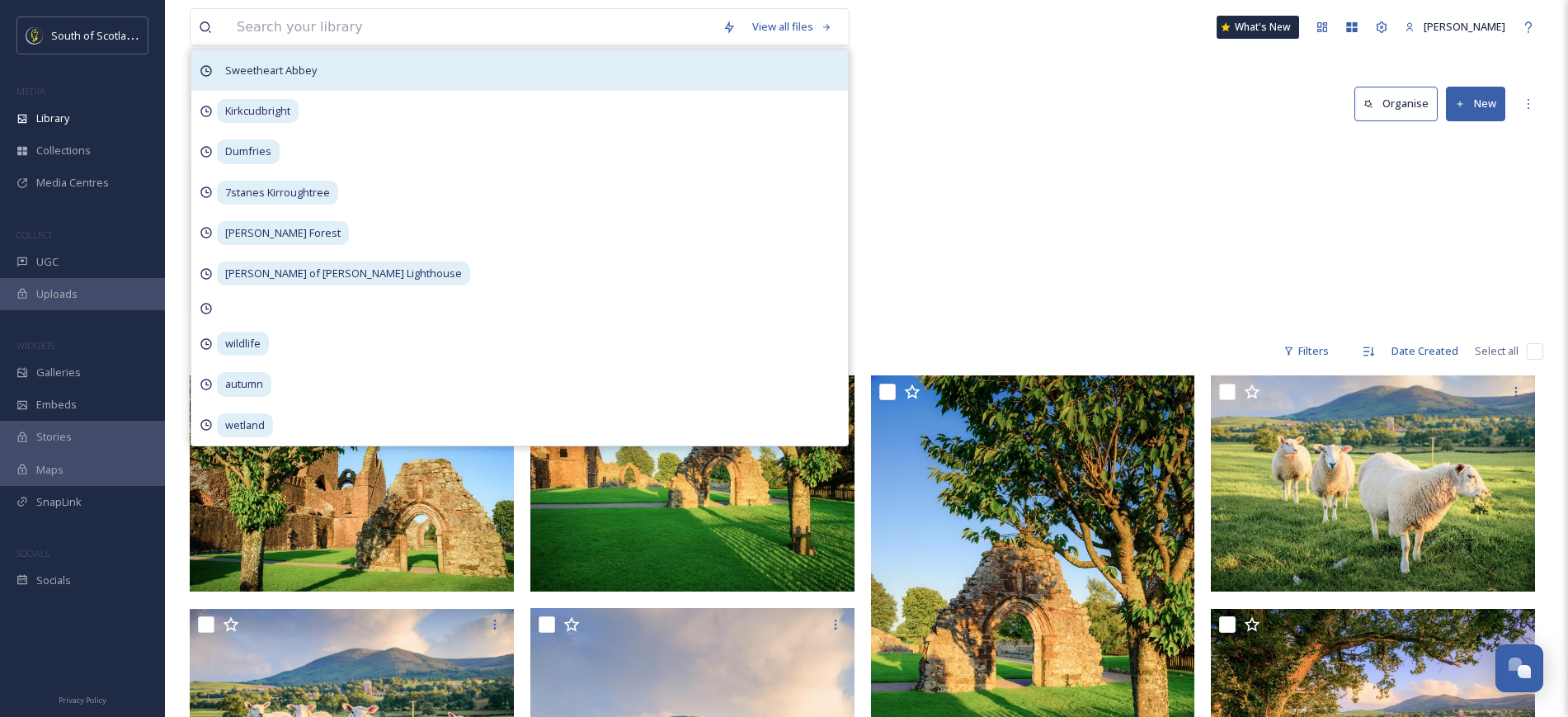
click at [330, 79] on div "Sweetheart Abbey" at bounding box center [520, 70] width 656 height 40
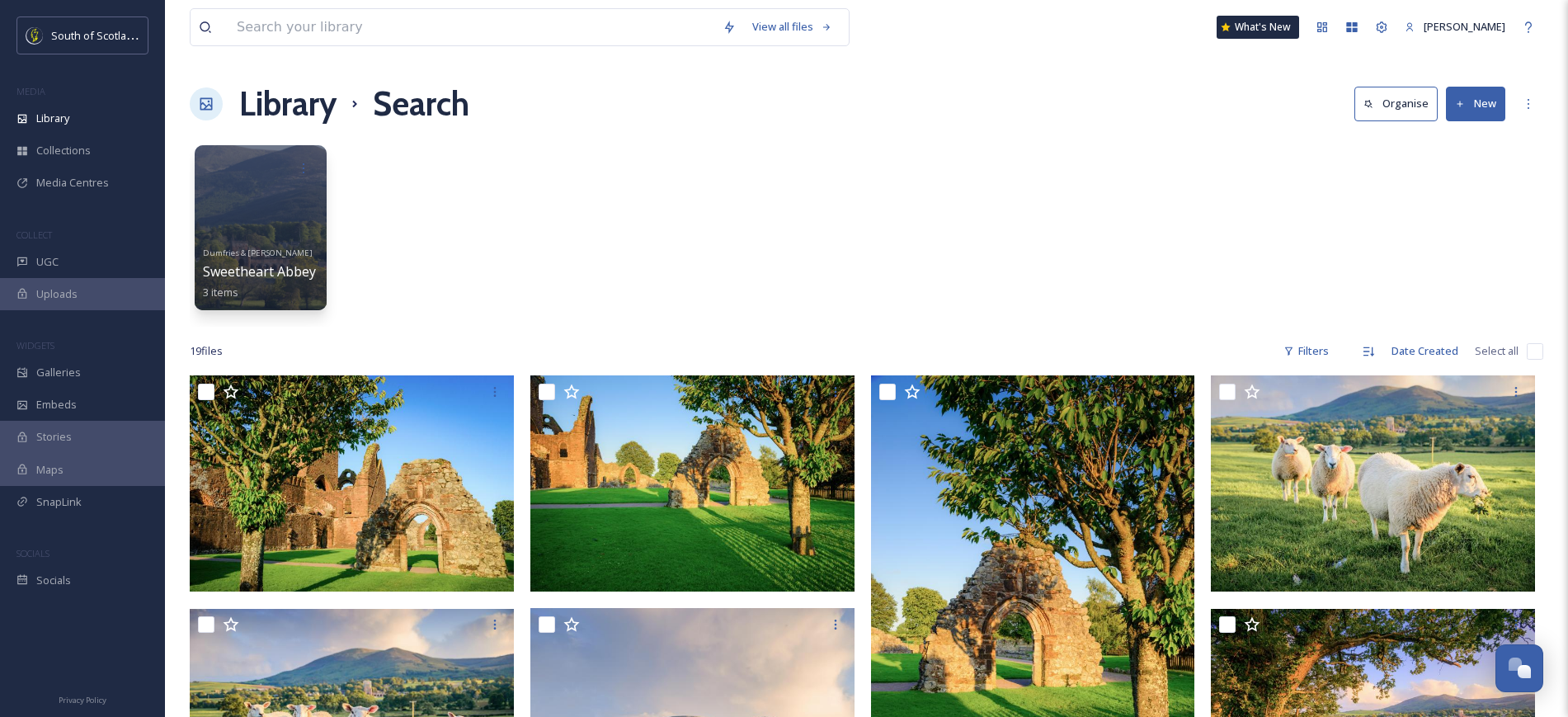
click at [787, 118] on div "Library Search Organise New" at bounding box center [866, 104] width 1354 height 50
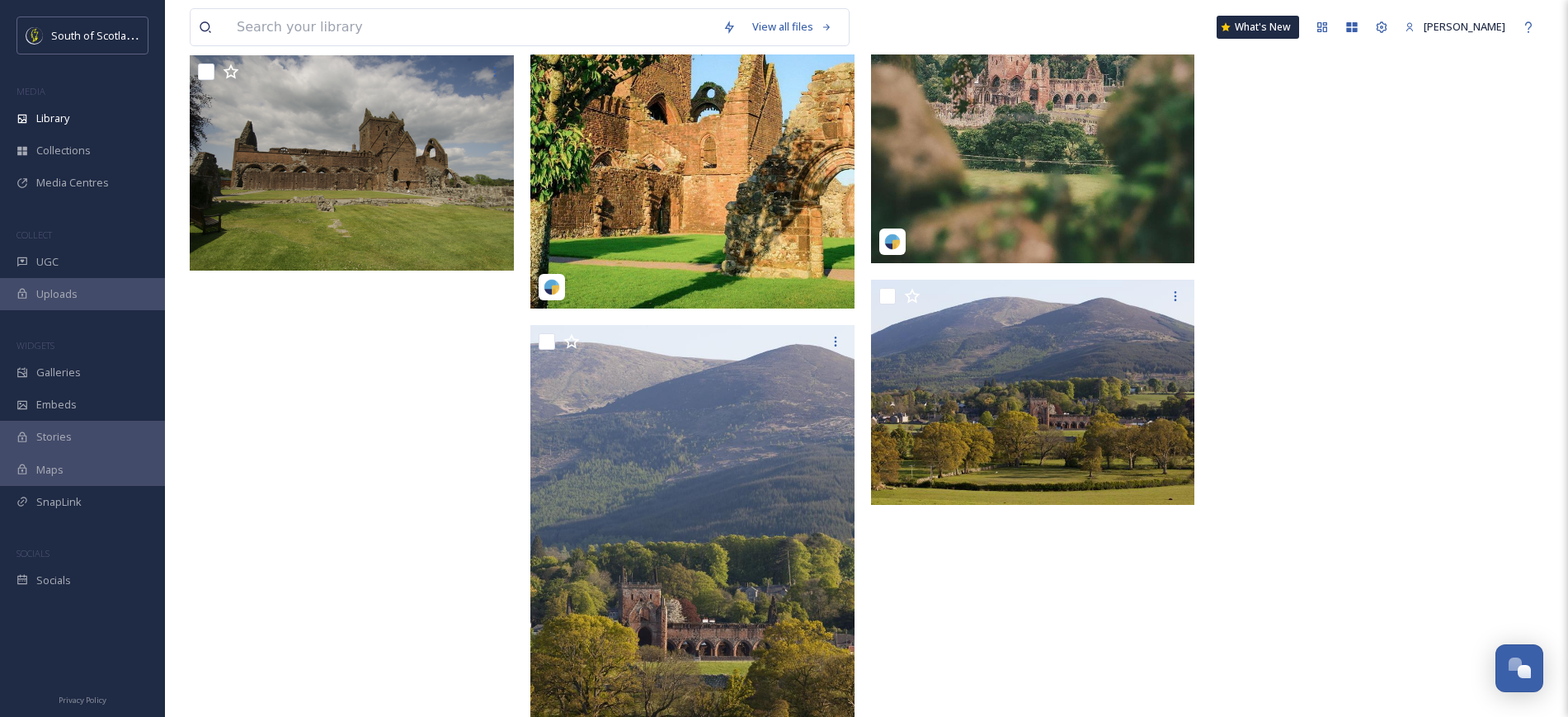
scroll to position [1527, 0]
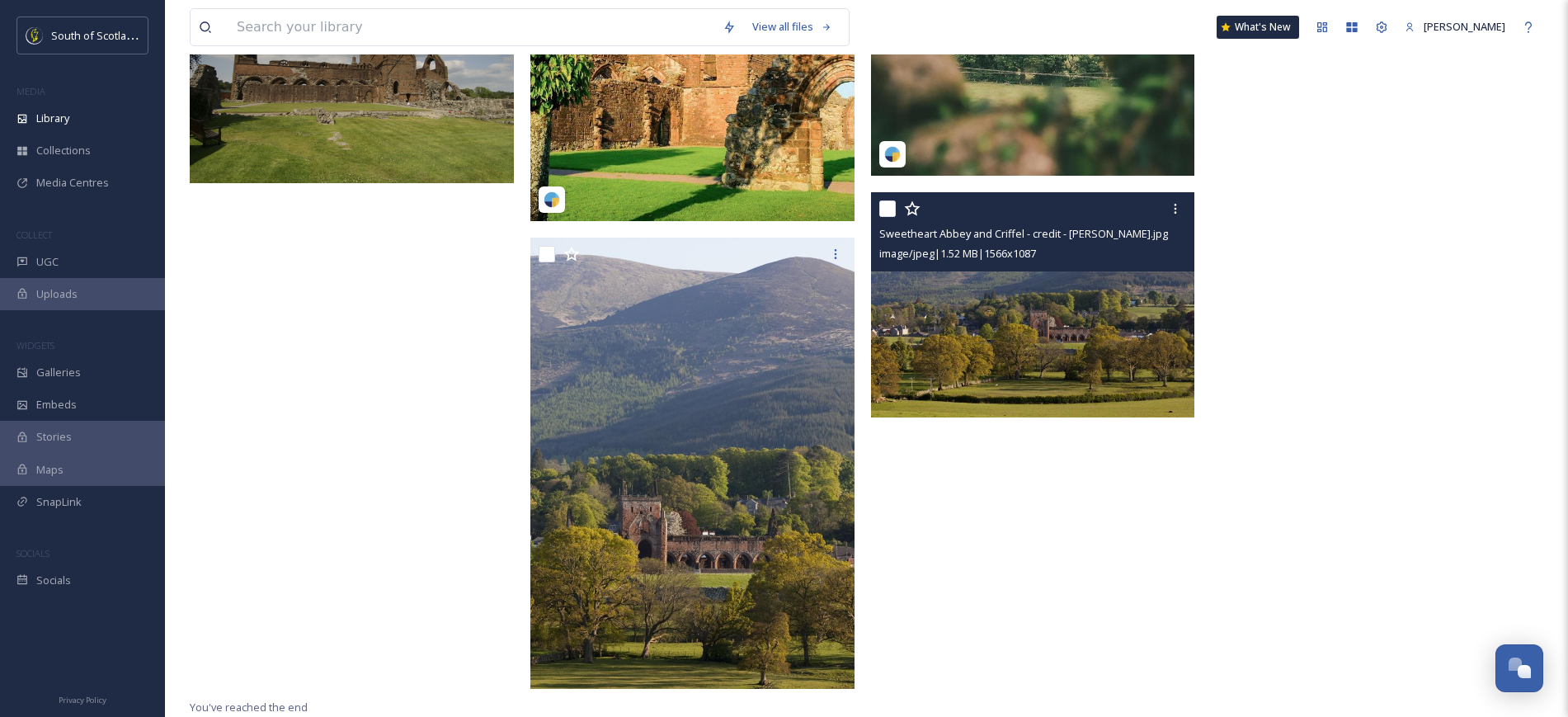
click at [787, 318] on img at bounding box center [1032, 304] width 324 height 225
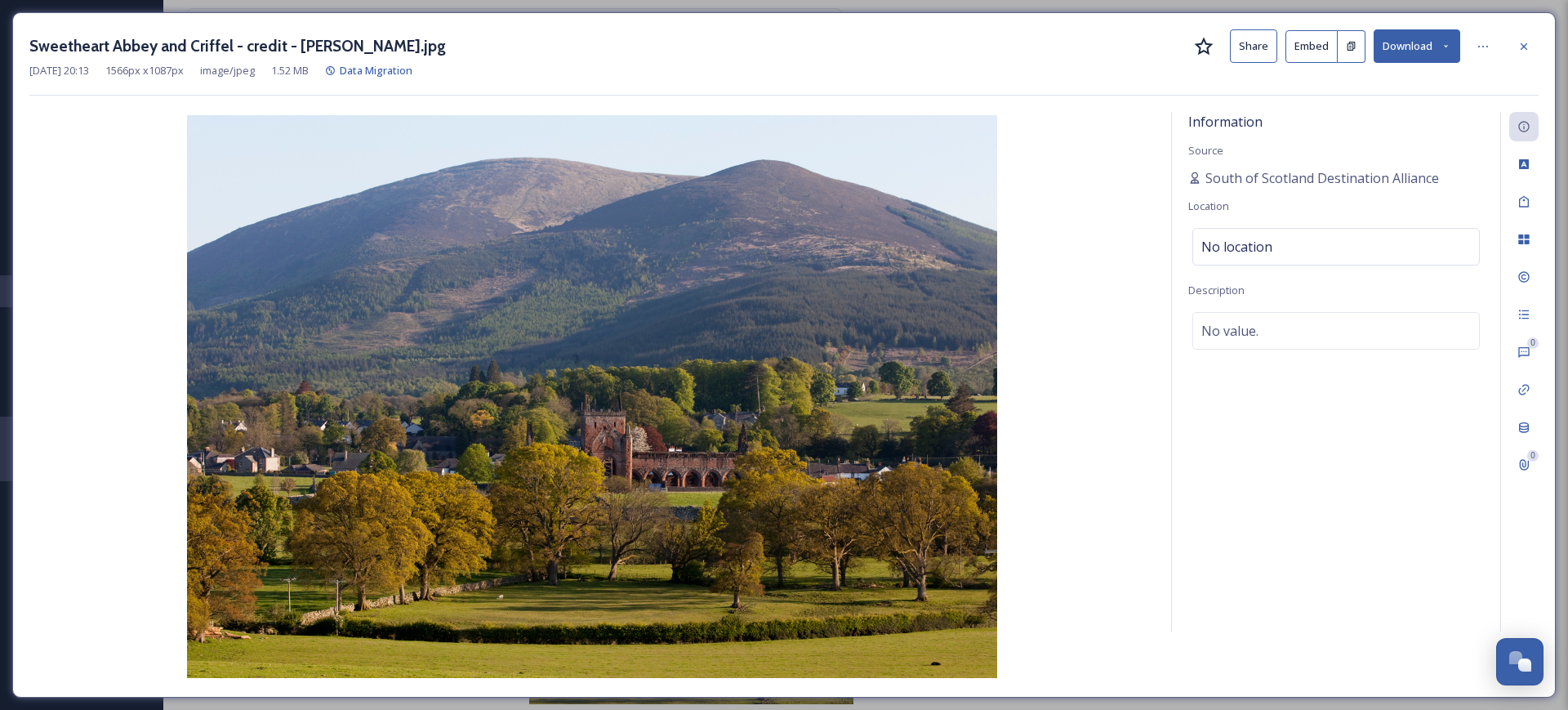
click at [779, 47] on button "Share" at bounding box center [1253, 47] width 47 height 34
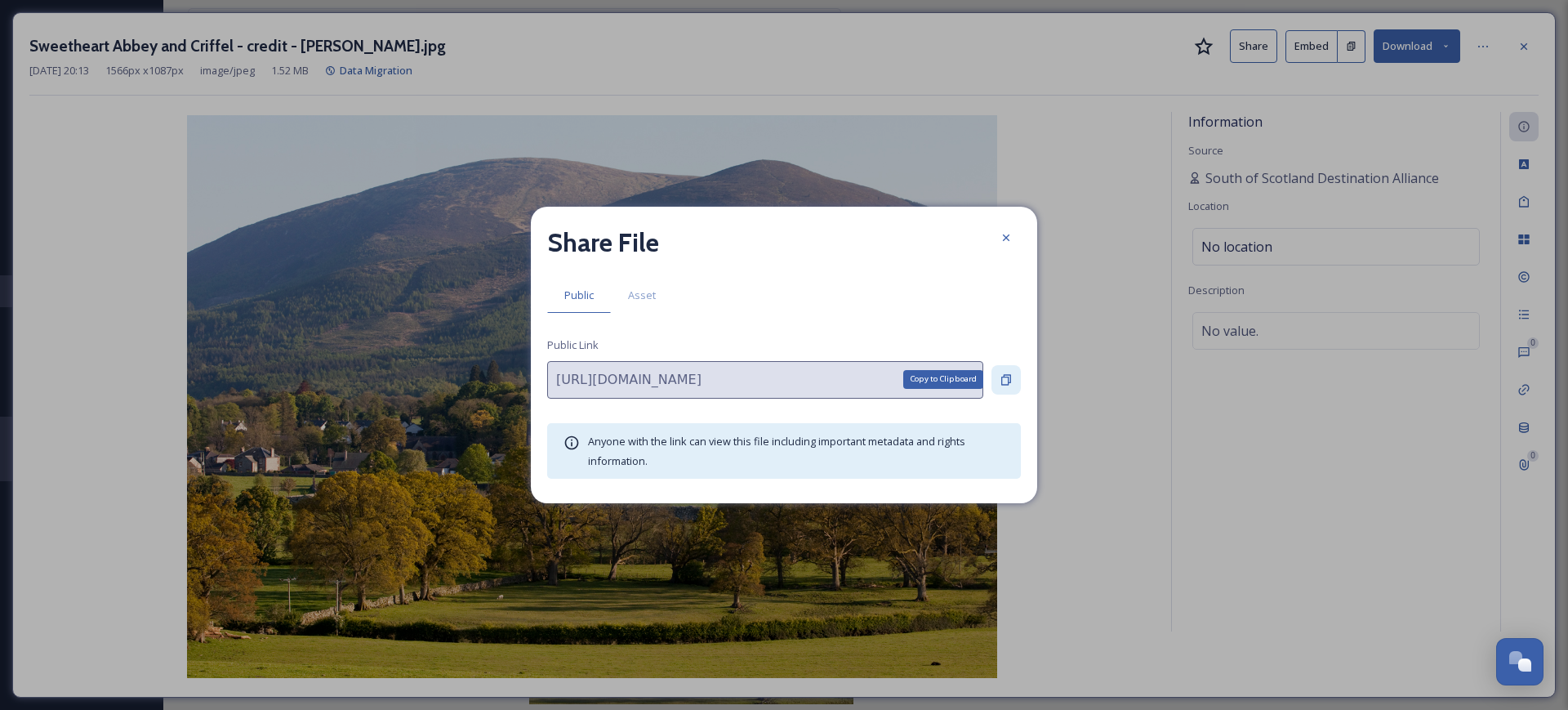
click at [779, 377] on icon at bounding box center [1006, 379] width 10 height 11
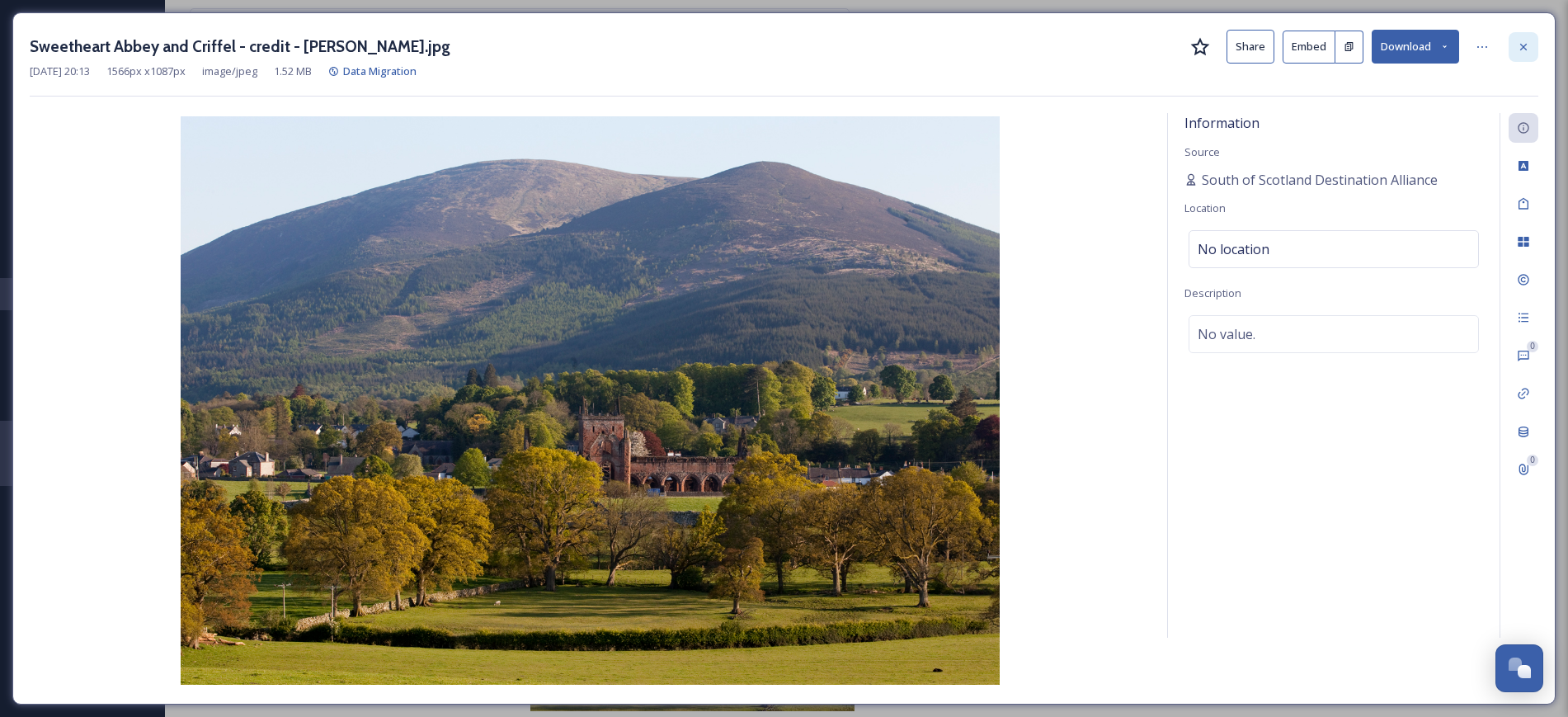
click at [787, 53] on div at bounding box center [1523, 47] width 30 height 30
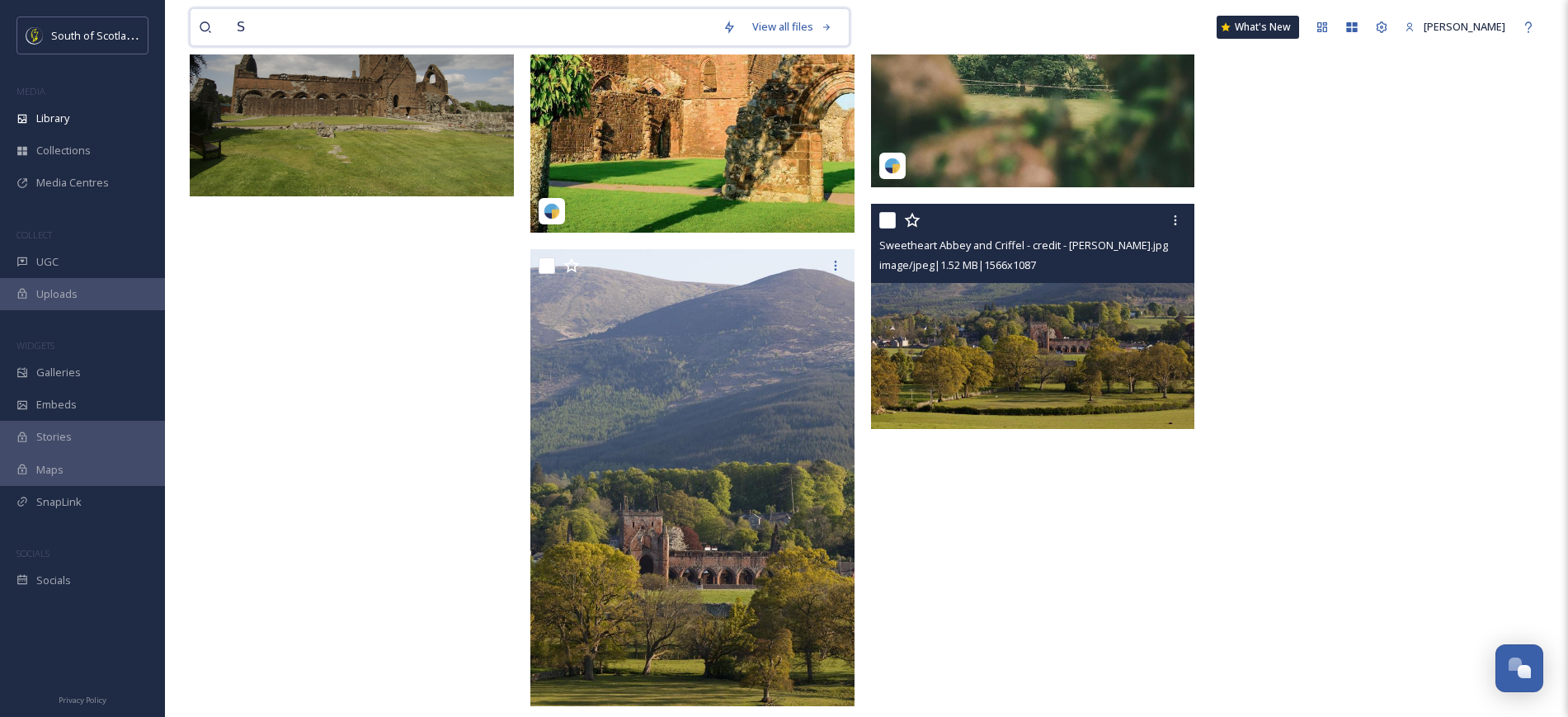
scroll to position [1513, 0]
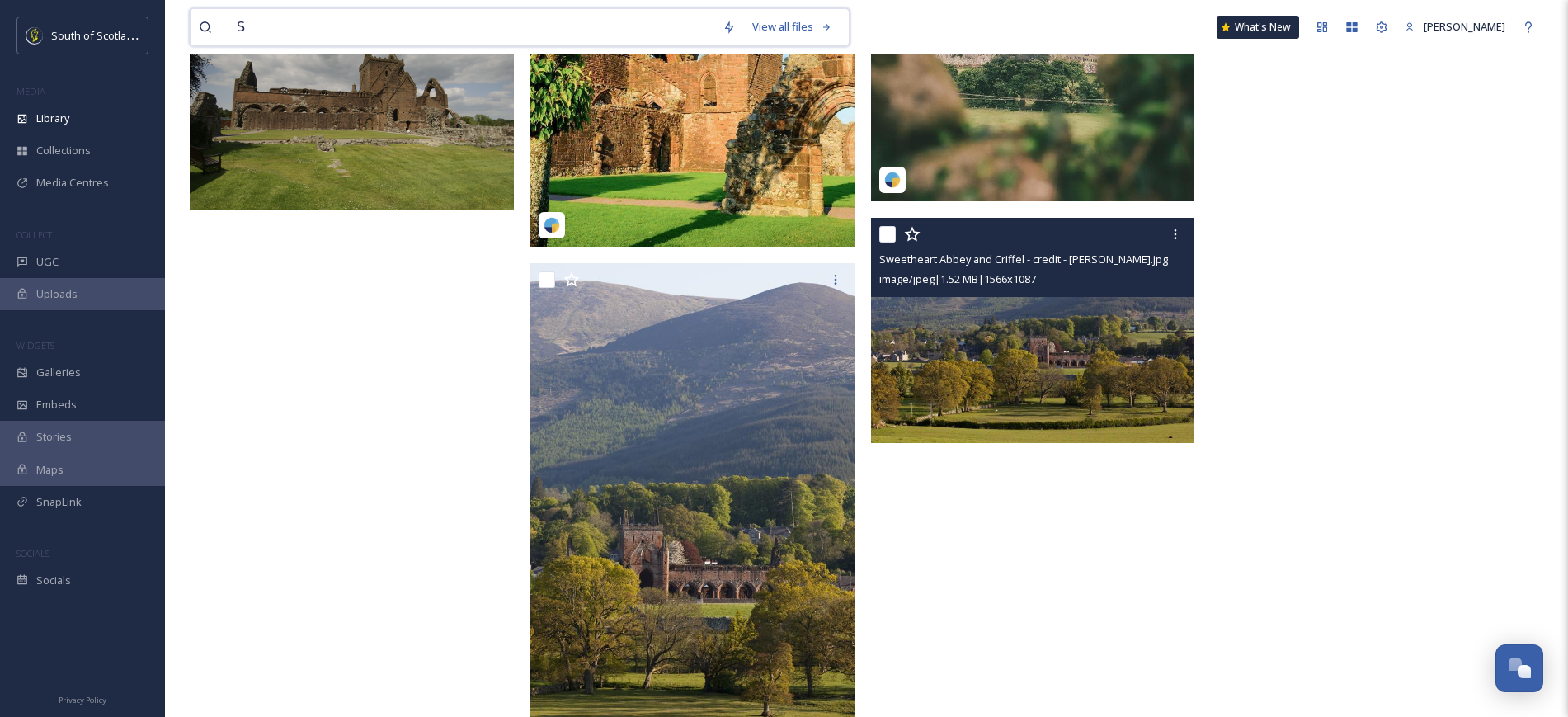
click at [442, 32] on input "S" at bounding box center [471, 27] width 485 height 36
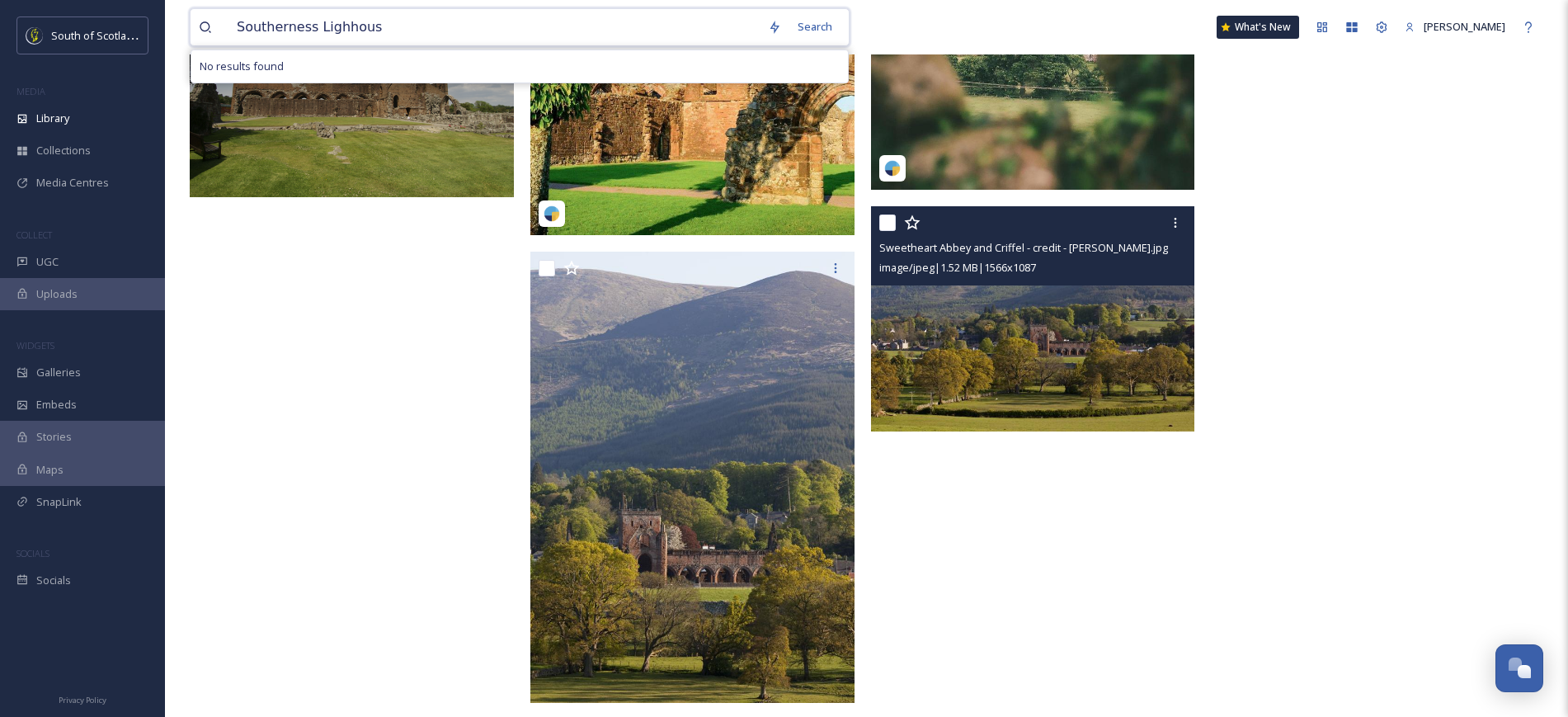
type input "Southerness Lighhouse"
click at [787, 14] on div "Search Press Enter to search" at bounding box center [805, 27] width 70 height 32
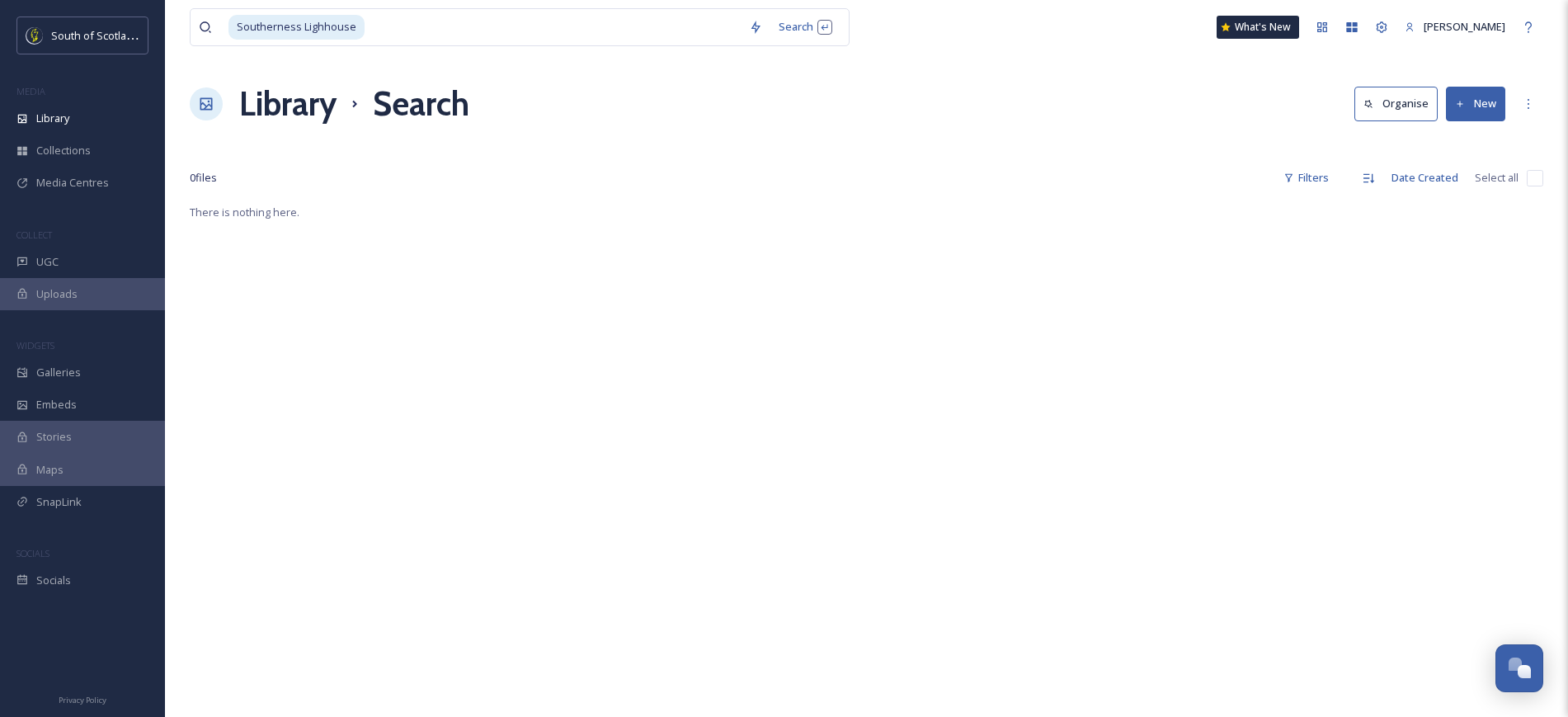
click at [787, 48] on div "Southerness Lighhouse Search What's New [PERSON_NAME]" at bounding box center [866, 27] width 1354 height 55
click at [778, 30] on div "Search Press Enter to search" at bounding box center [805, 27] width 70 height 32
click at [582, 27] on input at bounding box center [553, 27] width 374 height 36
type input "Southerness Lighthouse"
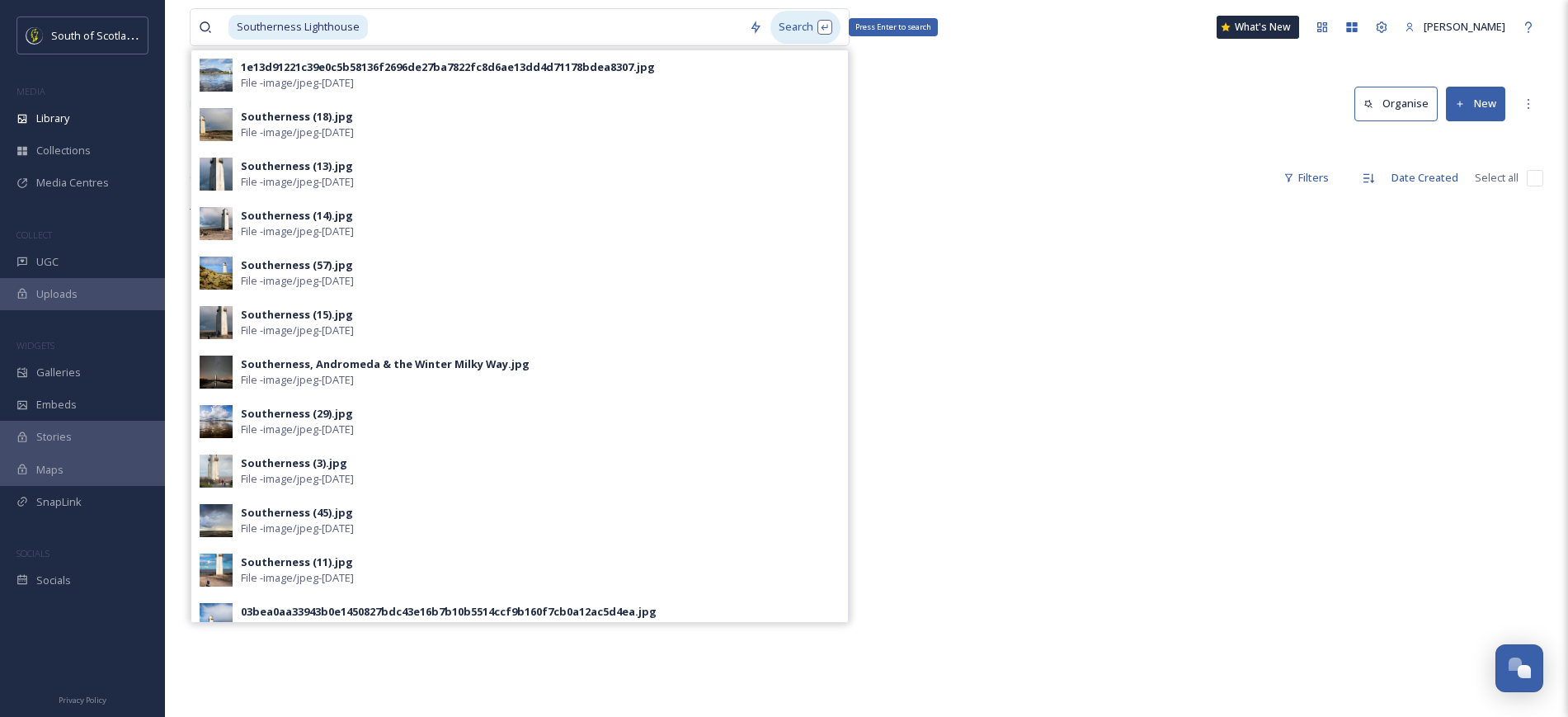
click at [787, 26] on div "Search Press Enter to search" at bounding box center [805, 27] width 70 height 32
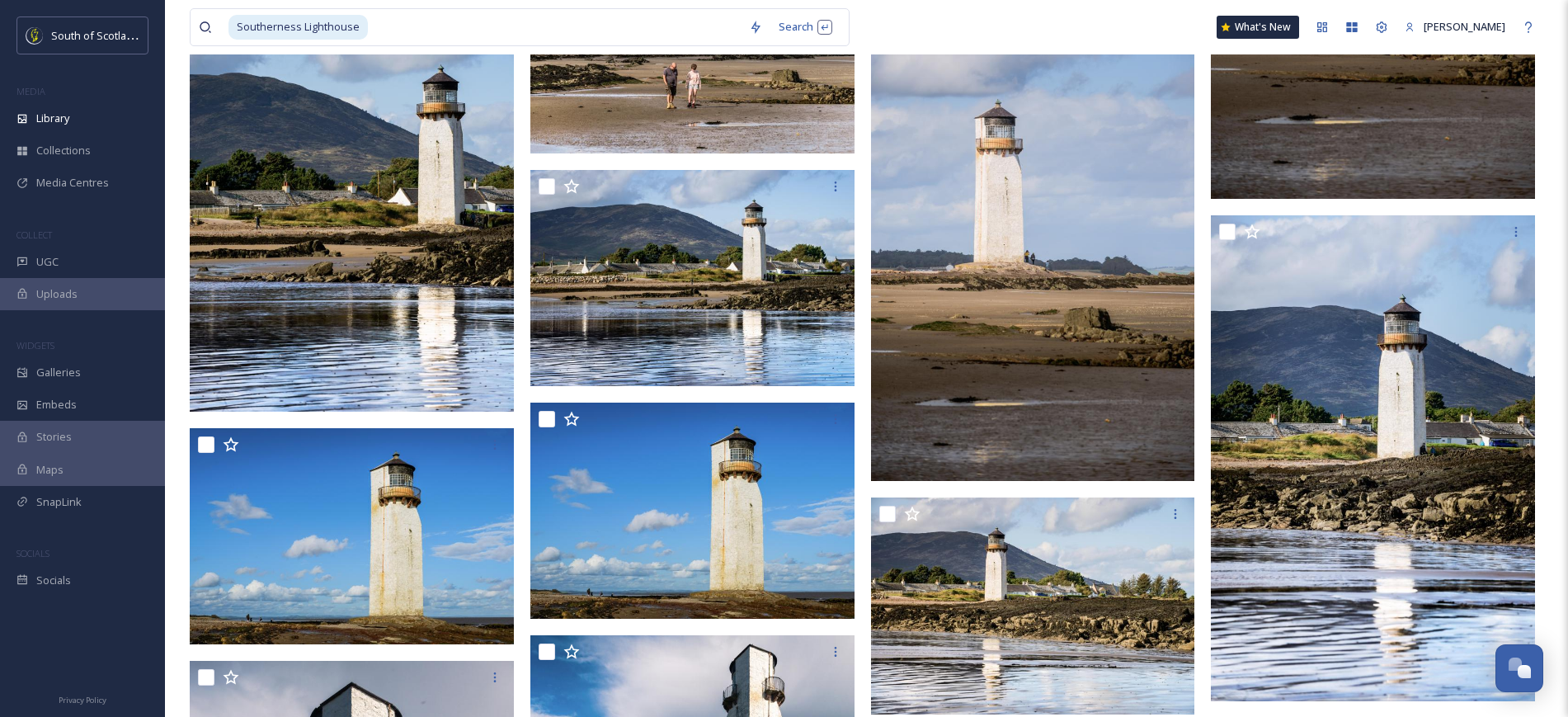
scroll to position [6528, 0]
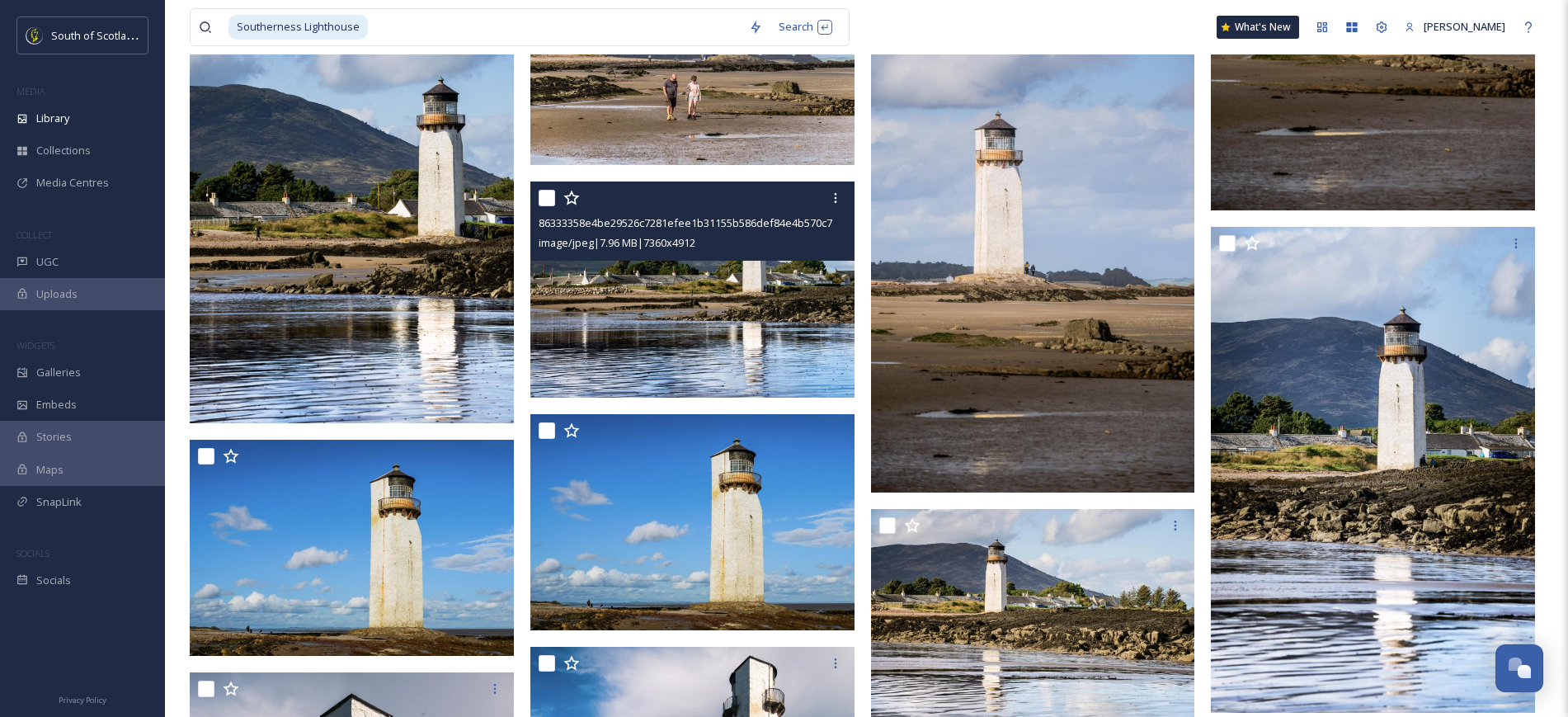
click at [756, 341] on img at bounding box center [692, 289] width 324 height 216
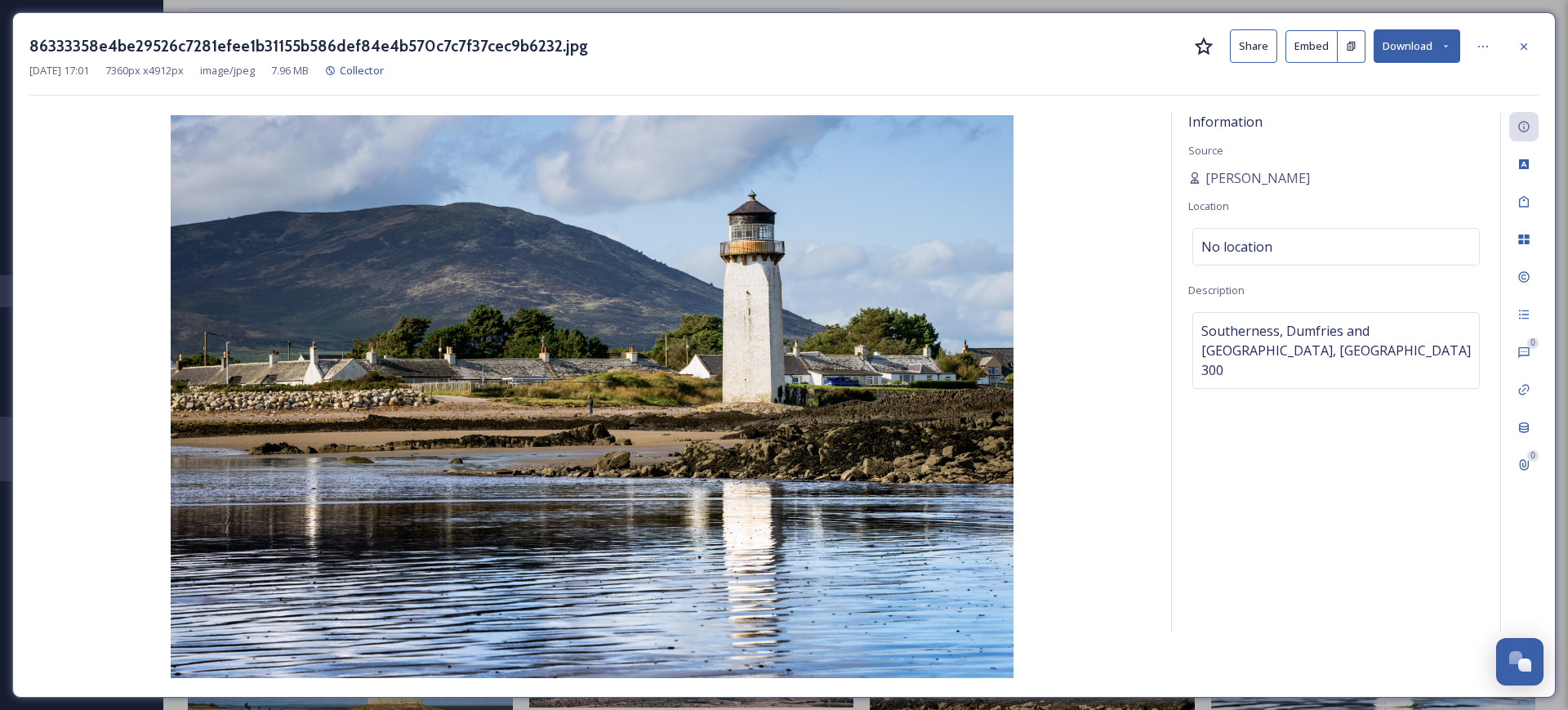
click at [779, 38] on button "Share" at bounding box center [1253, 47] width 47 height 34
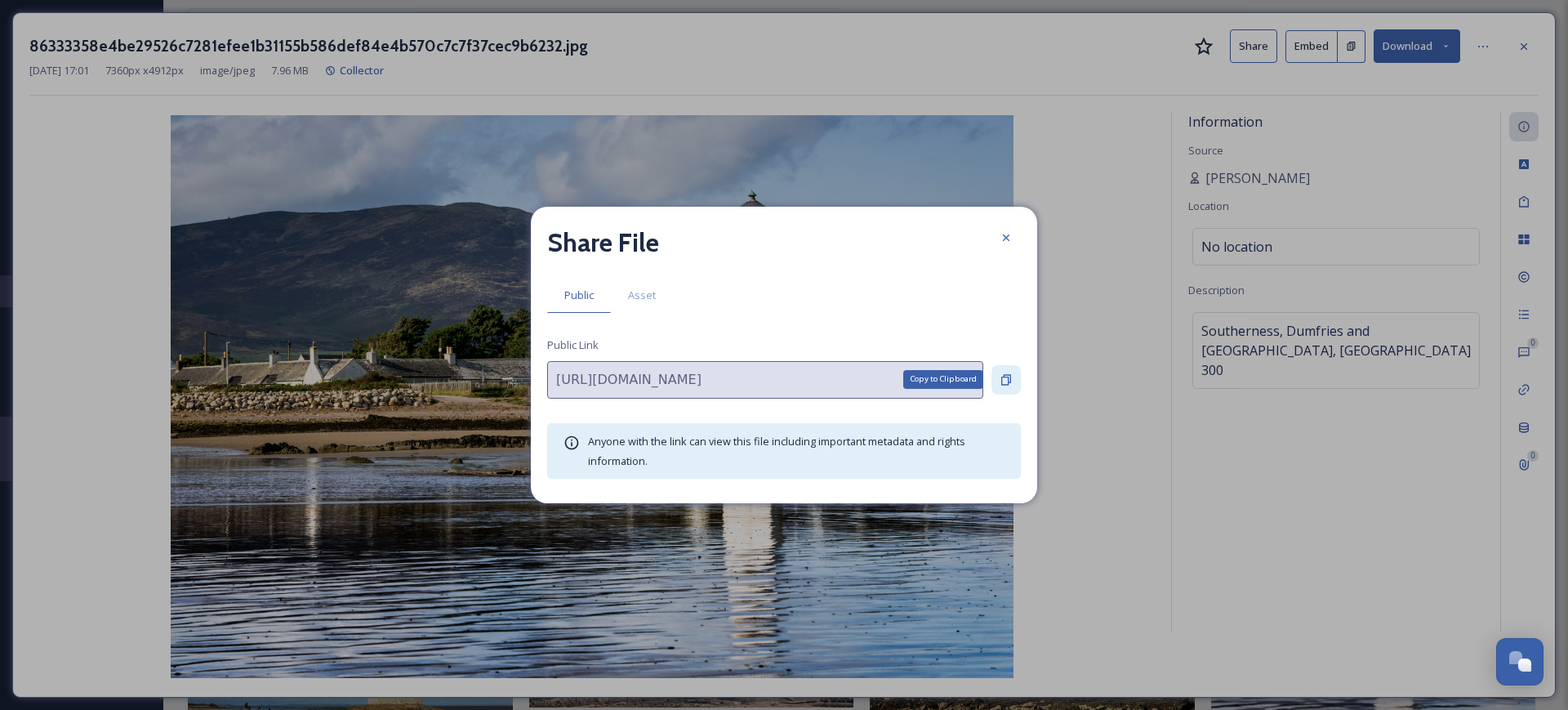
click at [779, 380] on icon at bounding box center [1005, 379] width 13 height 13
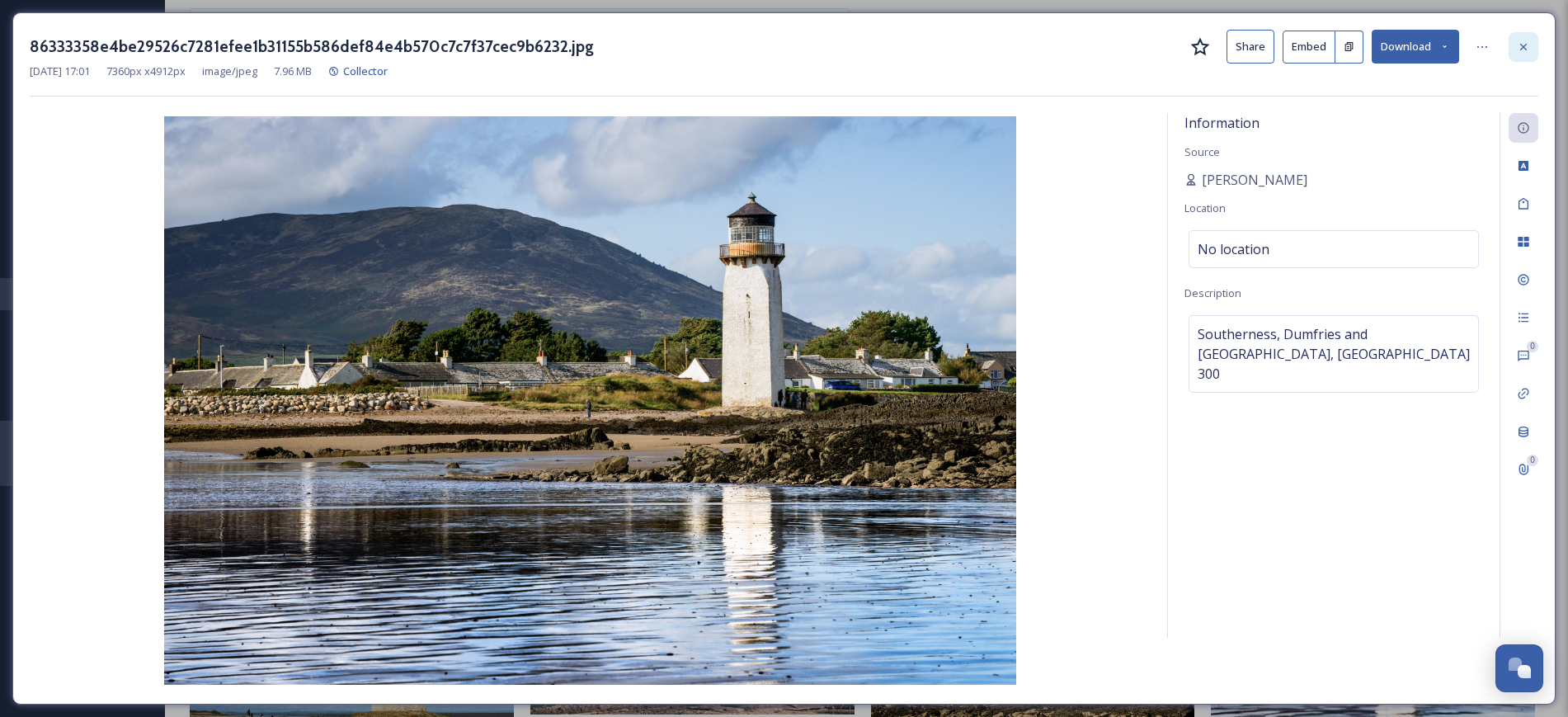
click at [787, 43] on icon at bounding box center [1524, 46] width 7 height 7
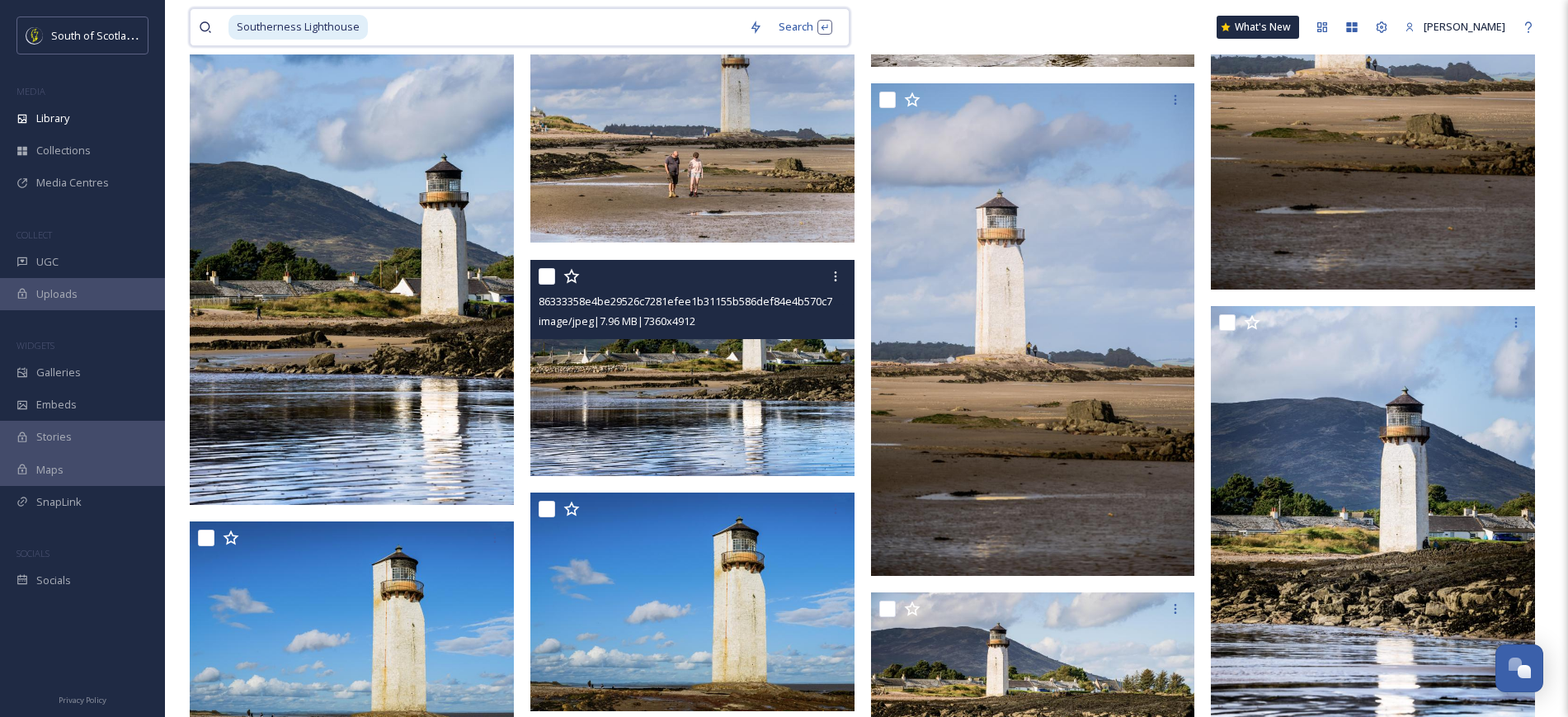
click at [552, 25] on input at bounding box center [555, 27] width 371 height 36
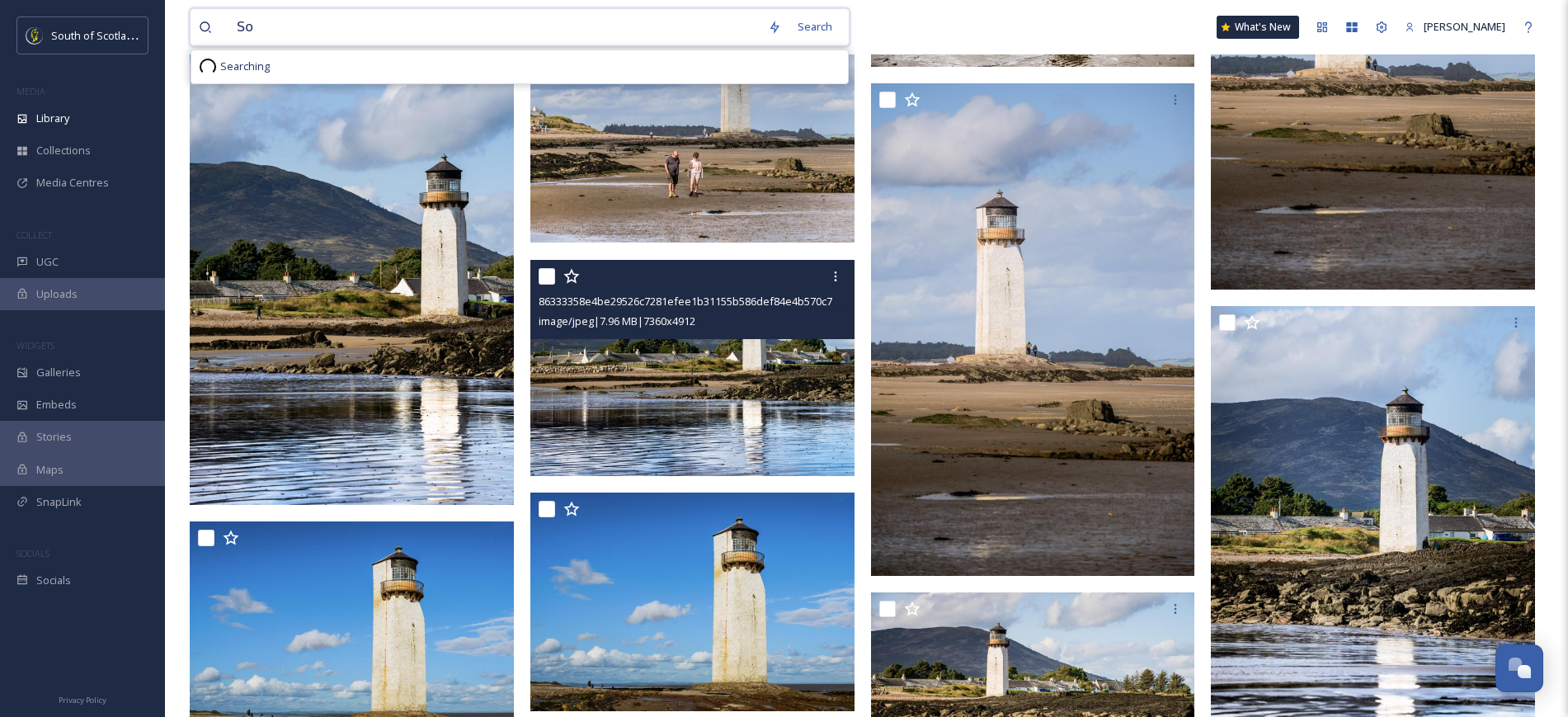
type input "S"
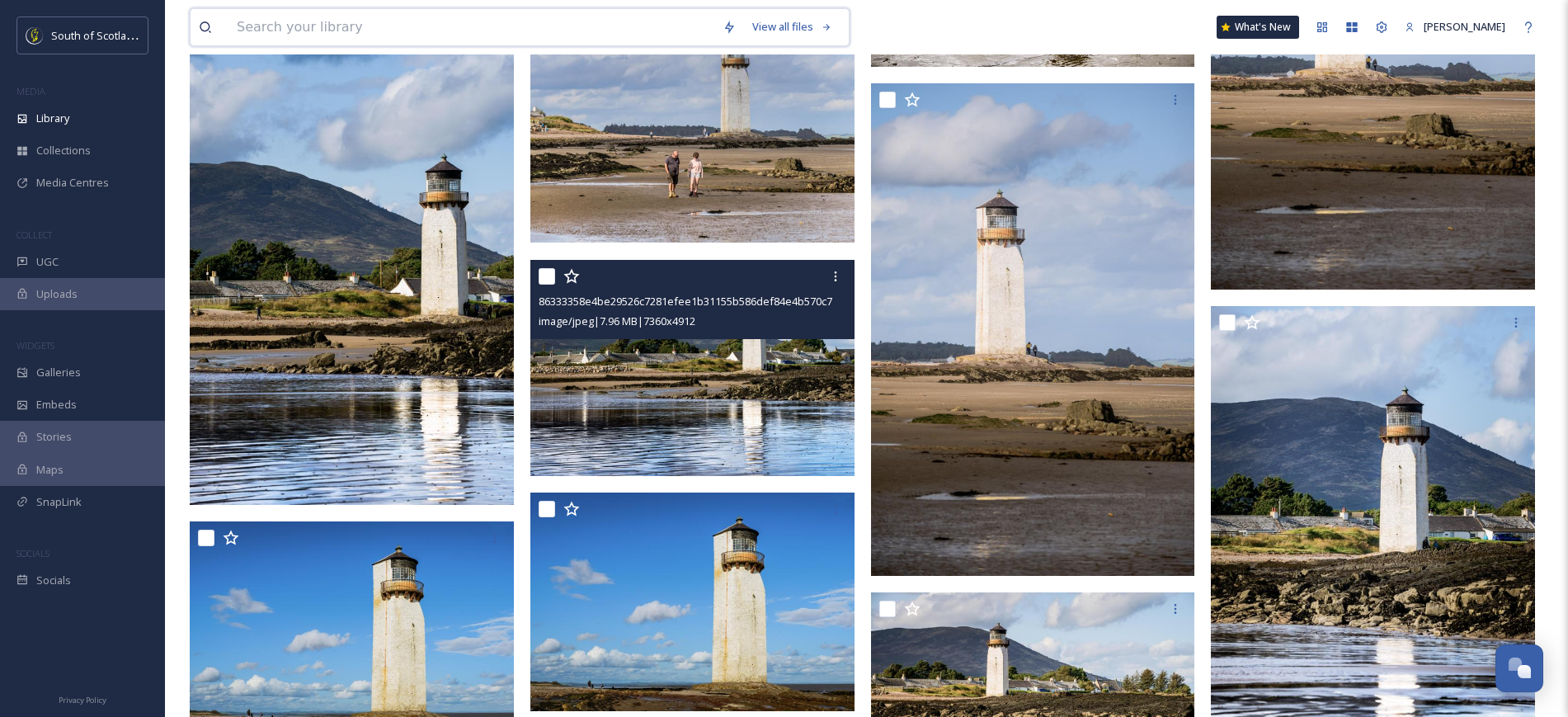
scroll to position [6453, 0]
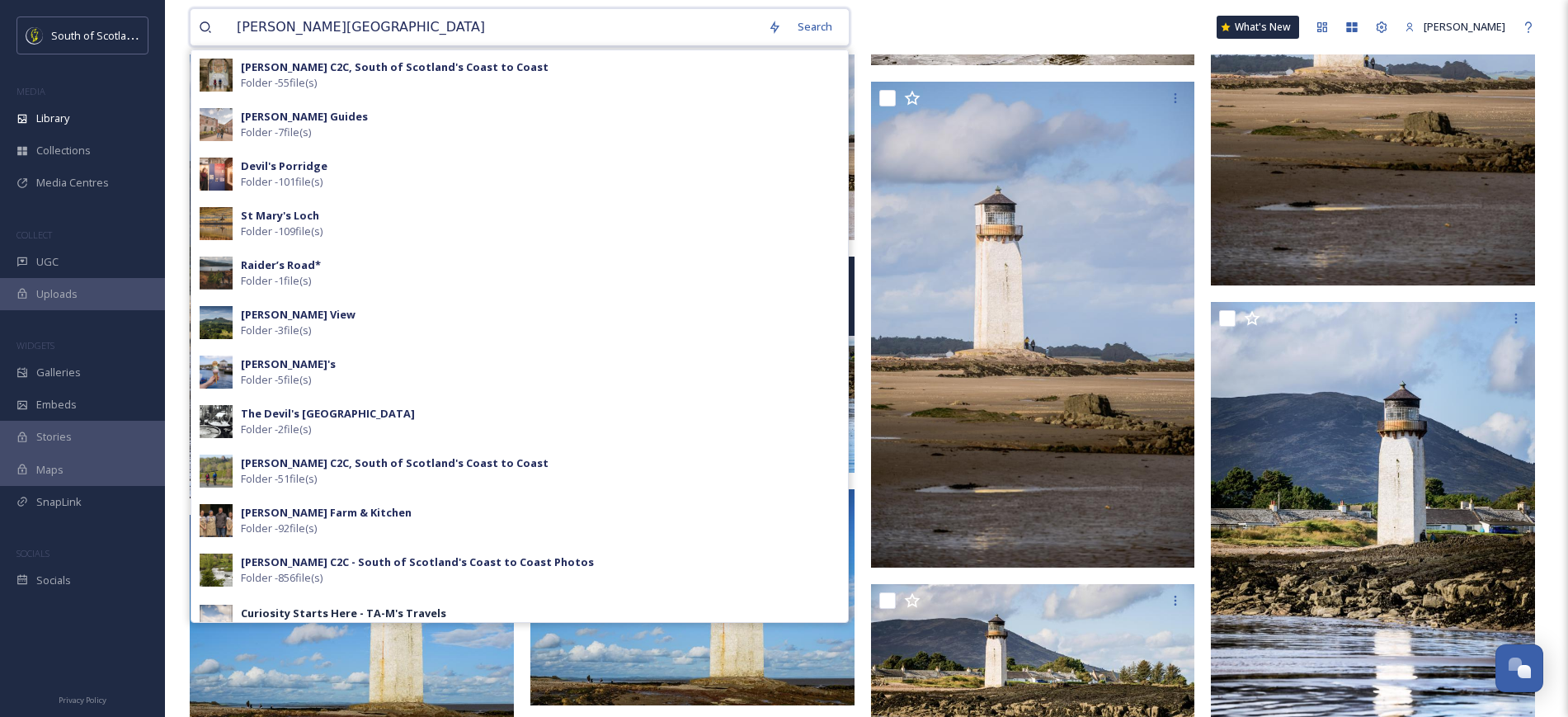
type input "[PERSON_NAME][GEOGRAPHIC_DATA]"
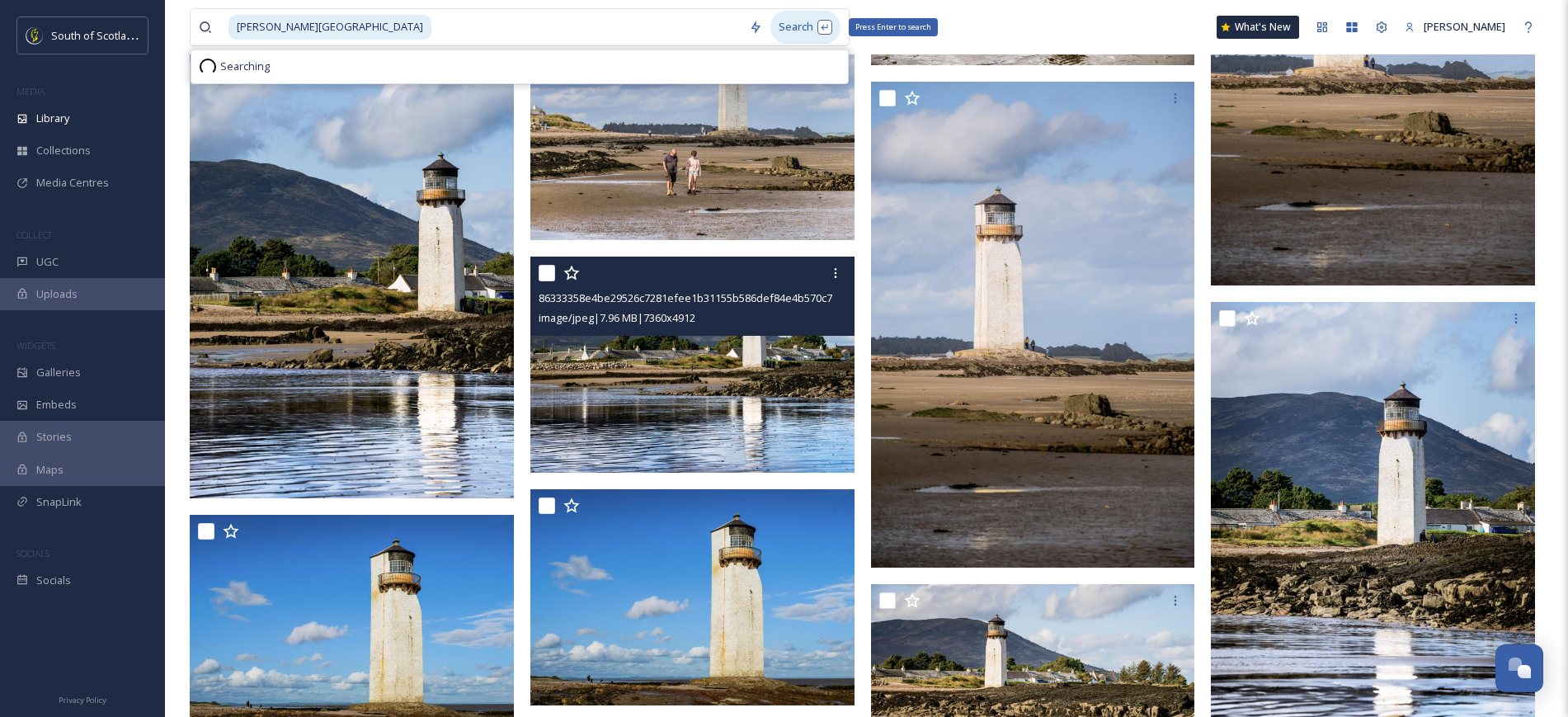
click at [776, 30] on div "Search Press Enter to search" at bounding box center [805, 27] width 70 height 32
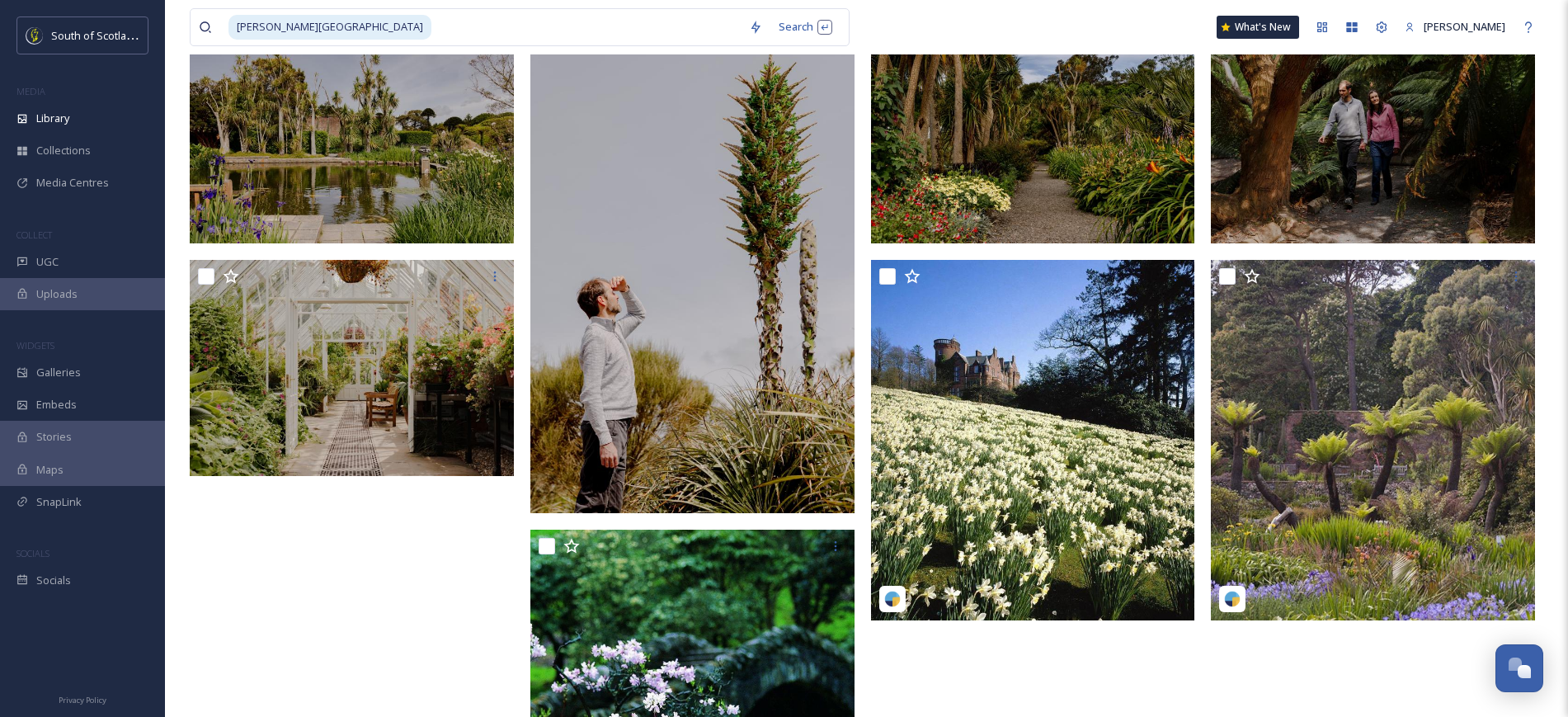
scroll to position [344, 0]
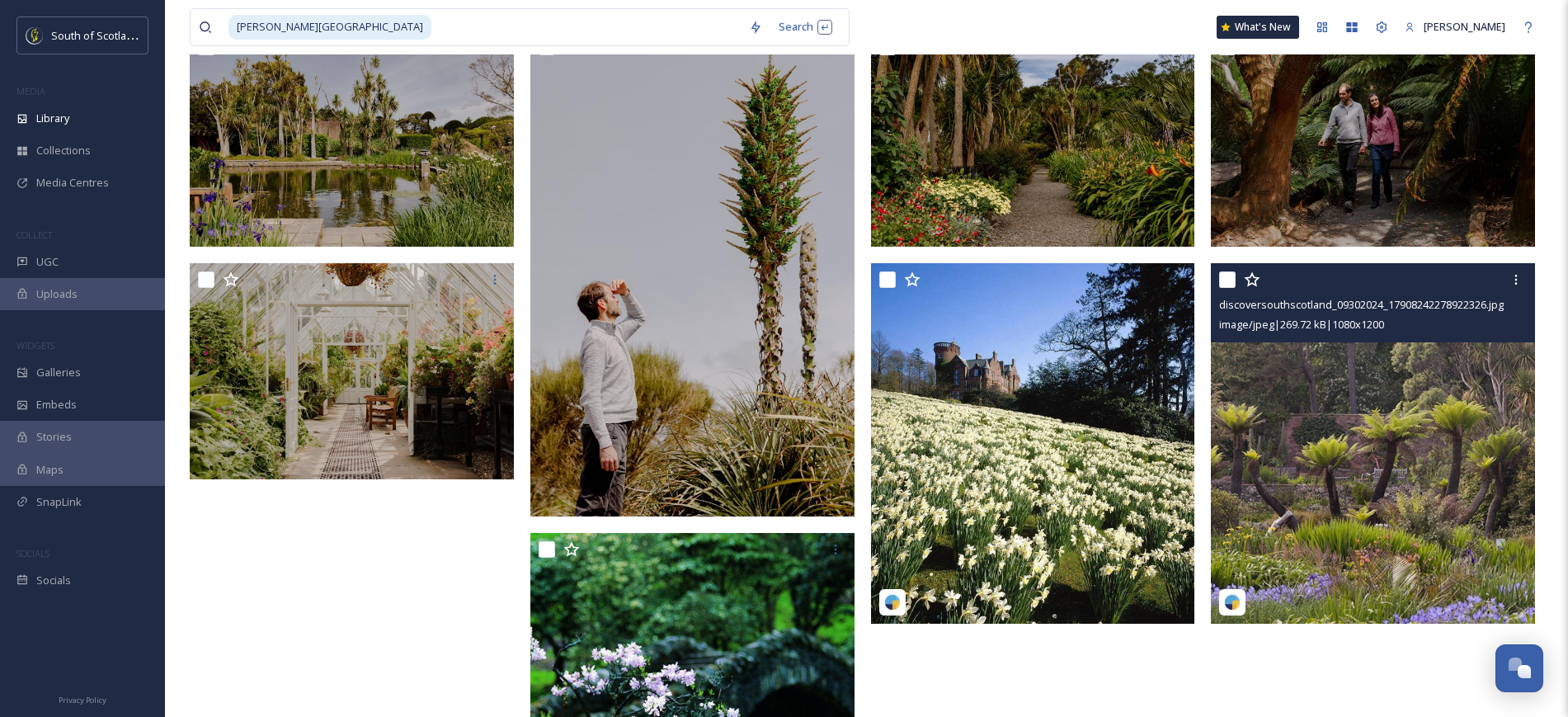
click at [787, 492] on img at bounding box center [1372, 444] width 324 height 361
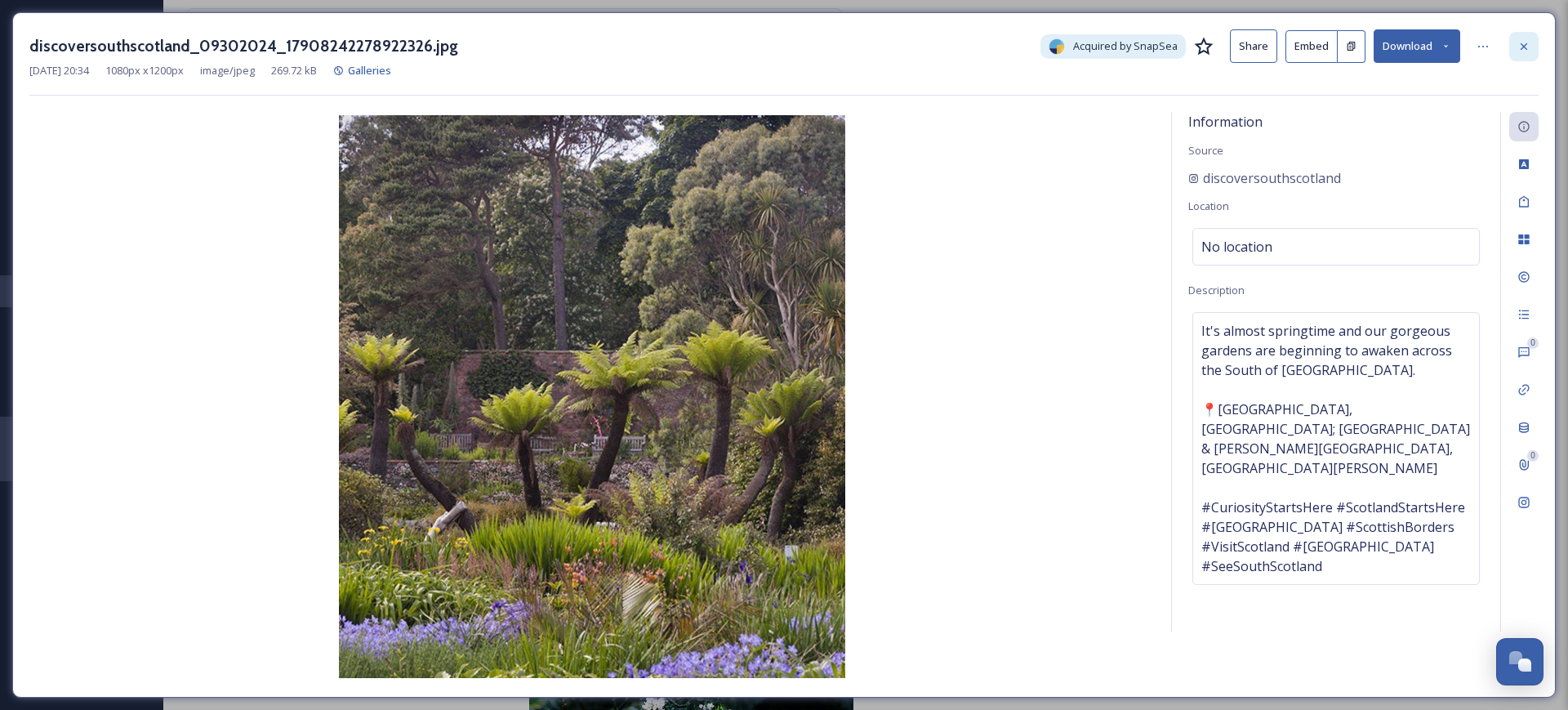
click at [779, 52] on div at bounding box center [1523, 47] width 30 height 30
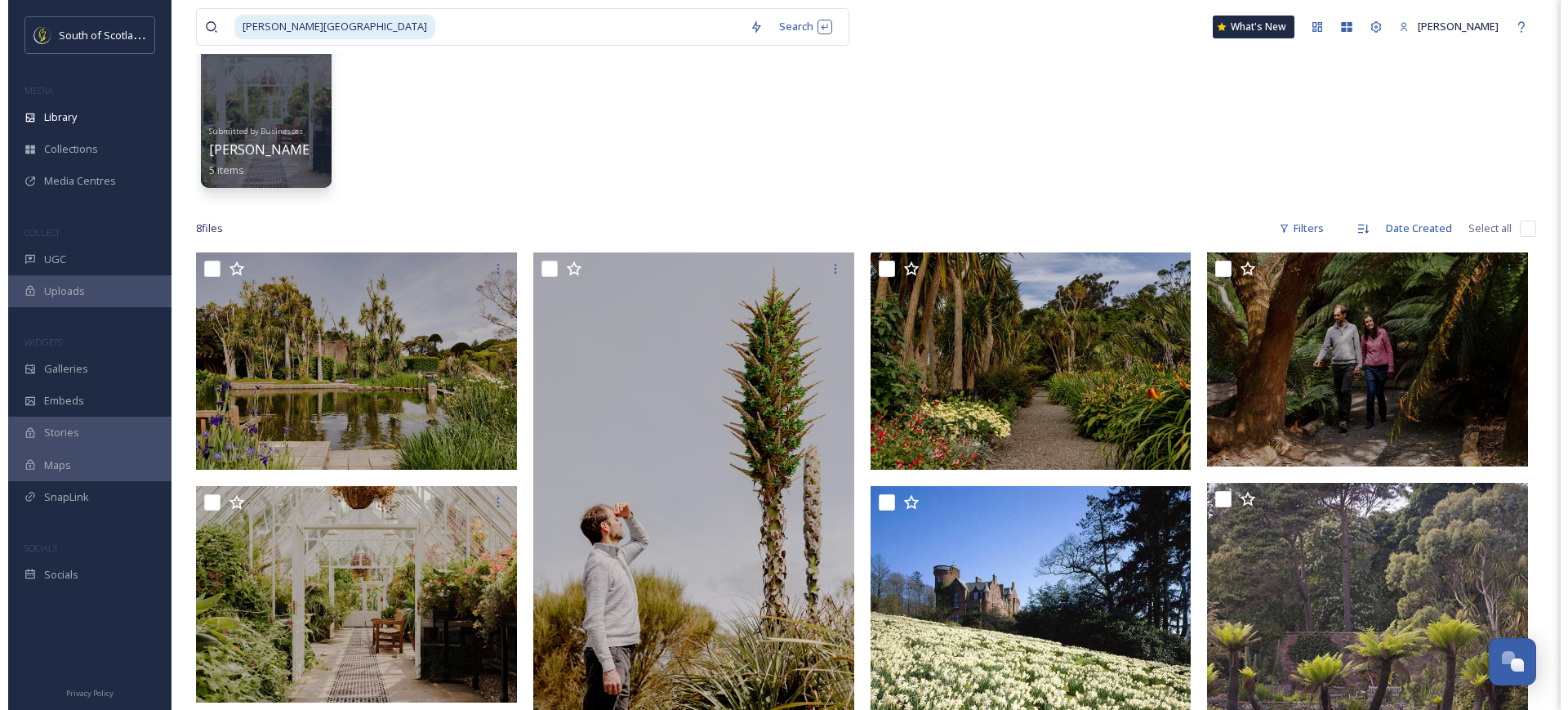
scroll to position [102, 0]
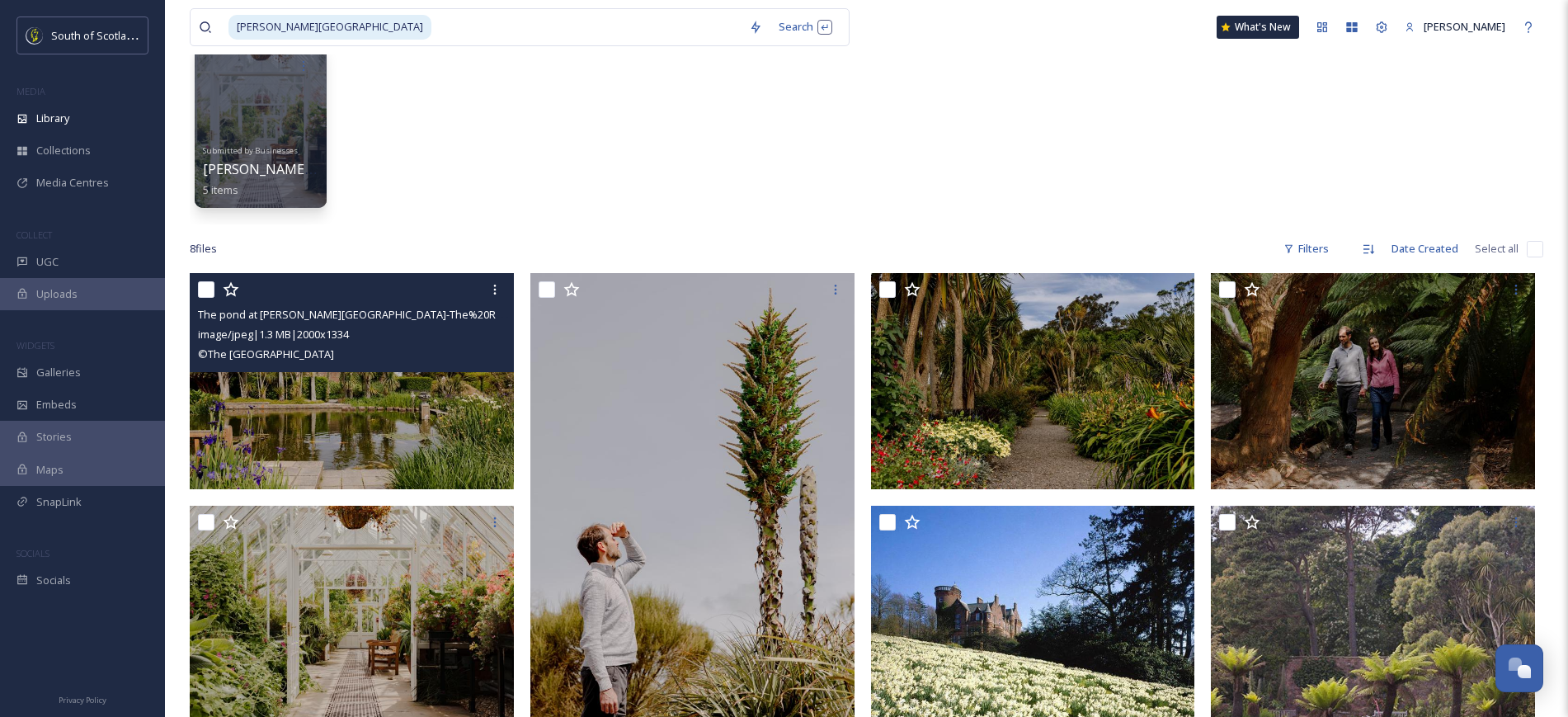
click at [266, 426] on img at bounding box center [351, 380] width 324 height 216
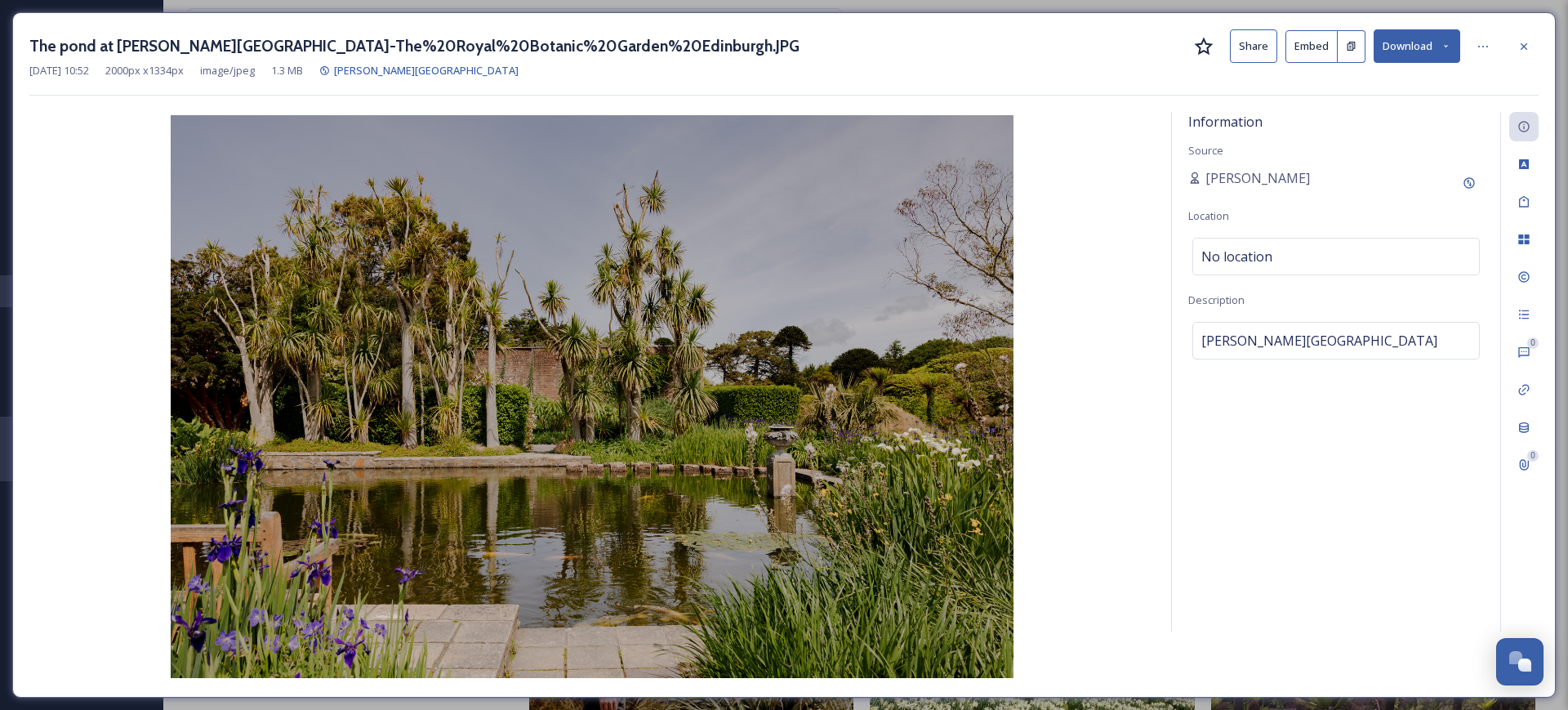
click at [779, 45] on button "Share" at bounding box center [1253, 47] width 47 height 34
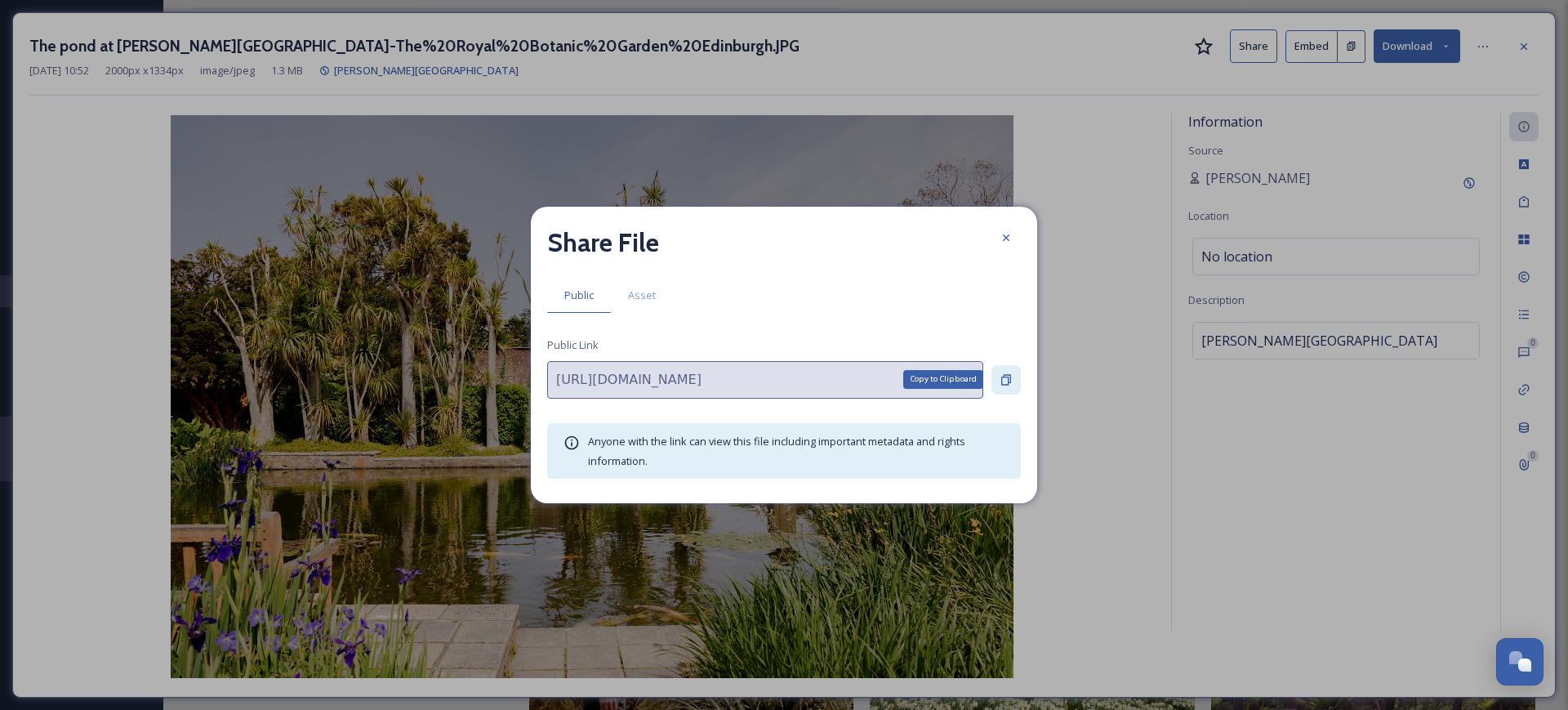
click at [779, 375] on icon at bounding box center [1005, 379] width 13 height 13
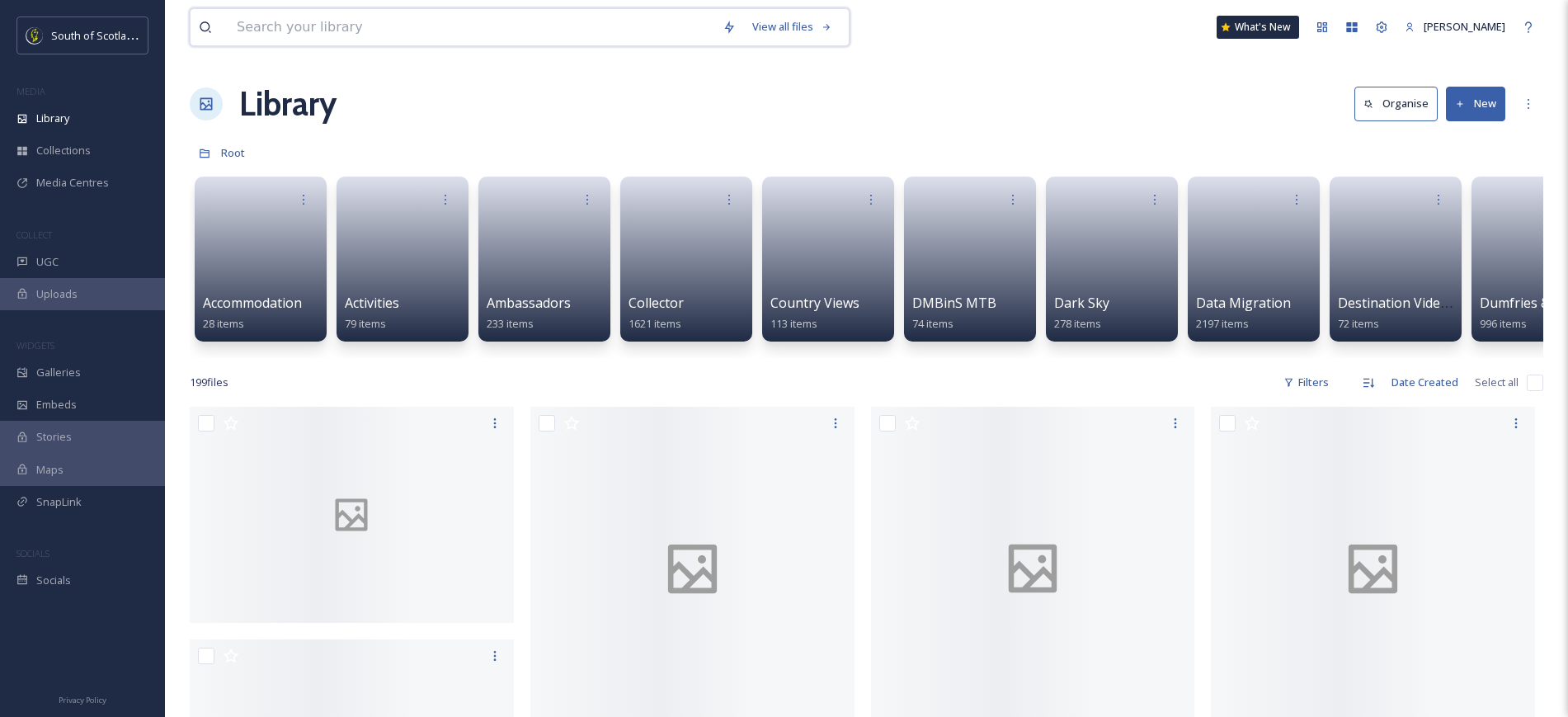
click at [554, 28] on input at bounding box center [471, 27] width 485 height 36
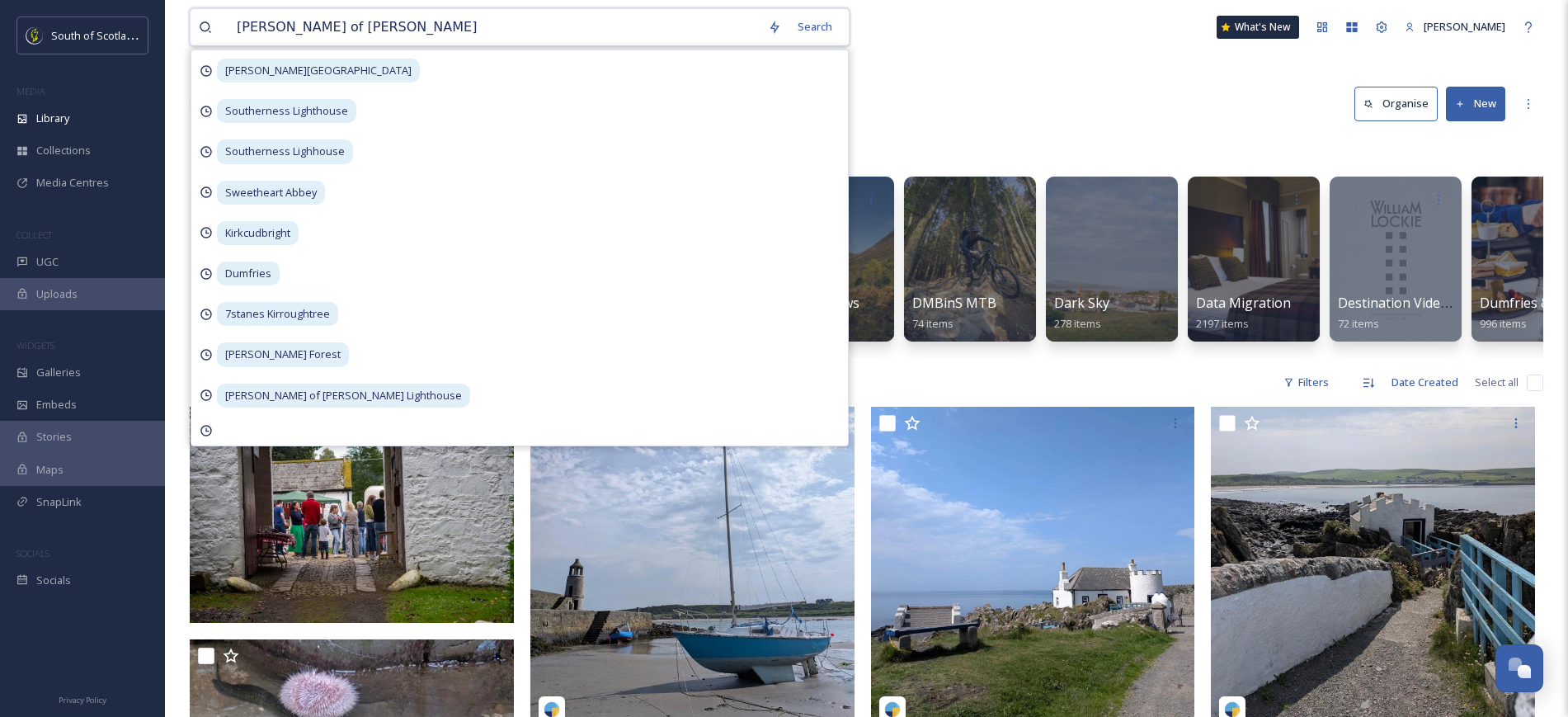
type input "mull of galloway lighthouse"
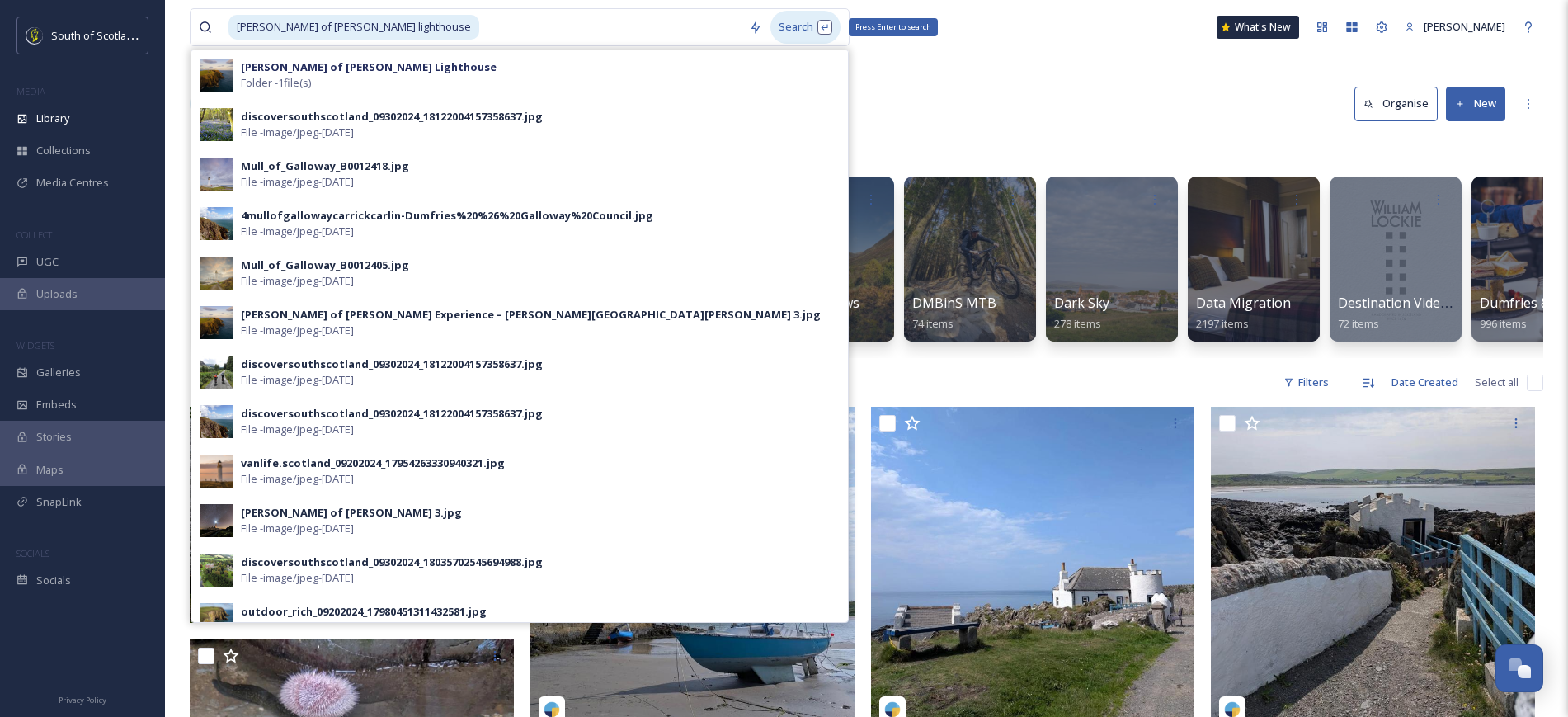
click at [782, 25] on div "Search Press Enter to search" at bounding box center [805, 27] width 70 height 32
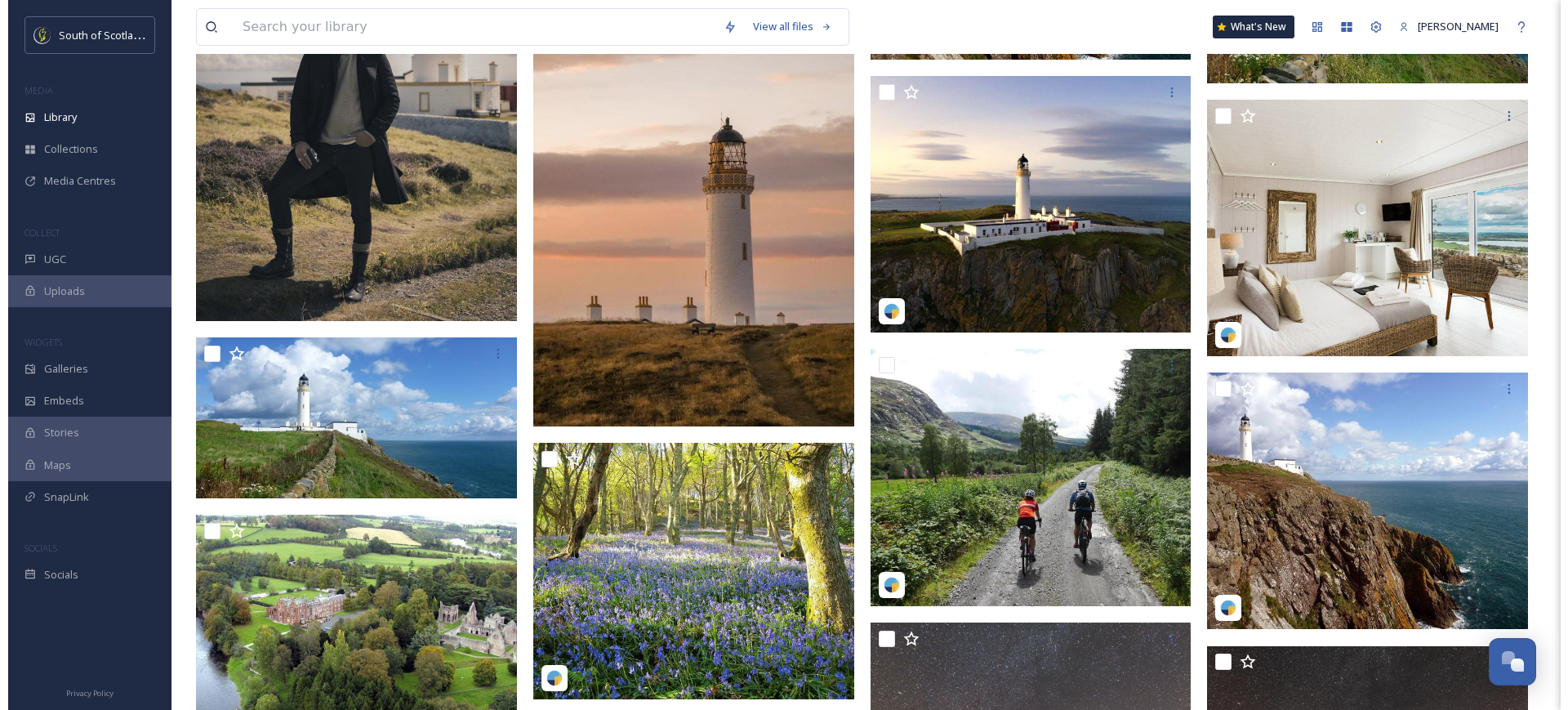
scroll to position [536, 0]
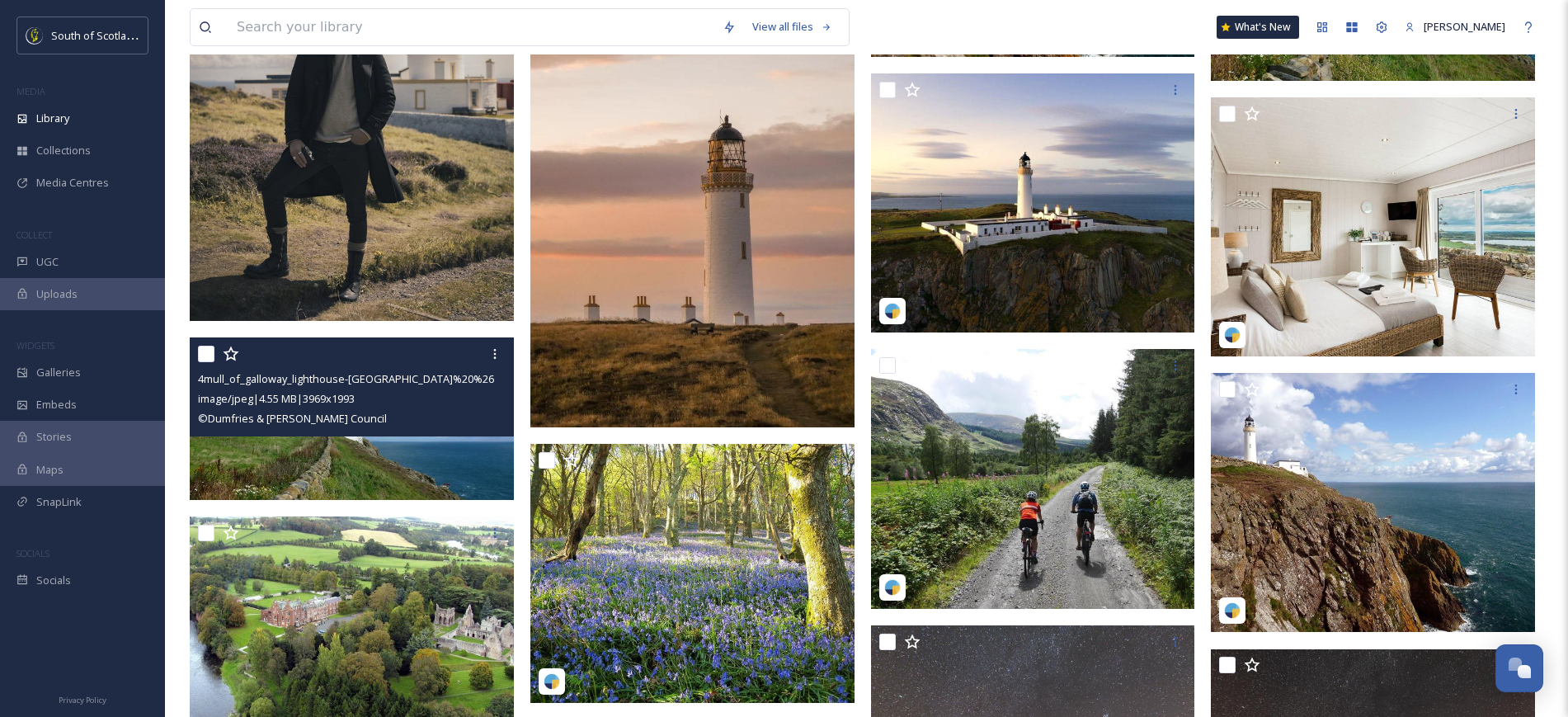
click at [353, 447] on img at bounding box center [351, 419] width 324 height 162
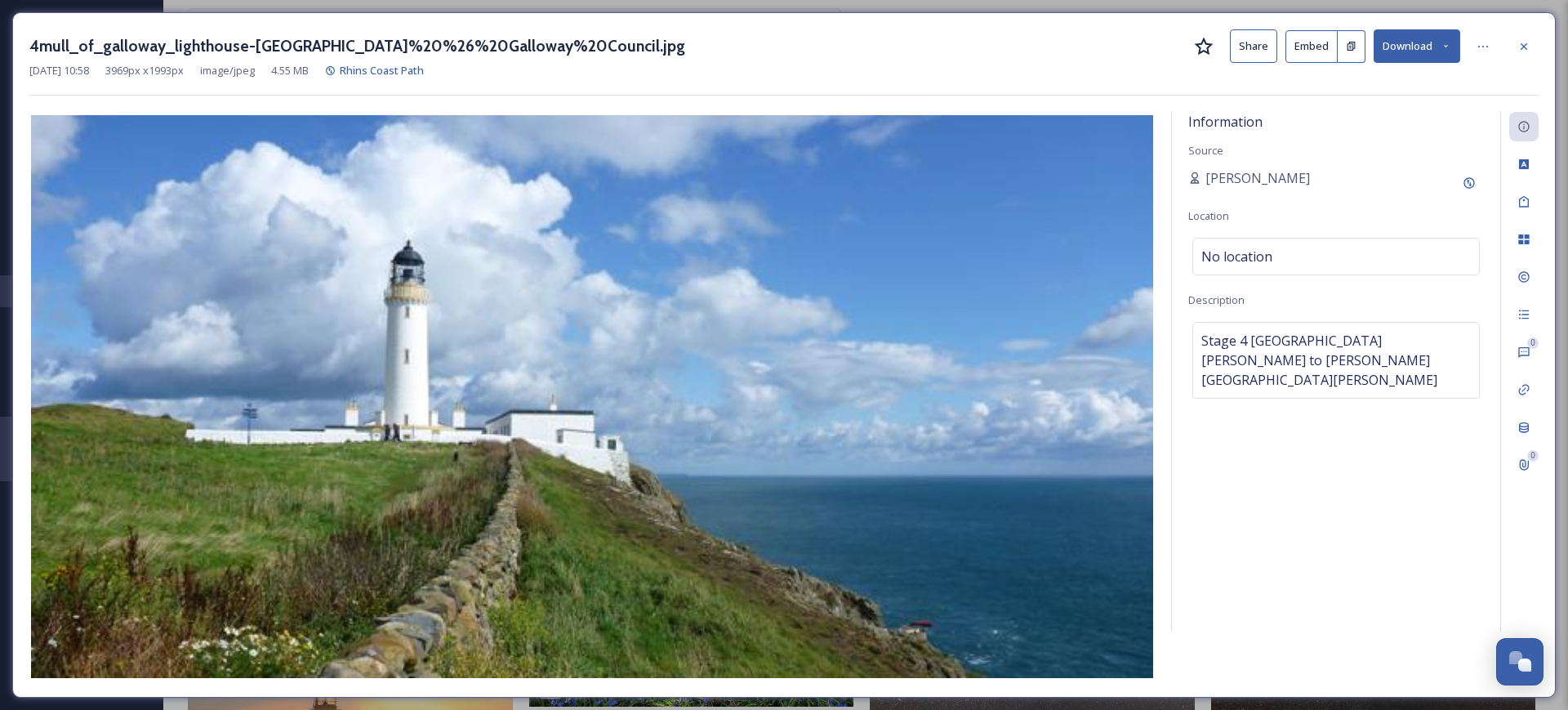
click at [1246, 42] on button "Share" at bounding box center [1253, 47] width 47 height 34
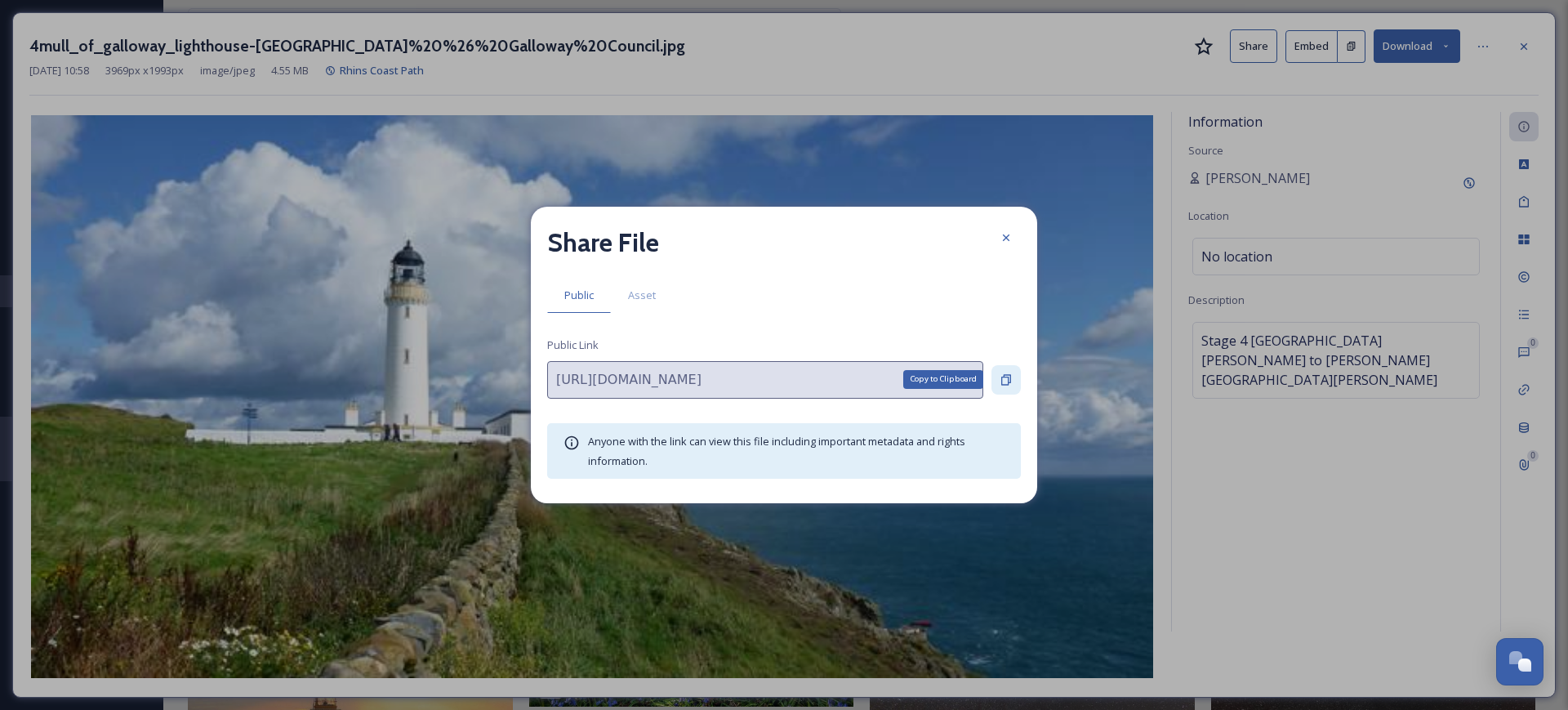
click at [1001, 380] on icon at bounding box center [1005, 379] width 13 height 13
